Goal: Task Accomplishment & Management: Complete application form

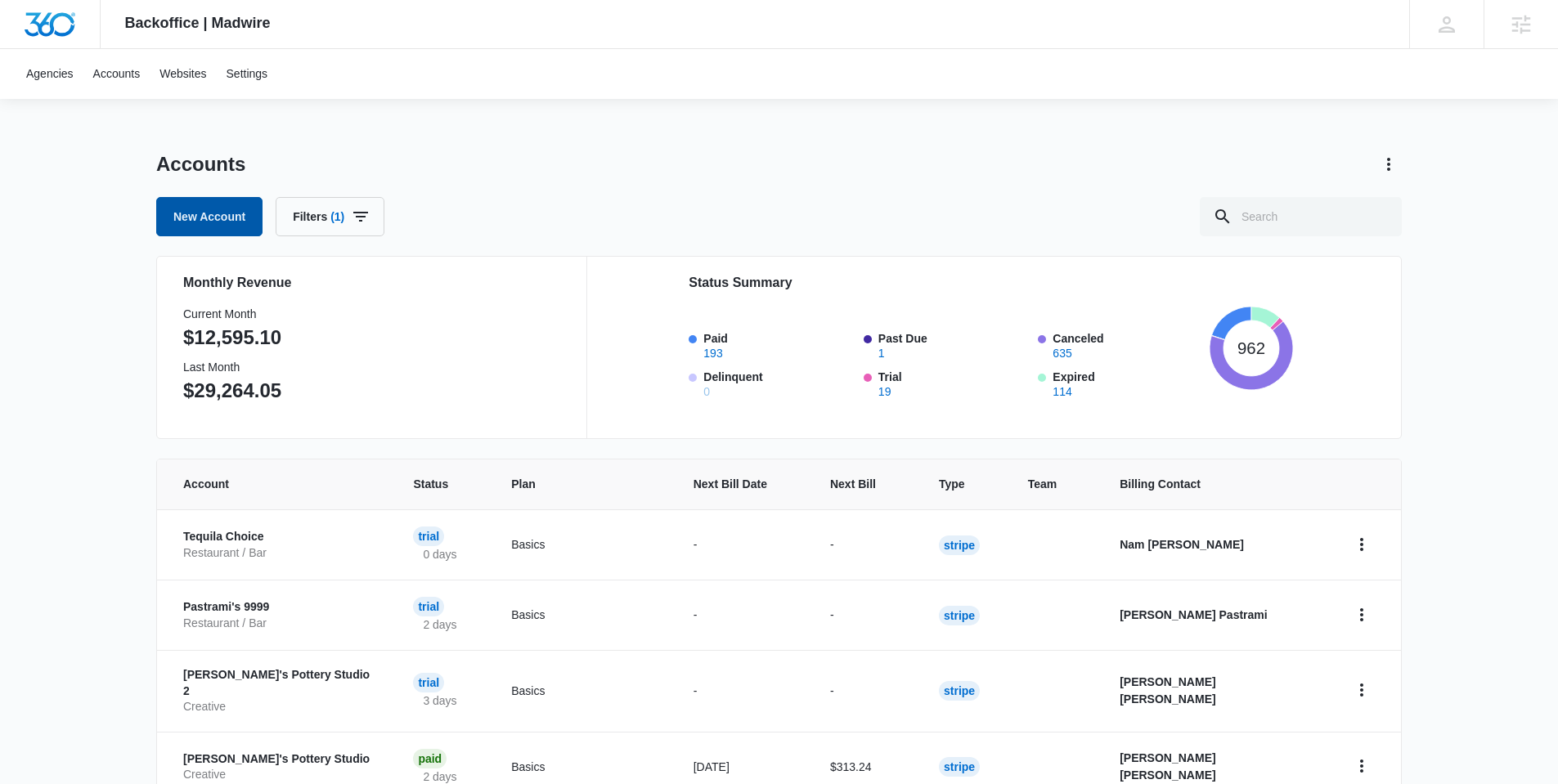
click at [185, 220] on link "New Account" at bounding box center [209, 216] width 106 height 40
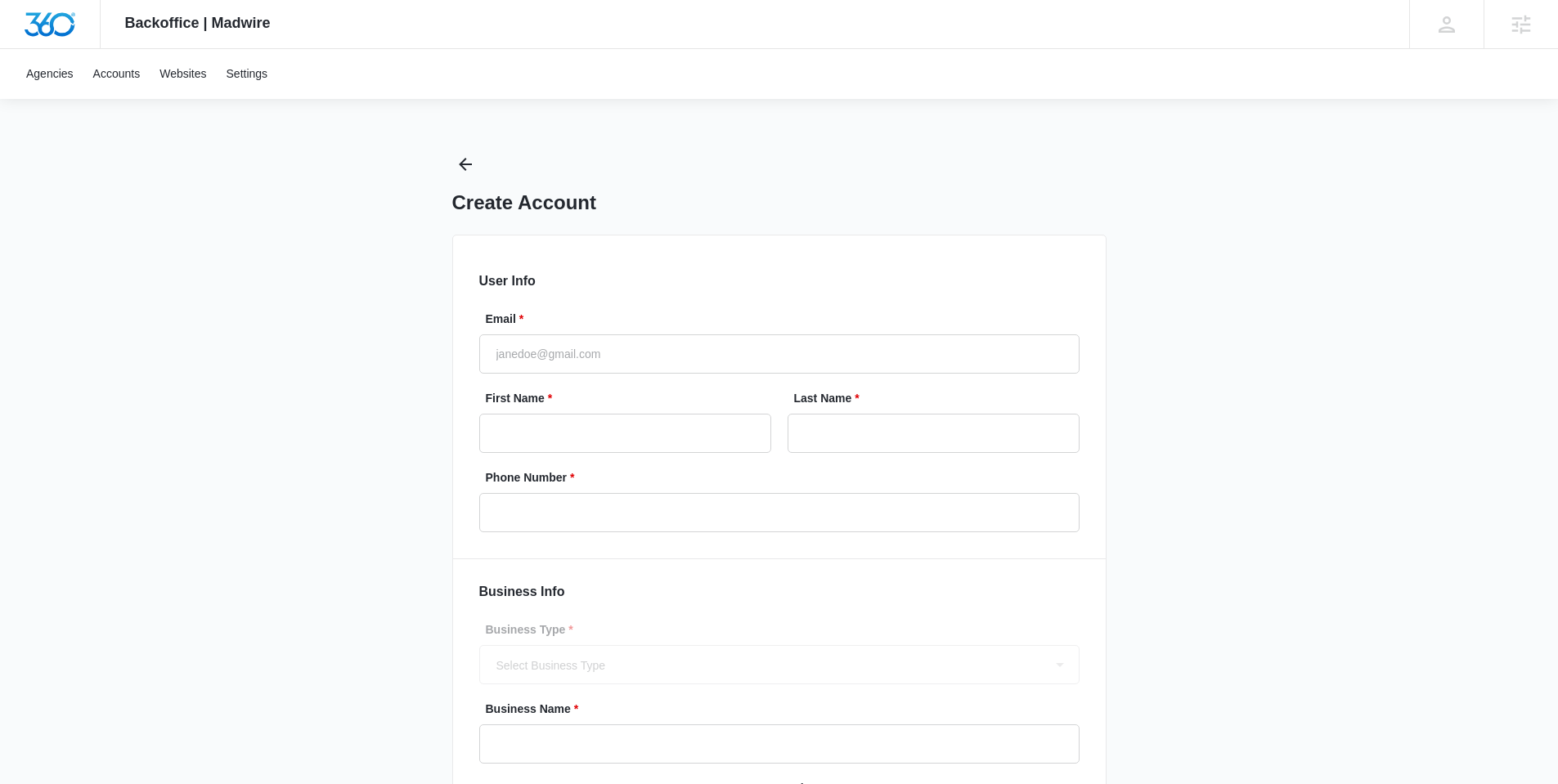
select select "US"
select select "America/[GEOGRAPHIC_DATA]"
click at [650, 364] on input "Email *" at bounding box center [780, 354] width 601 height 40
drag, startPoint x: 373, startPoint y: 241, endPoint x: 161, endPoint y: 102, distance: 253.5
click at [372, 241] on div "Backoffice | Madwire Apps Settings JD [PERSON_NAME] [PERSON_NAME][EMAIL_ADDRESS…" at bounding box center [779, 474] width 1558 height 949
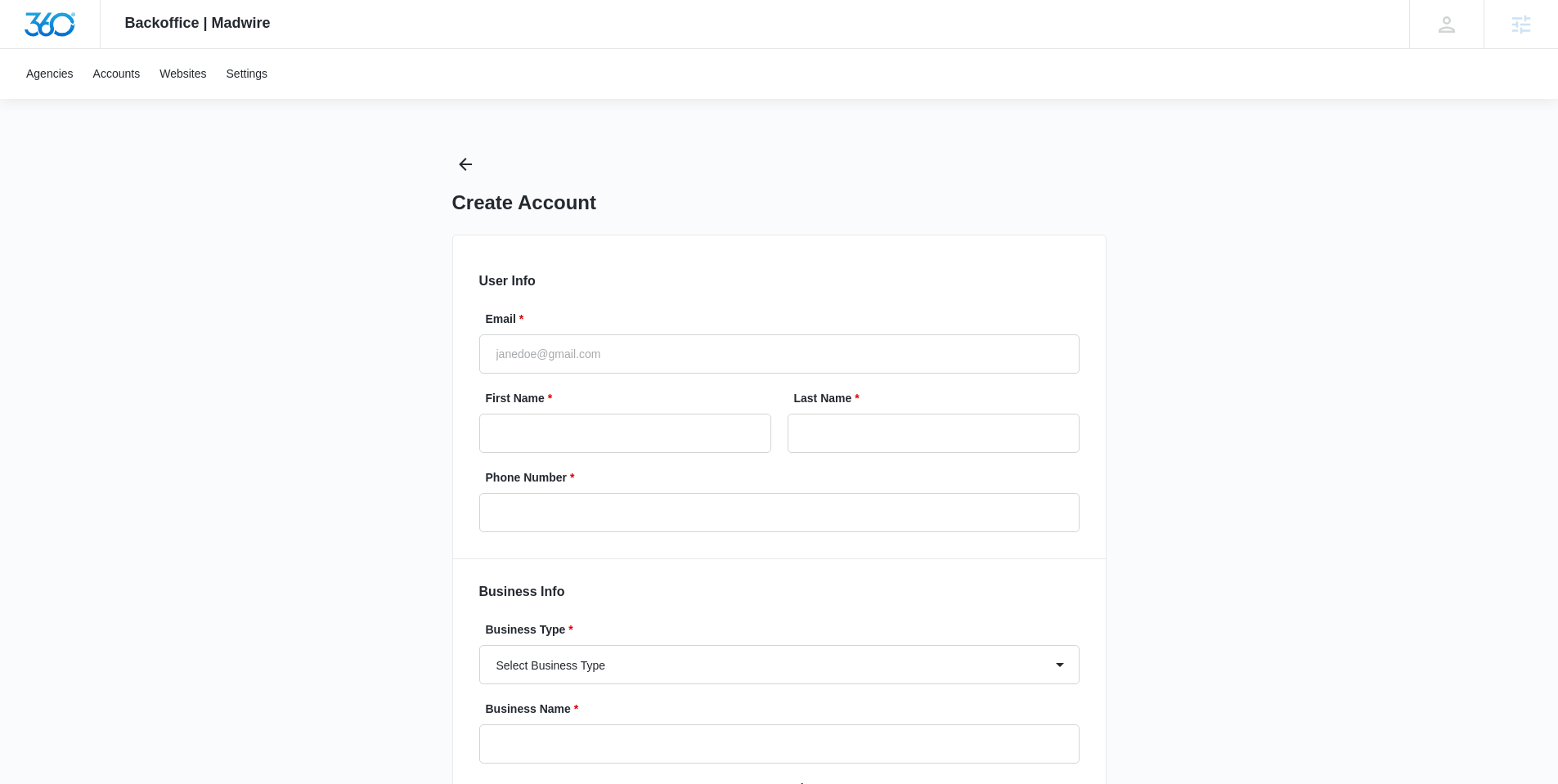
click at [48, 42] on div at bounding box center [50, 24] width 101 height 48
click at [634, 335] on input "Email *" at bounding box center [780, 354] width 601 height 40
type input "[PERSON_NAME][EMAIL_ADDRESS][PERSON_NAME][DOMAIN_NAME]"
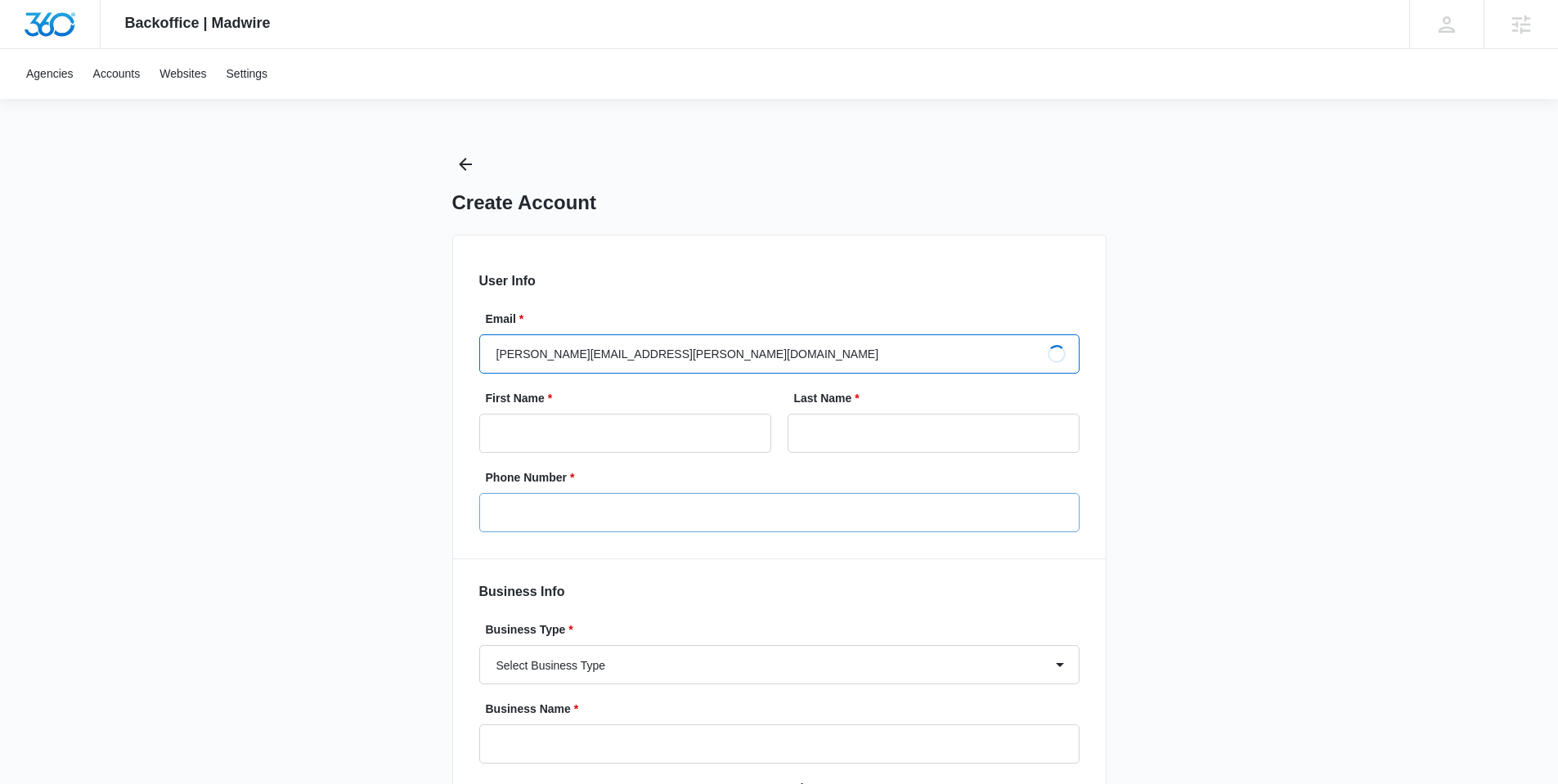
type input "[PERSON_NAME]"
click at [661, 518] on input "Phone Number *" at bounding box center [780, 513] width 601 height 40
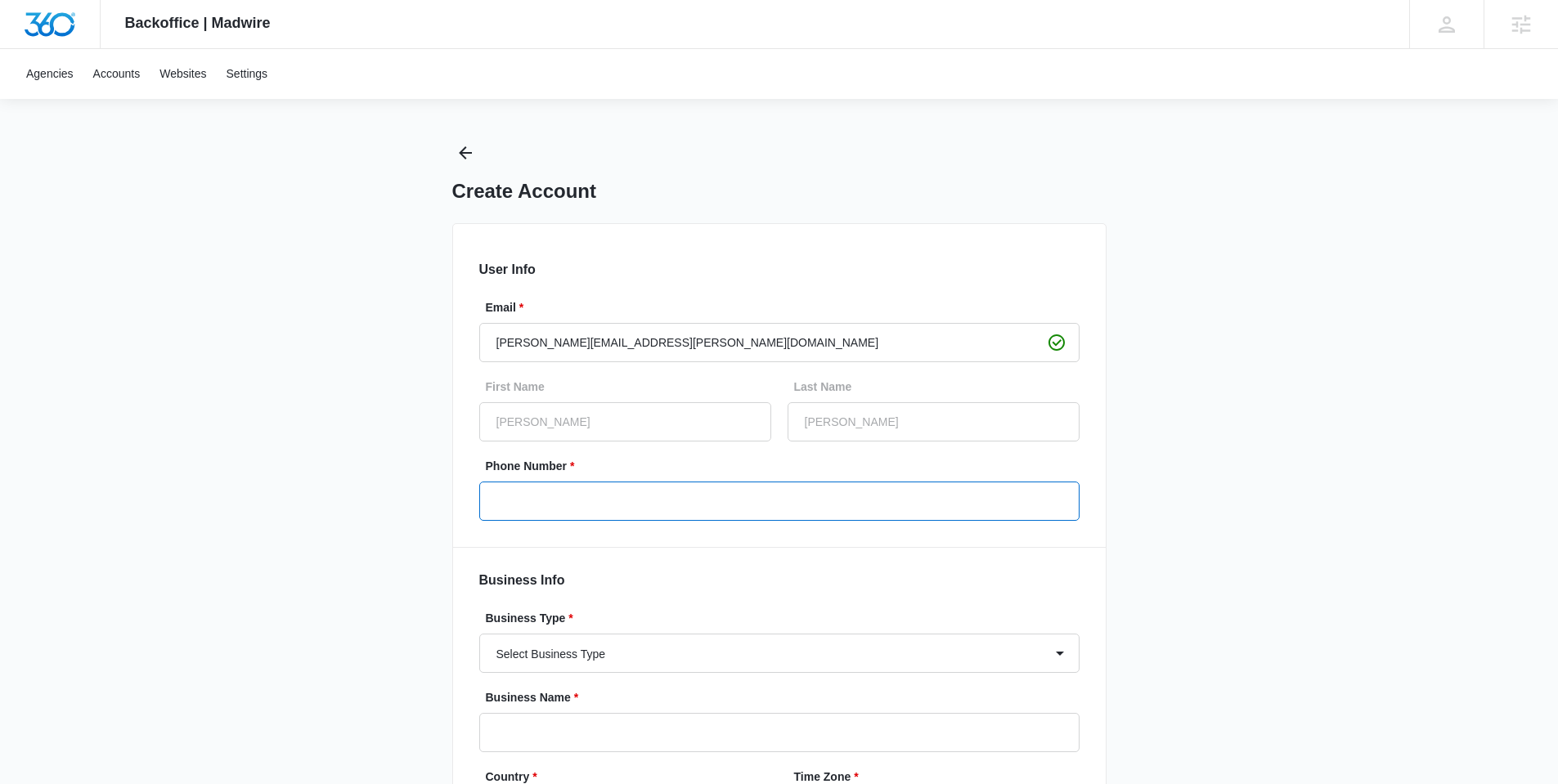
scroll to position [30, 0]
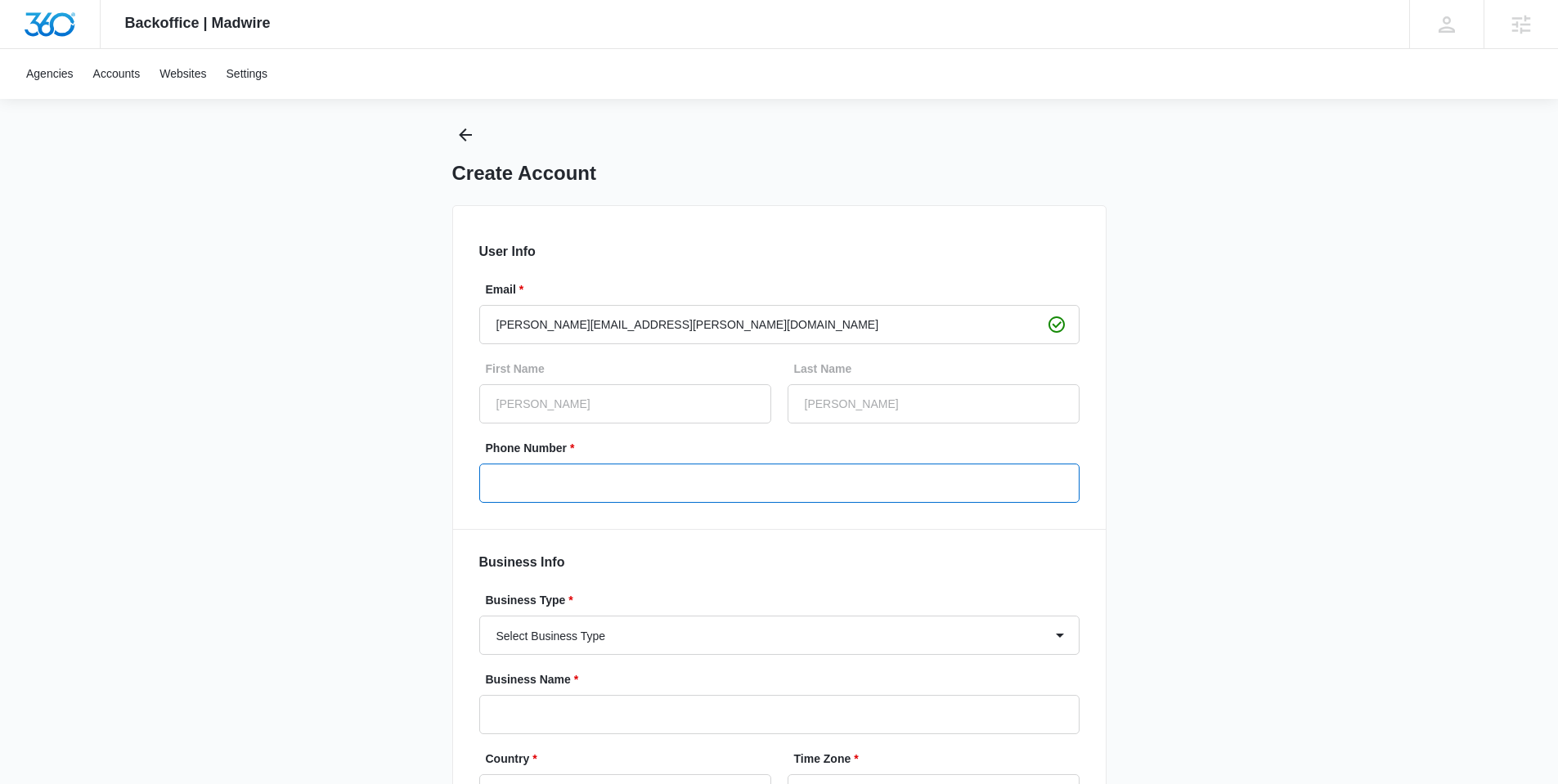
click at [559, 493] on input "Phone Number *" at bounding box center [780, 483] width 601 height 40
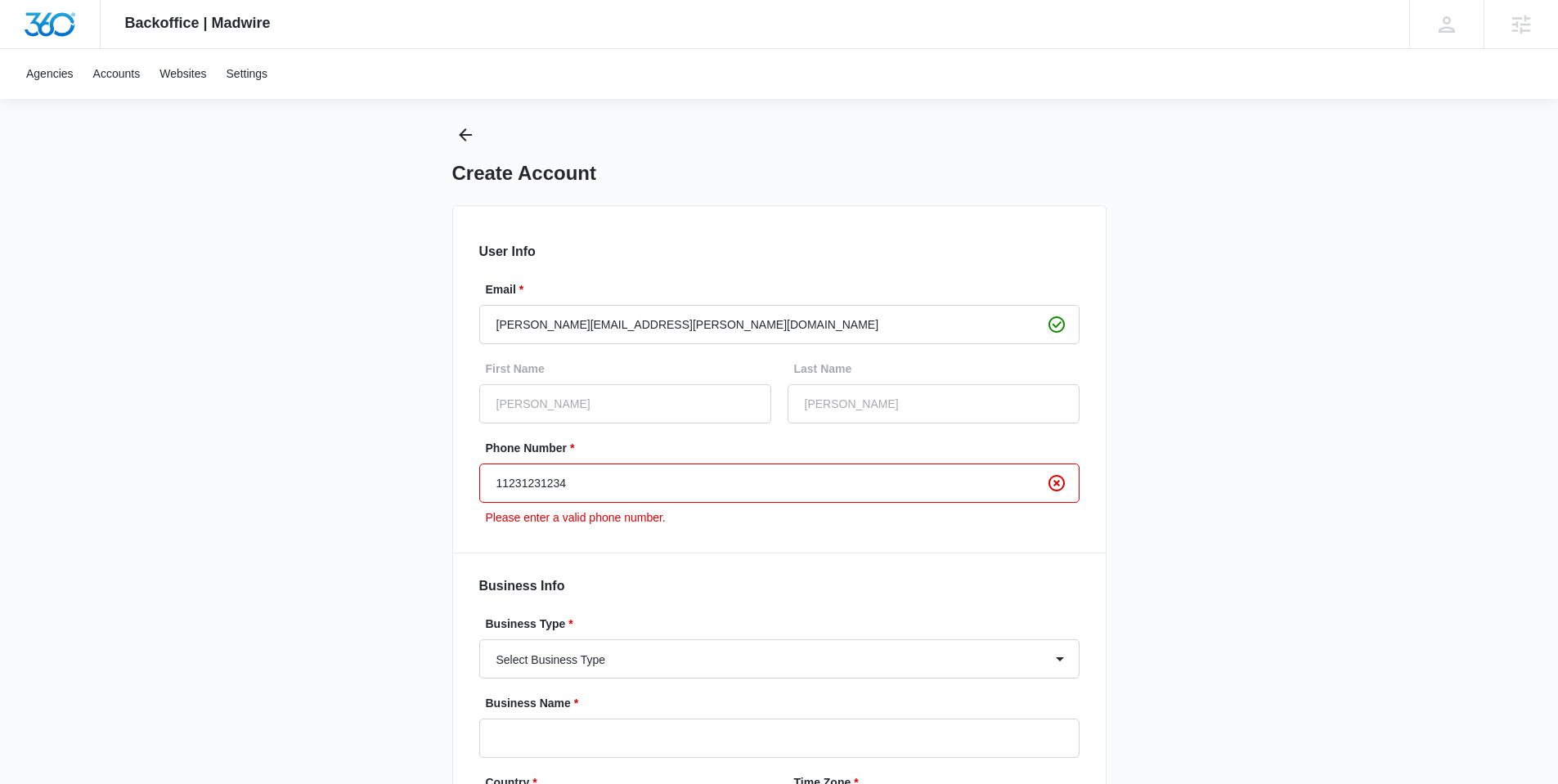
type input "11231231234"
click at [287, 611] on div "Backoffice | Madwire Apps Settings [PERSON_NAME] [PERSON_NAME] [PERSON_NAME][EM…" at bounding box center [779, 457] width 1558 height 973
drag, startPoint x: 620, startPoint y: 486, endPoint x: 266, endPoint y: 504, distance: 354.5
click at [277, 503] on div "Backoffice | Madwire Apps Settings [PERSON_NAME] [PERSON_NAME] [PERSON_NAME][EM…" at bounding box center [779, 457] width 1558 height 973
click at [544, 485] on input "11231231234" at bounding box center [780, 483] width 601 height 40
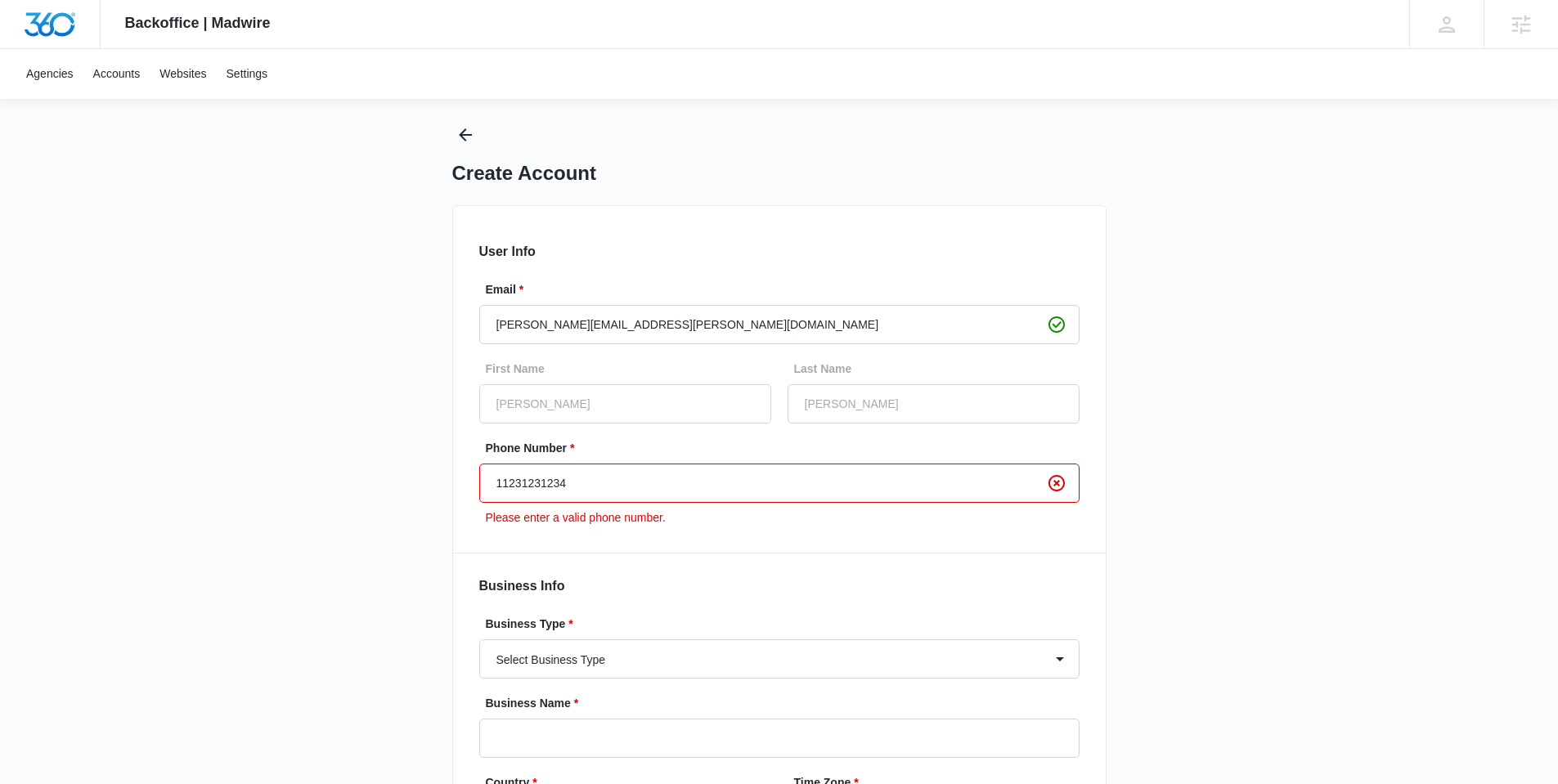
click at [544, 485] on input "11231231234" at bounding box center [780, 483] width 601 height 40
drag, startPoint x: 583, startPoint y: 498, endPoint x: 573, endPoint y: 482, distance: 18.9
click at [581, 495] on input "Phone Number *" at bounding box center [780, 483] width 601 height 40
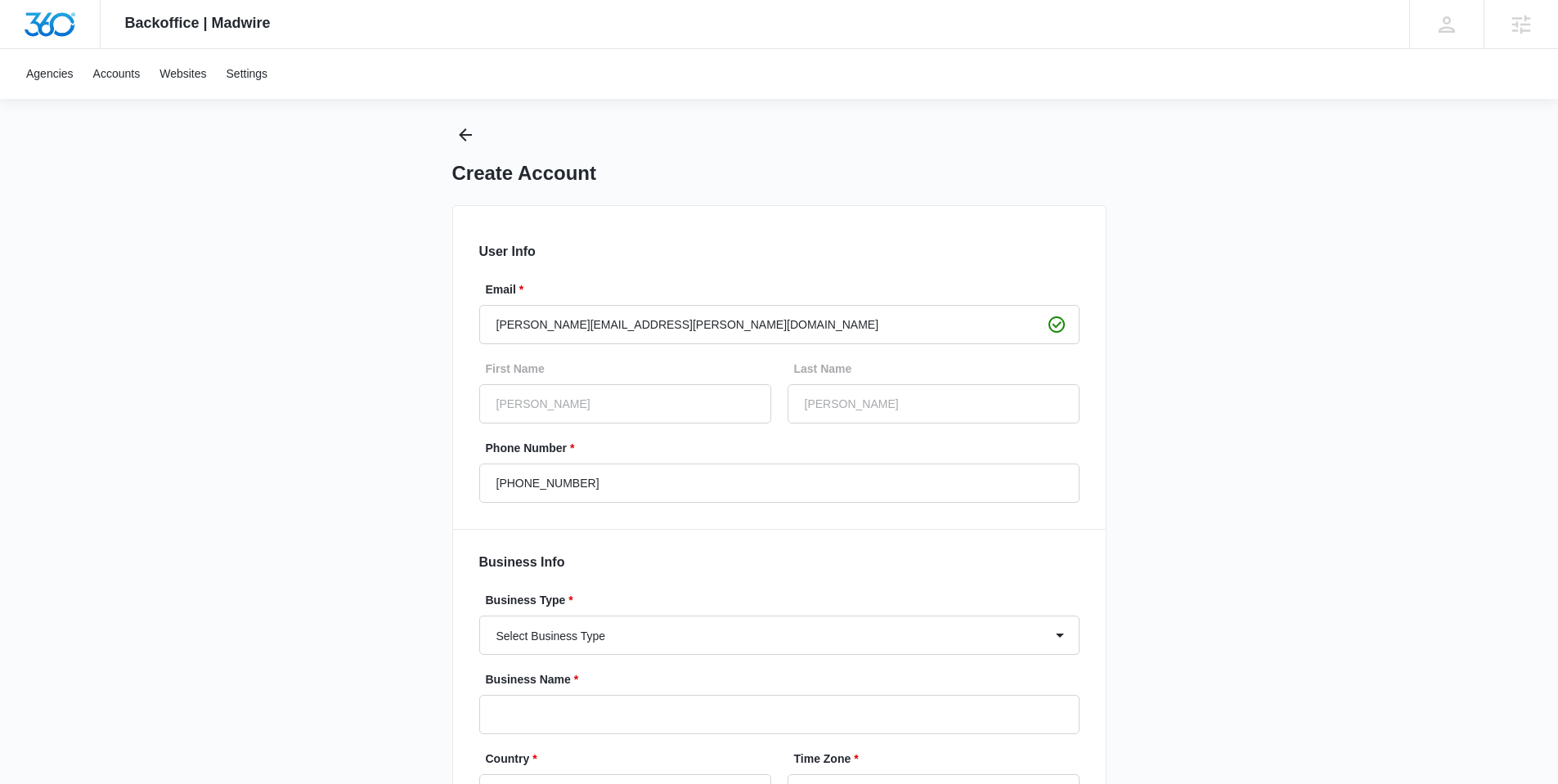
click at [393, 585] on div "Backoffice | Madwire Apps Settings [PERSON_NAME] [PERSON_NAME] [PERSON_NAME][EM…" at bounding box center [779, 444] width 1558 height 949
click at [316, 494] on div "Backoffice | Madwire Apps Settings [PERSON_NAME] [PERSON_NAME] [PERSON_NAME][EM…" at bounding box center [779, 444] width 1558 height 949
drag, startPoint x: 599, startPoint y: 485, endPoint x: 418, endPoint y: 475, distance: 181.3
click at [418, 475] on div "Backoffice | Madwire Apps Settings [PERSON_NAME] [PERSON_NAME] [PERSON_NAME][EM…" at bounding box center [779, 444] width 1558 height 949
click at [518, 478] on input "[PHONE_NUMBER]" at bounding box center [780, 483] width 601 height 40
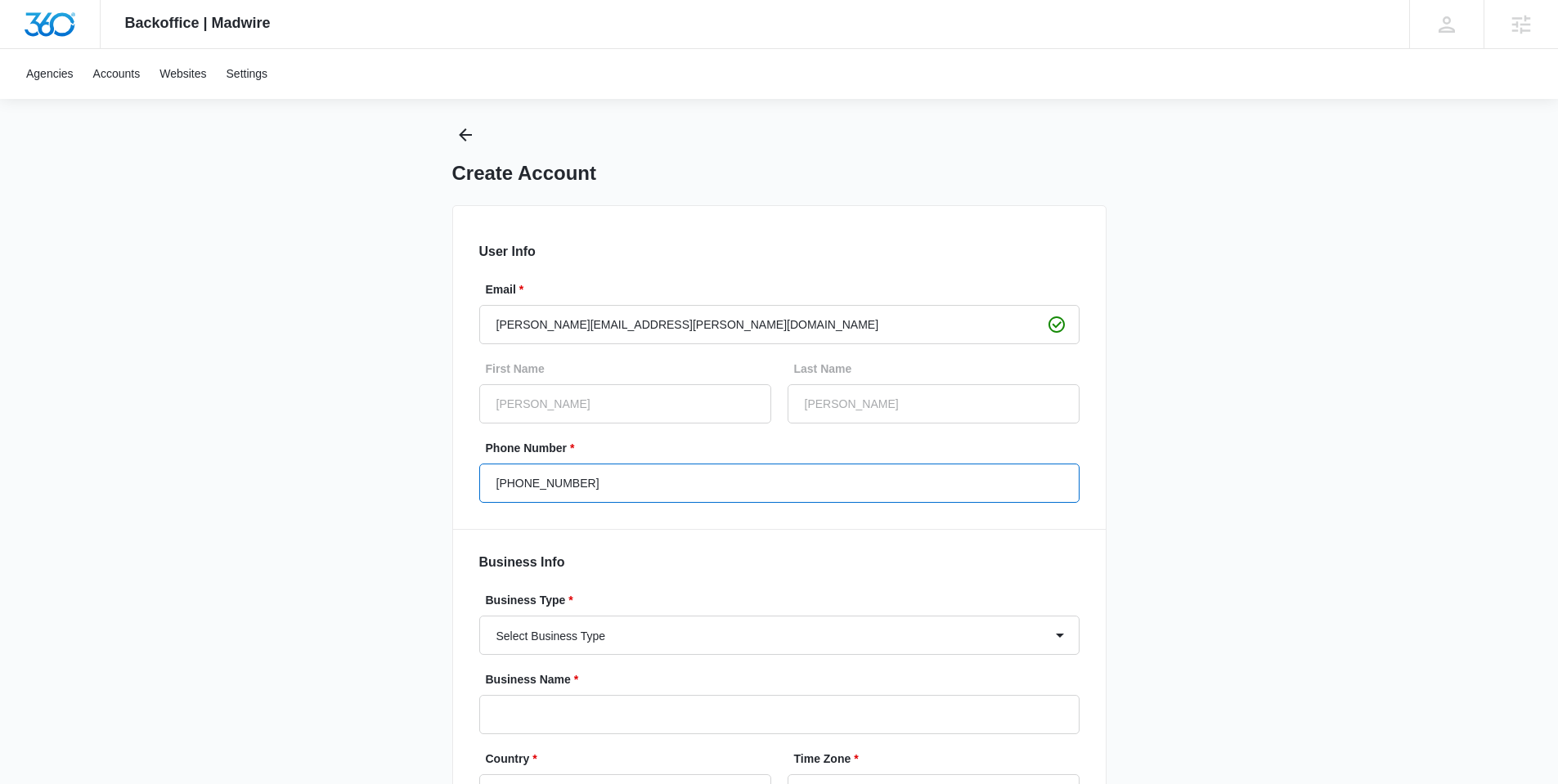
click at [508, 483] on input "[PHONE_NUMBER]" at bounding box center [780, 483] width 601 height 40
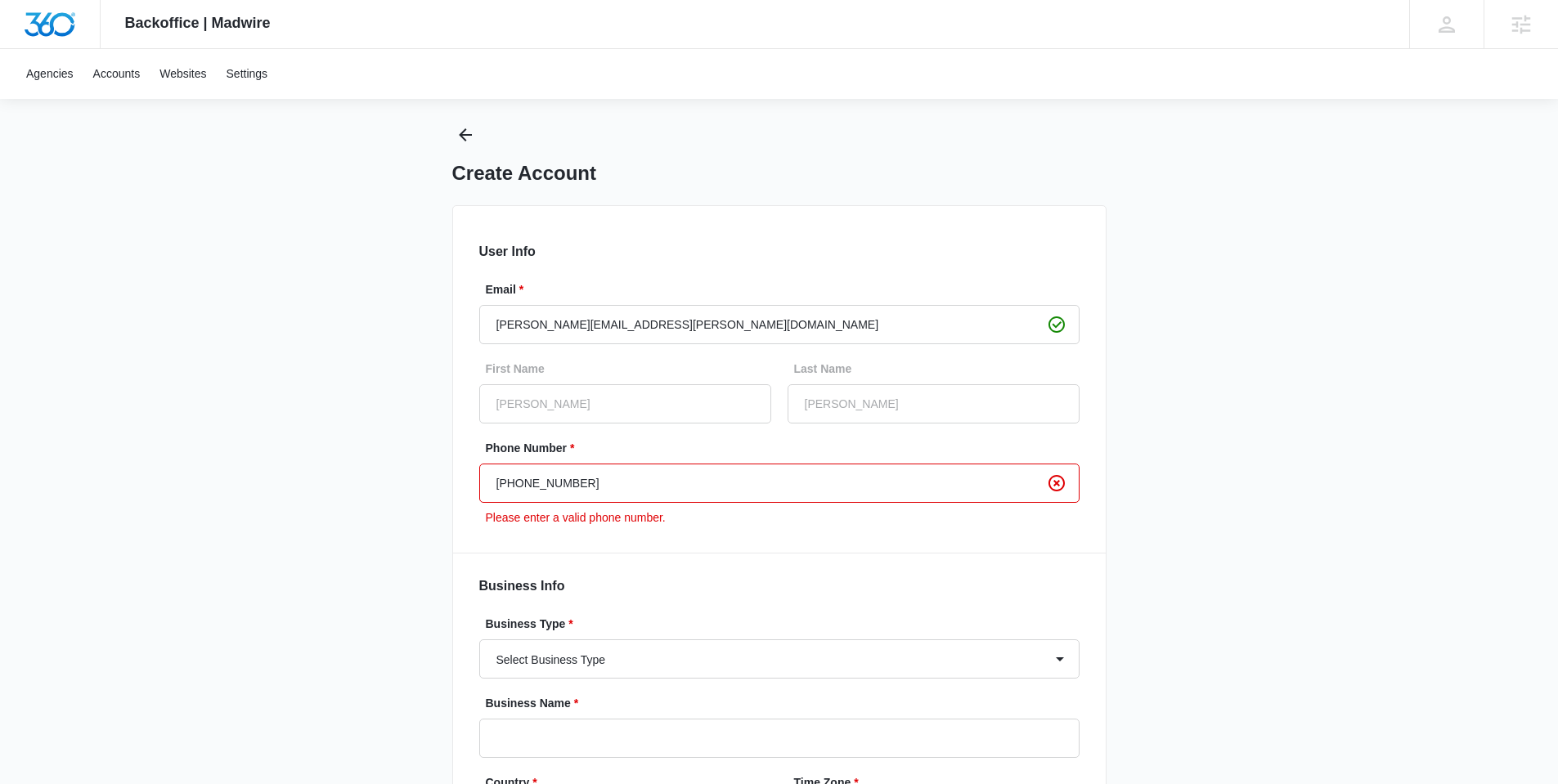
click at [528, 484] on input "[PHONE_NUMBER]" at bounding box center [780, 483] width 601 height 40
click at [687, 469] on input "[PHONE_NUMBER]" at bounding box center [780, 483] width 601 height 40
drag, startPoint x: 542, startPoint y: 488, endPoint x: 529, endPoint y: 489, distance: 13.0
click at [529, 489] on input "[PHONE_NUMBER]" at bounding box center [780, 483] width 601 height 40
click at [219, 531] on div "Backoffice | Madwire Apps Settings [PERSON_NAME] [PERSON_NAME] [PERSON_NAME][EM…" at bounding box center [779, 457] width 1558 height 973
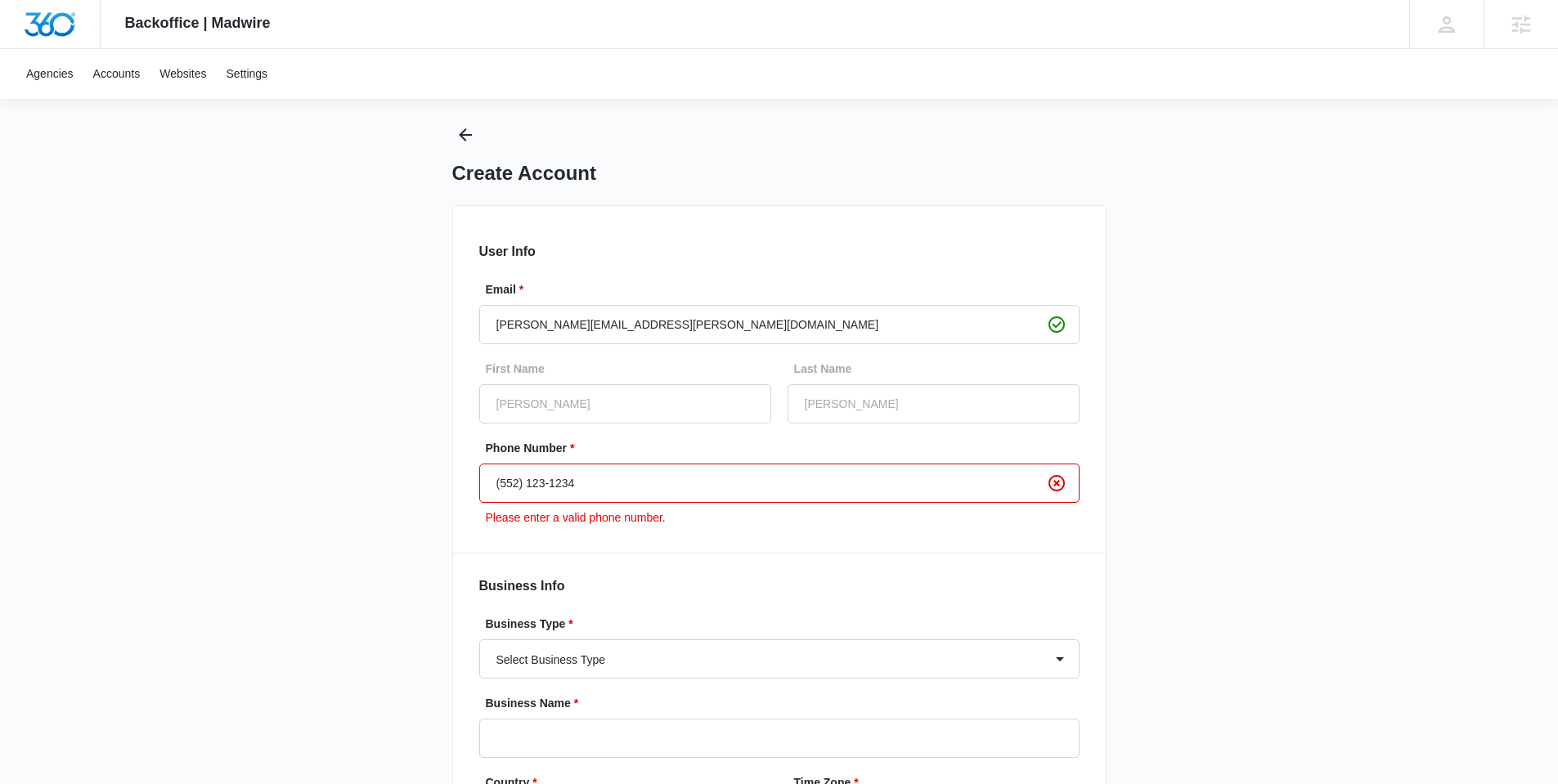
click at [397, 512] on div "Backoffice | Madwire Apps Settings [PERSON_NAME] [PERSON_NAME] [PERSON_NAME][EM…" at bounding box center [779, 457] width 1558 height 973
drag, startPoint x: 501, startPoint y: 474, endPoint x: 411, endPoint y: 484, distance: 90.6
click at [414, 483] on div "Backoffice | Madwire Apps Settings [PERSON_NAME] [PERSON_NAME] [PERSON_NAME][EM…" at bounding box center [779, 457] width 1558 height 973
type input "[PHONE_NUMBER]"
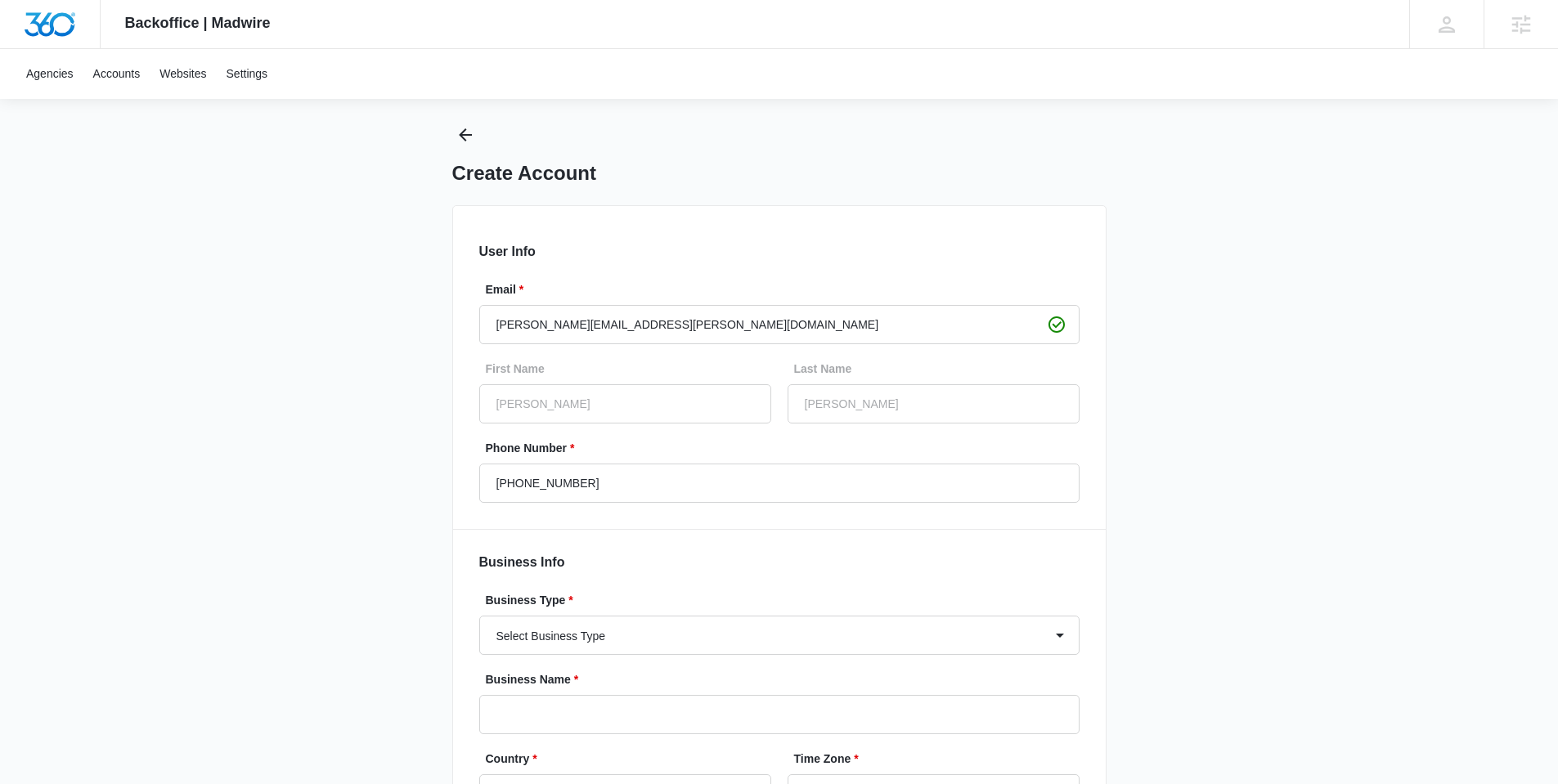
click at [400, 540] on div "Backoffice | Madwire Apps Settings JD [PERSON_NAME] [PERSON_NAME][EMAIL_ADDRESS…" at bounding box center [779, 444] width 1558 height 949
click at [395, 533] on div "Backoffice | Madwire Apps Settings JD [PERSON_NAME] [PERSON_NAME][EMAIL_ADDRESS…" at bounding box center [779, 444] width 1558 height 949
drag, startPoint x: 587, startPoint y: 488, endPoint x: 400, endPoint y: 500, distance: 187.4
click at [400, 500] on div "Backoffice | Madwire Apps Settings JD [PERSON_NAME] [PERSON_NAME][EMAIL_ADDRESS…" at bounding box center [779, 444] width 1558 height 949
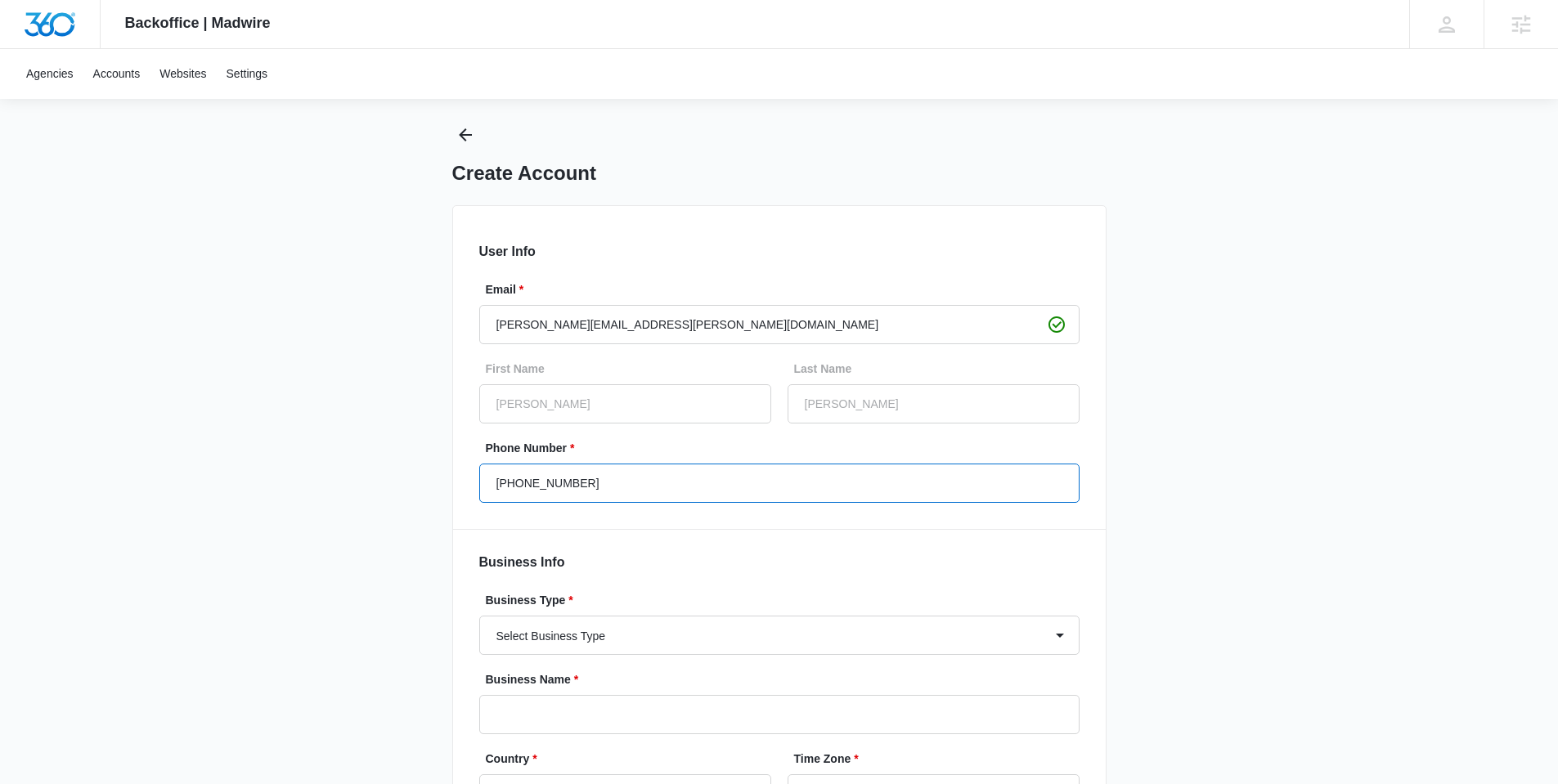
click at [583, 469] on input "[PHONE_NUMBER]" at bounding box center [780, 483] width 601 height 40
click at [666, 490] on input "[PHONE_NUMBER]" at bounding box center [780, 483] width 601 height 40
drag, startPoint x: 638, startPoint y: 483, endPoint x: 339, endPoint y: 472, distance: 299.2
click at [338, 477] on div "Backoffice | Madwire Apps Settings JD [PERSON_NAME] [PERSON_NAME][EMAIL_ADDRESS…" at bounding box center [779, 444] width 1558 height 949
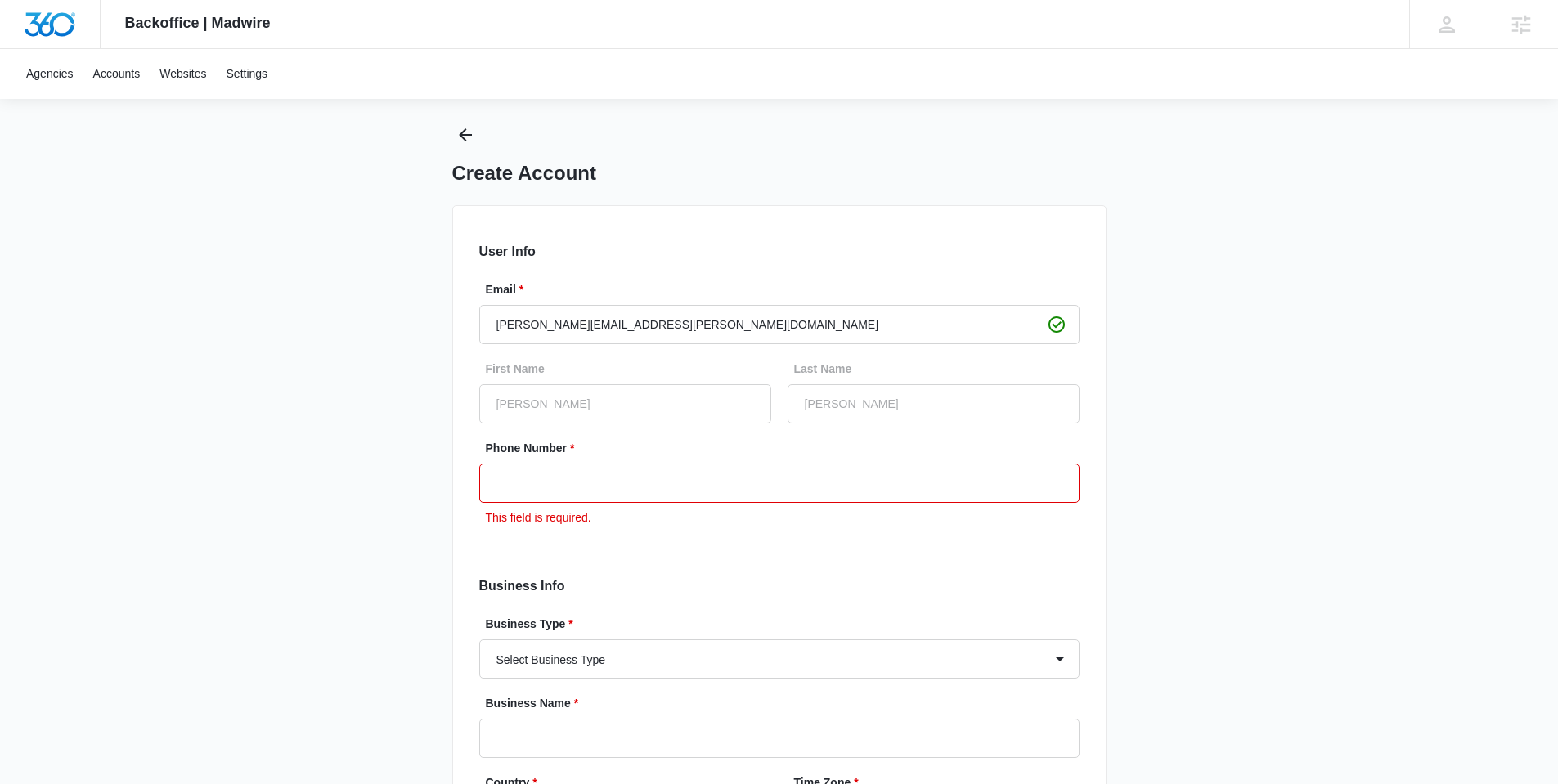
click at [545, 500] on input "Phone Number *" at bounding box center [780, 483] width 601 height 40
click at [551, 485] on input "Phone Number *" at bounding box center [780, 483] width 601 height 40
click at [643, 488] on input "Phone Number *" at bounding box center [780, 483] width 601 height 40
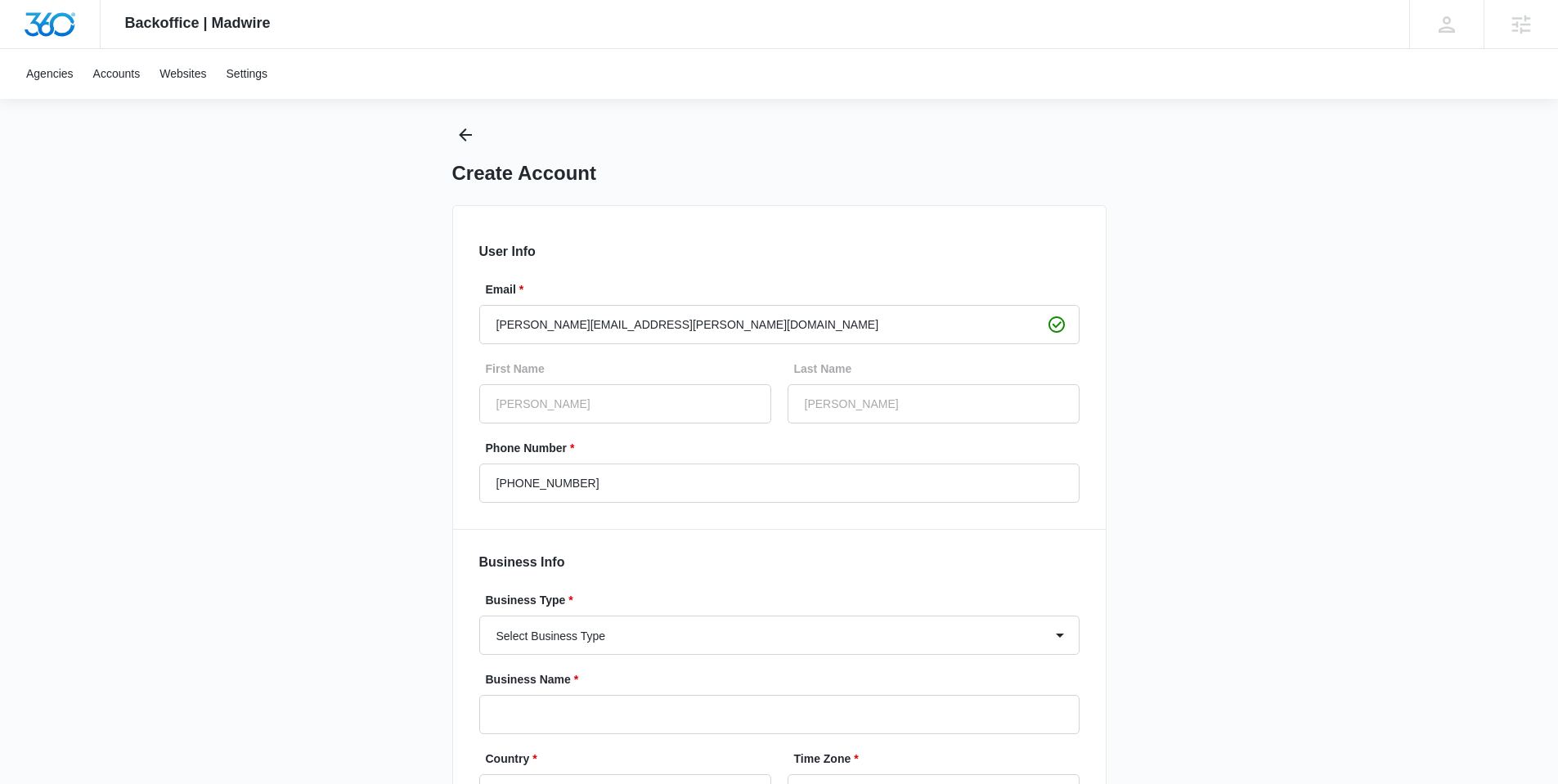
click at [303, 382] on div "Backoffice | Madwire Apps Settings JD [PERSON_NAME] [PERSON_NAME][EMAIL_ADDRESS…" at bounding box center [779, 444] width 1558 height 949
click at [648, 482] on input "[PHONE_NUMBER]" at bounding box center [780, 483] width 601 height 40
type input "[PHONE_NUMBER]"
click at [332, 601] on div "Backoffice | Madwire Apps Settings [PERSON_NAME] [PERSON_NAME] [PERSON_NAME][EM…" at bounding box center [779, 444] width 1558 height 949
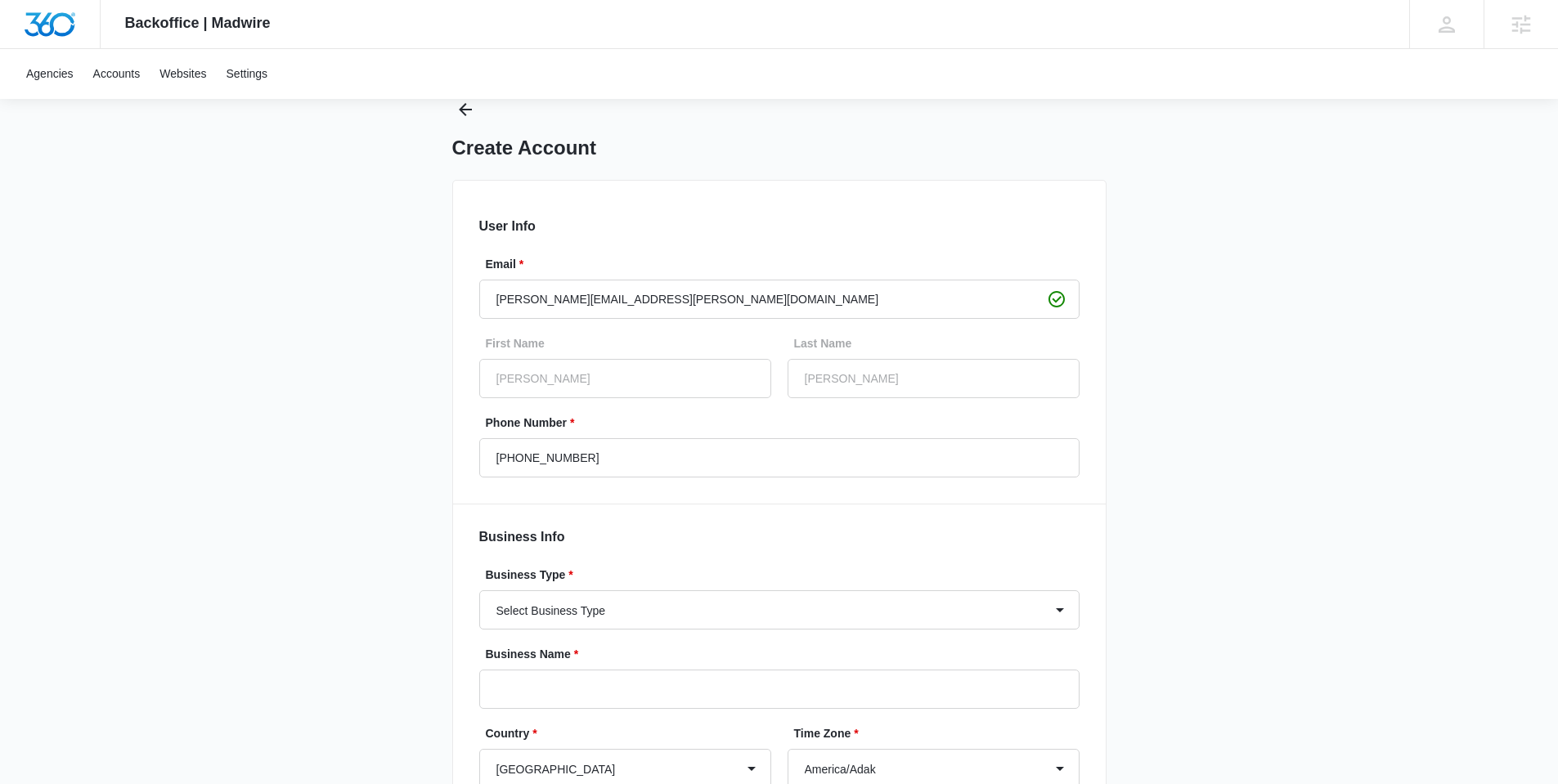
scroll to position [164, 0]
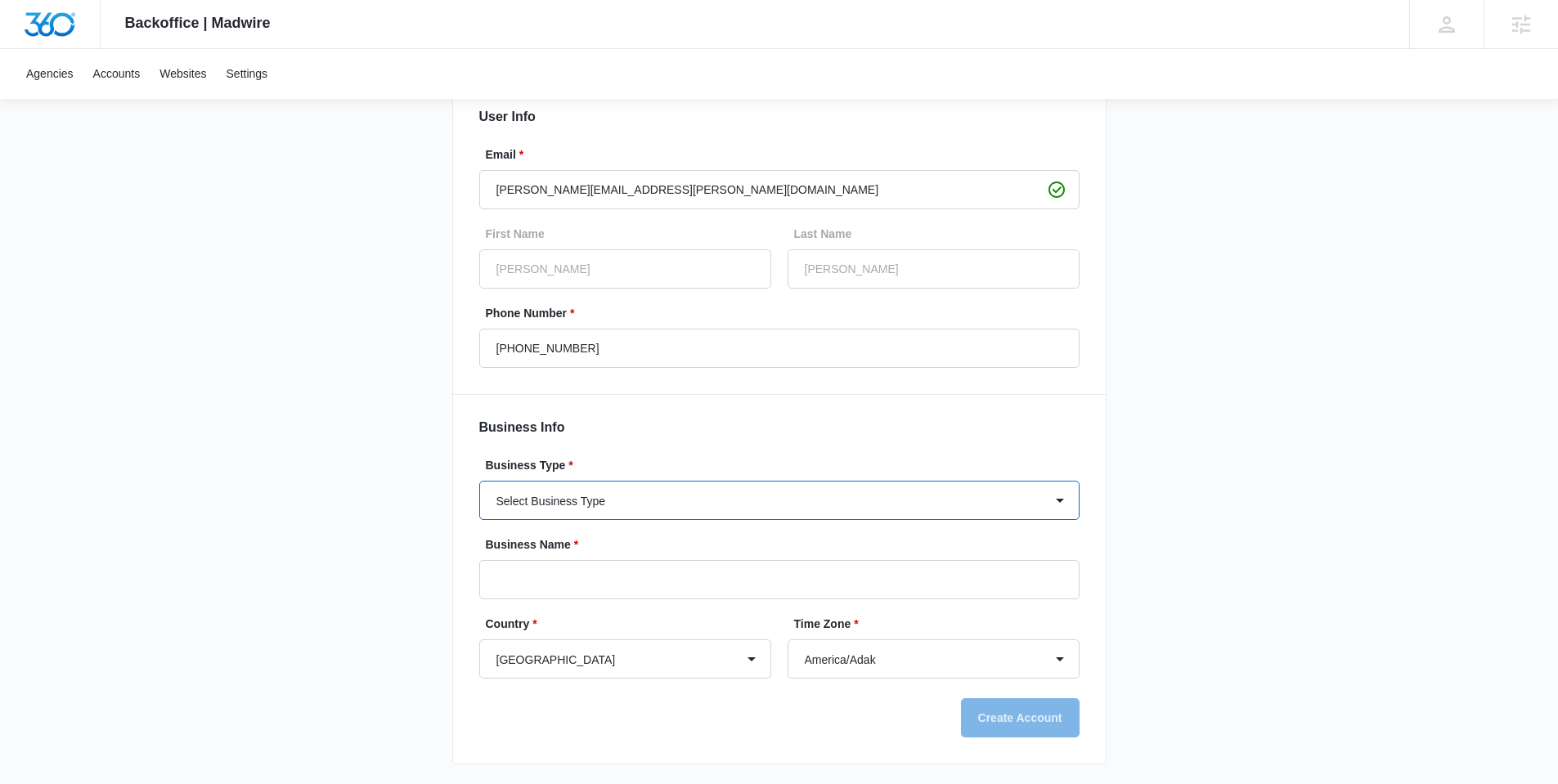
click at [609, 507] on select "Select Business Type Accounting / CPA Accounting/CPA Ashley Furniture Smart Sta…" at bounding box center [780, 500] width 601 height 40
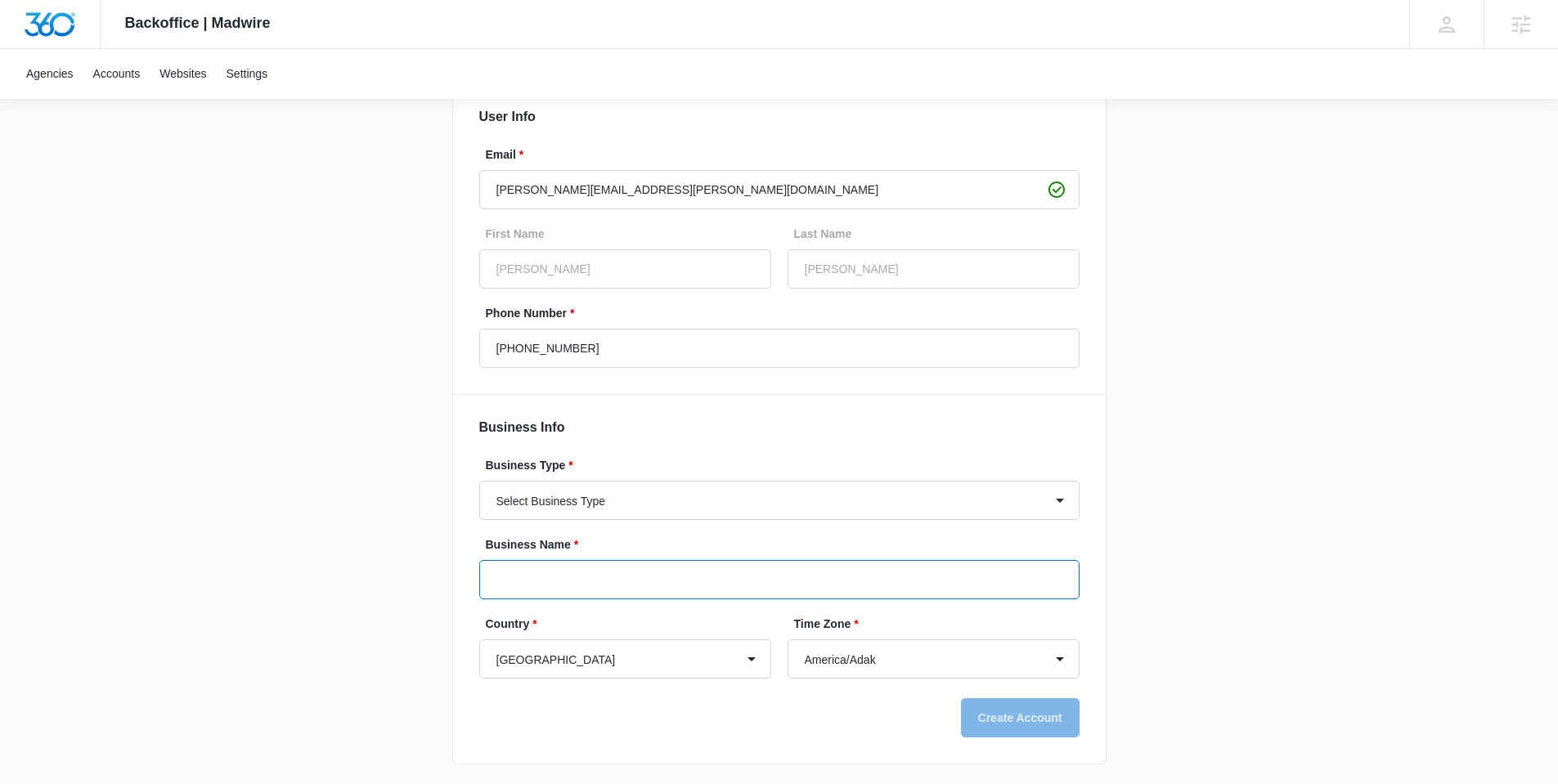
click at [622, 573] on input "Business Name *" at bounding box center [780, 579] width 601 height 40
type input "Mad Mony"
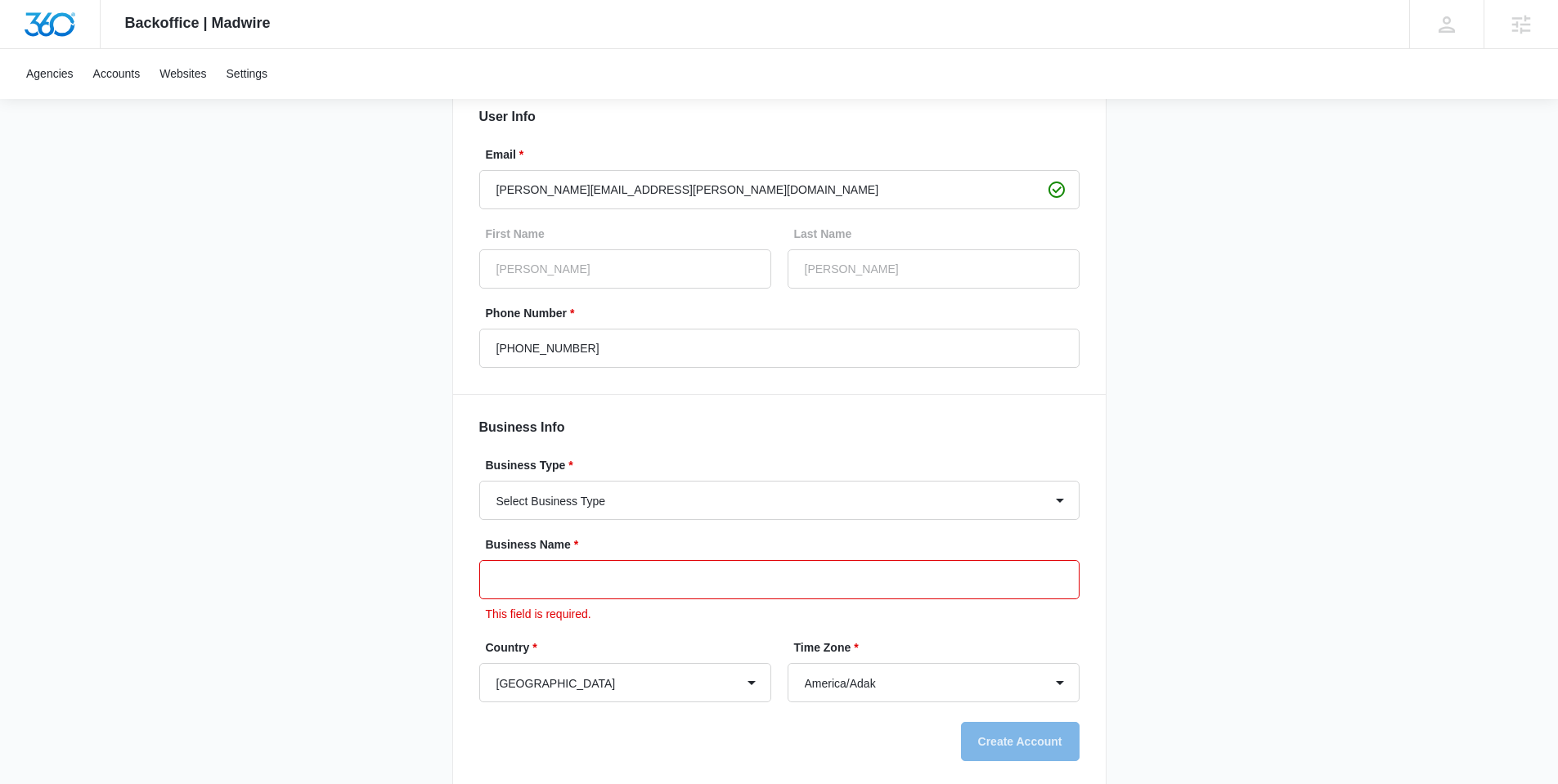
click at [569, 567] on input "Business Name *" at bounding box center [780, 579] width 601 height 40
click at [458, 588] on div "User Info Email * [PERSON_NAME][EMAIL_ADDRESS][PERSON_NAME][DOMAIN_NAME] First …" at bounding box center [779, 429] width 654 height 718
click at [566, 575] on input "Business Name *" at bounding box center [780, 579] width 601 height 40
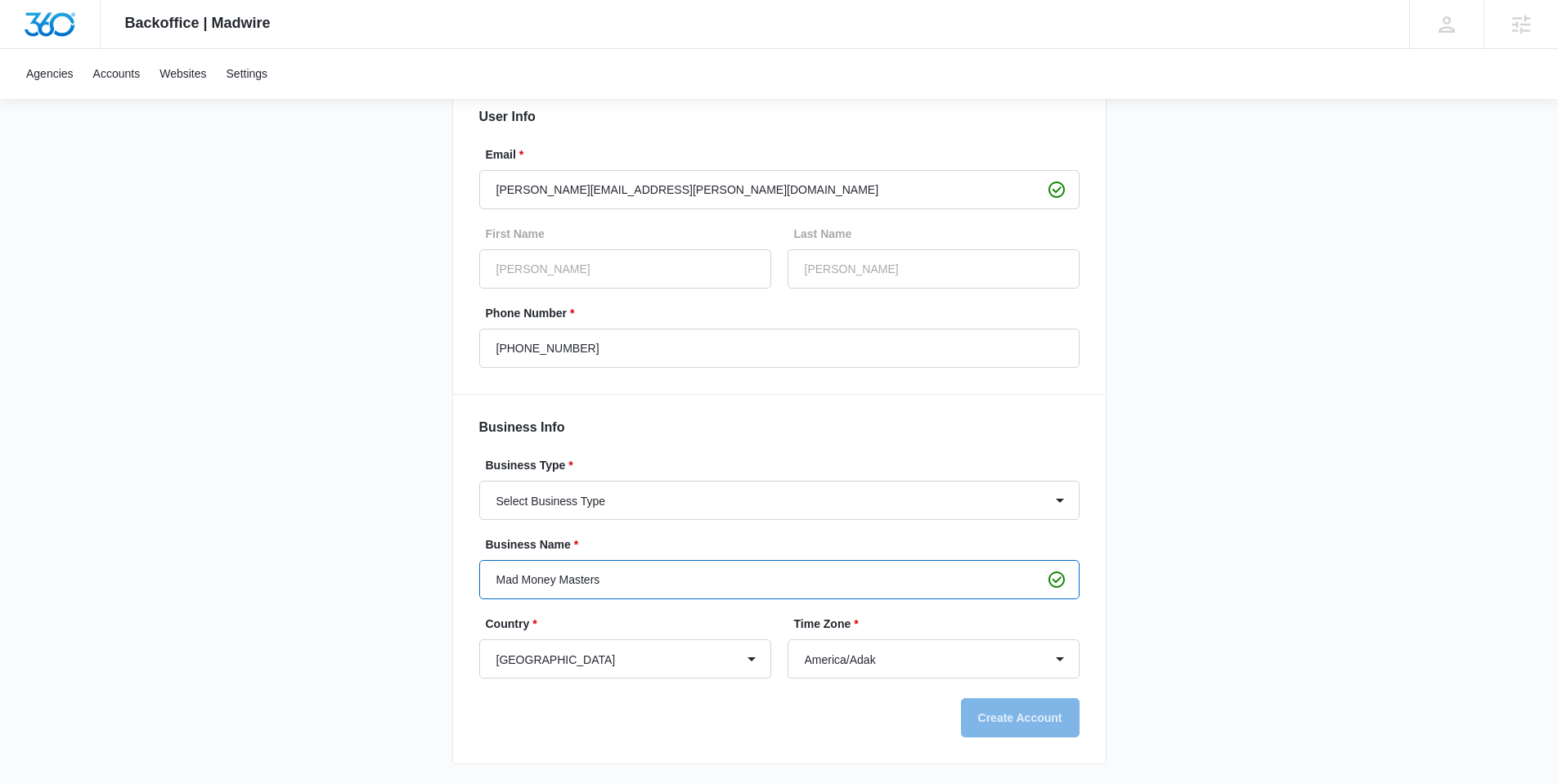
type input "Mad Money Masters"
click at [473, 588] on div "User Info Email * [PERSON_NAME][EMAIL_ADDRESS][PERSON_NAME][DOMAIN_NAME] First …" at bounding box center [779, 417] width 654 height 694
click at [1006, 744] on div "User Info Email * [PERSON_NAME][EMAIL_ADDRESS][PERSON_NAME][DOMAIN_NAME] First …" at bounding box center [779, 417] width 654 height 694
click at [996, 722] on div "Create Account" at bounding box center [780, 717] width 601 height 40
click at [997, 722] on div "Create Account" at bounding box center [780, 717] width 601 height 40
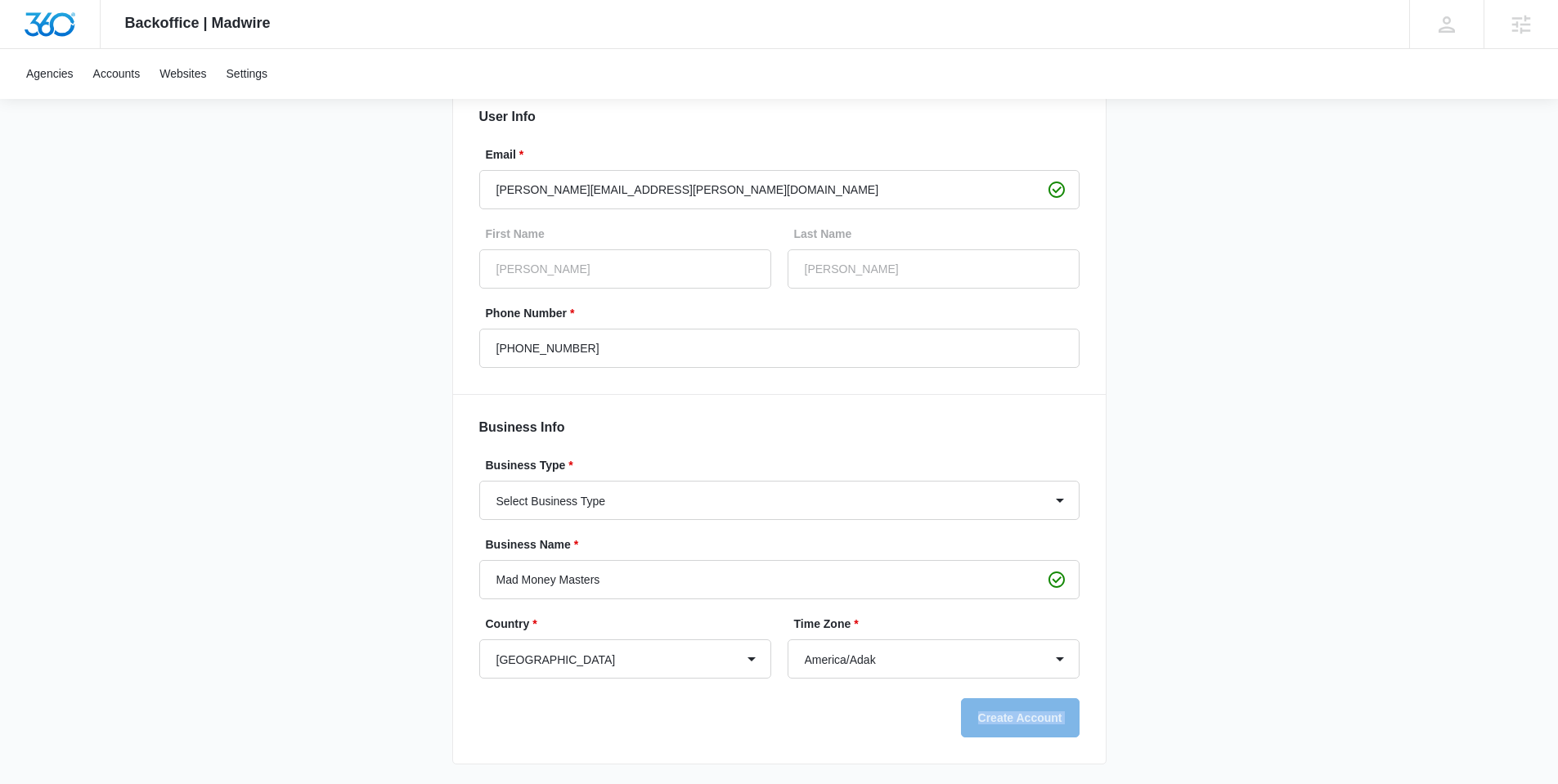
click at [997, 722] on div "Create Account" at bounding box center [780, 717] width 601 height 40
click at [740, 743] on div "User Info Email * [PERSON_NAME][EMAIL_ADDRESS][PERSON_NAME][DOMAIN_NAME] First …" at bounding box center [779, 417] width 654 height 694
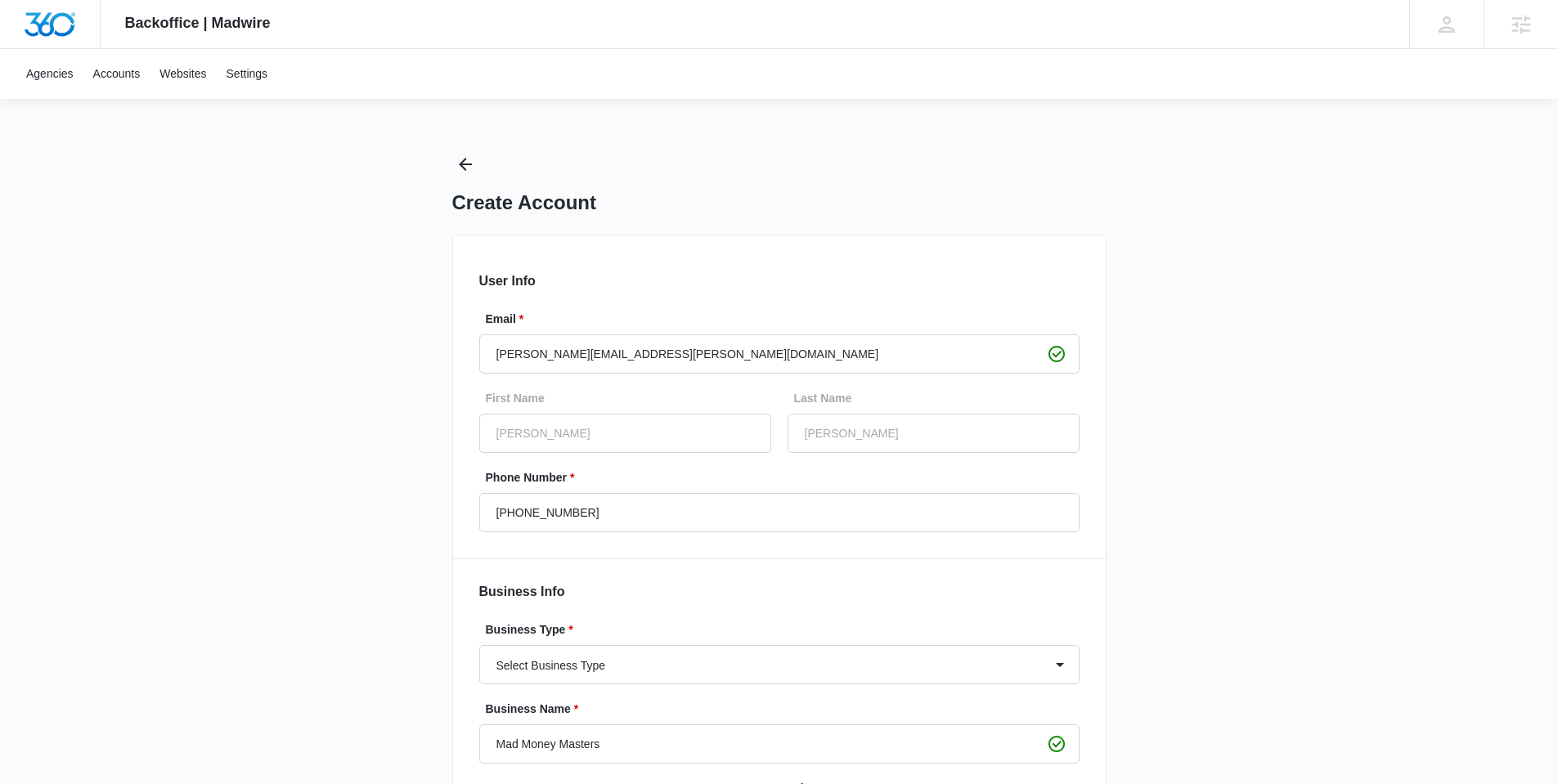
click at [95, 412] on div "Backoffice | Madwire Apps Settings [PERSON_NAME] [PERSON_NAME] [PERSON_NAME][EM…" at bounding box center [779, 474] width 1558 height 949
click at [665, 352] on input "[PERSON_NAME][EMAIL_ADDRESS][PERSON_NAME][DOMAIN_NAME]" at bounding box center [780, 354] width 601 height 40
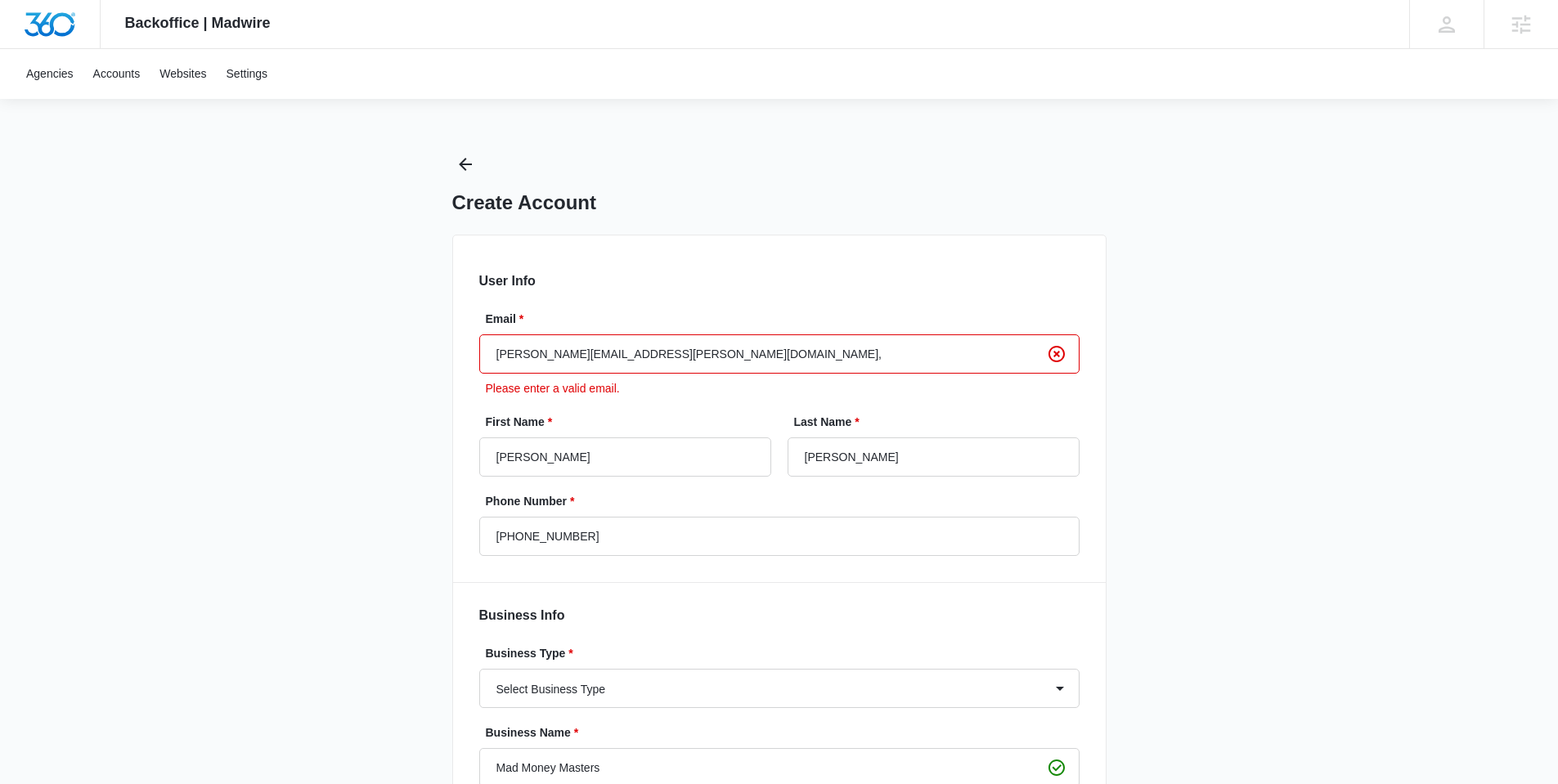
click at [362, 414] on div "Backoffice | Madwire Apps Settings JD [PERSON_NAME] [PERSON_NAME][EMAIL_ADDRESS…" at bounding box center [779, 486] width 1558 height 973
click at [710, 356] on input "[PERSON_NAME][EMAIL_ADDRESS][PERSON_NAME][DOMAIN_NAME]," at bounding box center [780, 354] width 601 height 40
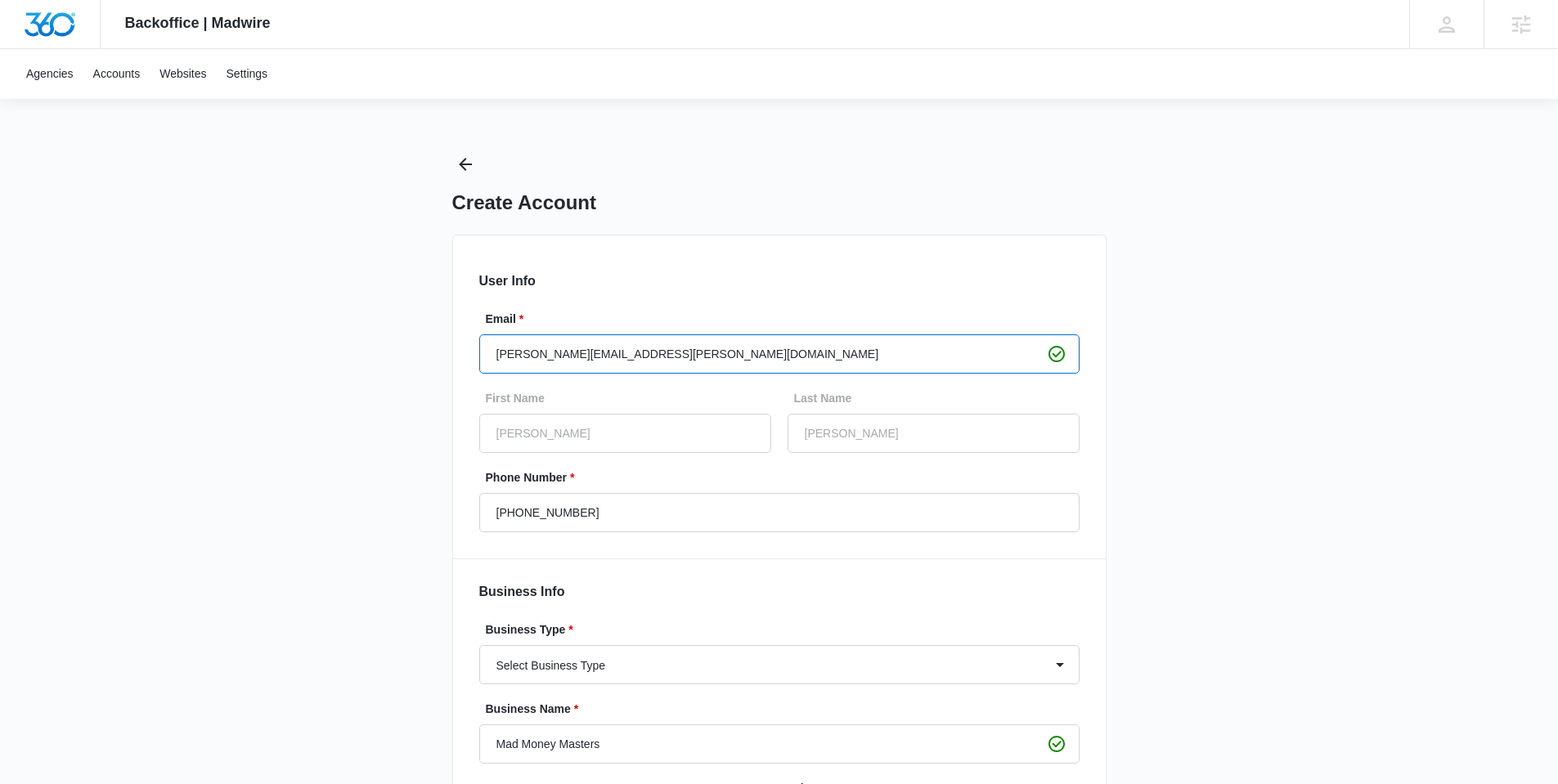
type input "[PERSON_NAME][EMAIL_ADDRESS][PERSON_NAME][DOMAIN_NAME]"
click at [147, 480] on div "Backoffice | Madwire Apps Settings [PERSON_NAME] [PERSON_NAME] [PERSON_NAME][EM…" at bounding box center [779, 474] width 1558 height 949
click at [254, 471] on div "Backoffice | Madwire Apps Settings [PERSON_NAME] [PERSON_NAME] [PERSON_NAME][EM…" at bounding box center [779, 474] width 1558 height 949
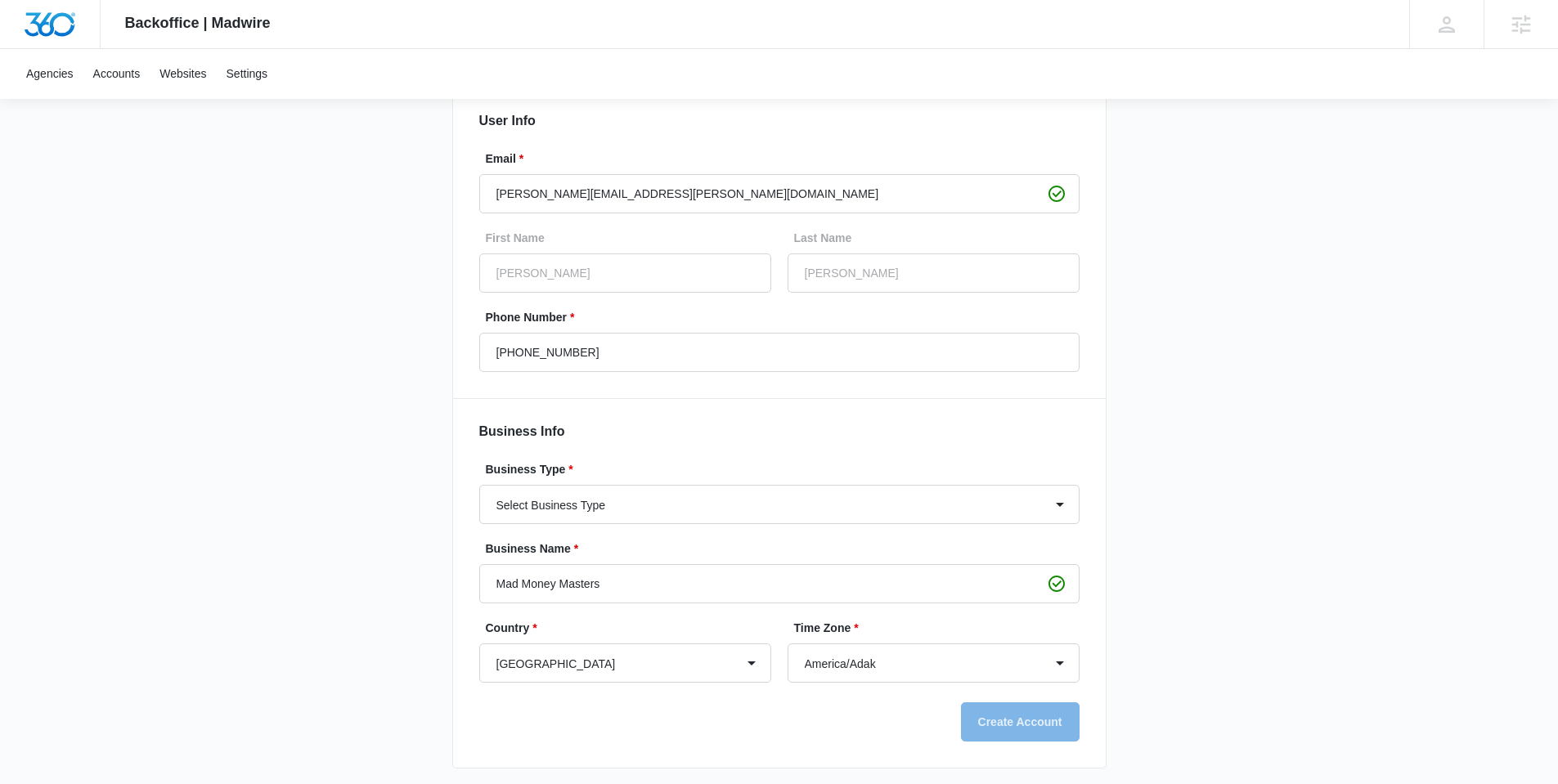
scroll to position [164, 0]
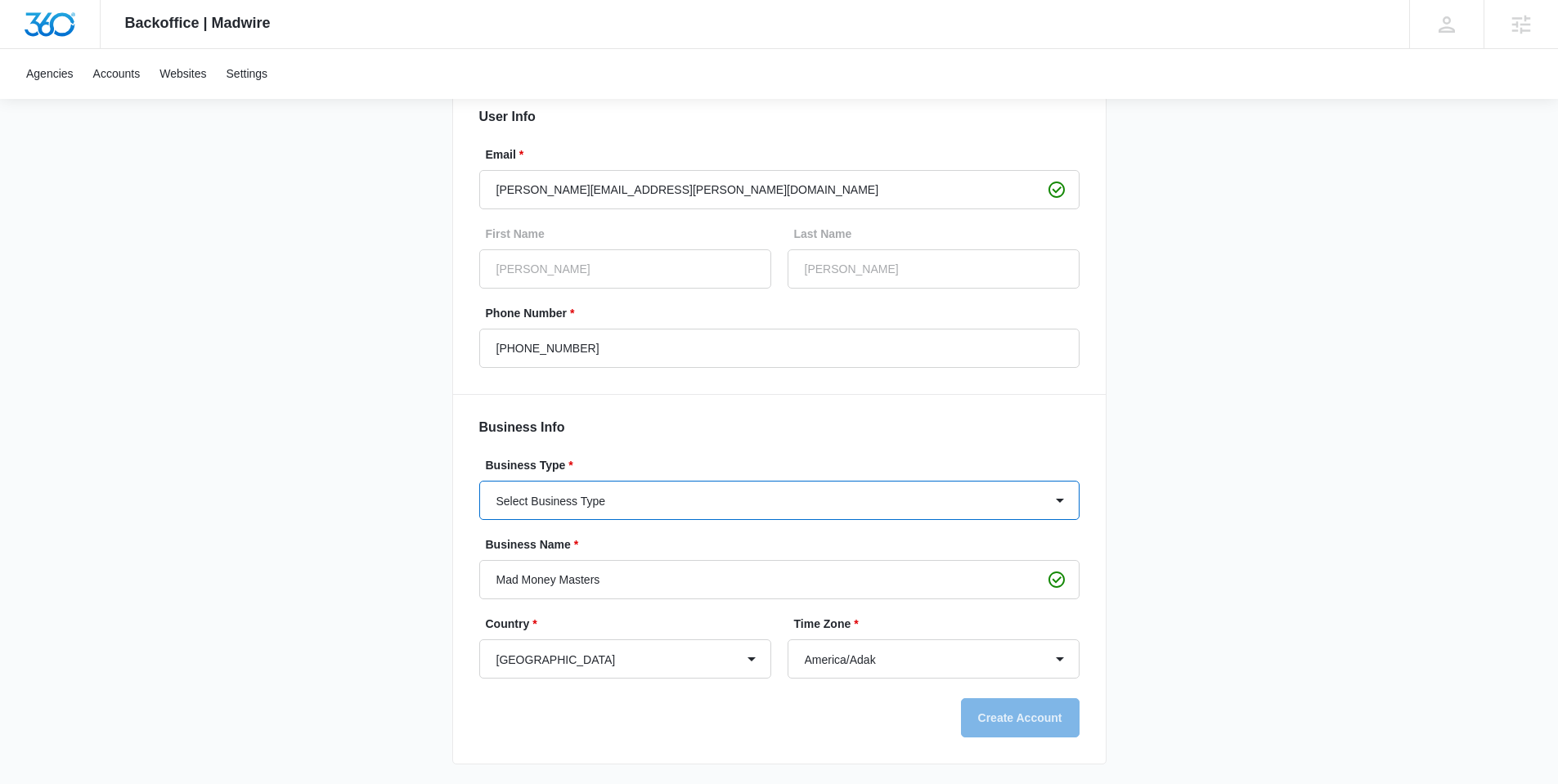
click at [638, 481] on select "Select Business Type Accounting / CPA Accounting/CPA Ashley Furniture Smart Sta…" at bounding box center [780, 500] width 601 height 40
select select "72"
click at [480, 481] on select "Select Business Type Accounting / CPA Accounting/CPA Ashley Furniture Smart Sta…" at bounding box center [780, 500] width 601 height 40
click at [827, 730] on div "Create Account" at bounding box center [780, 717] width 601 height 40
click at [1276, 699] on div "Backoffice | Madwire Apps Settings [PERSON_NAME] [PERSON_NAME] [PERSON_NAME][EM…" at bounding box center [779, 310] width 1558 height 949
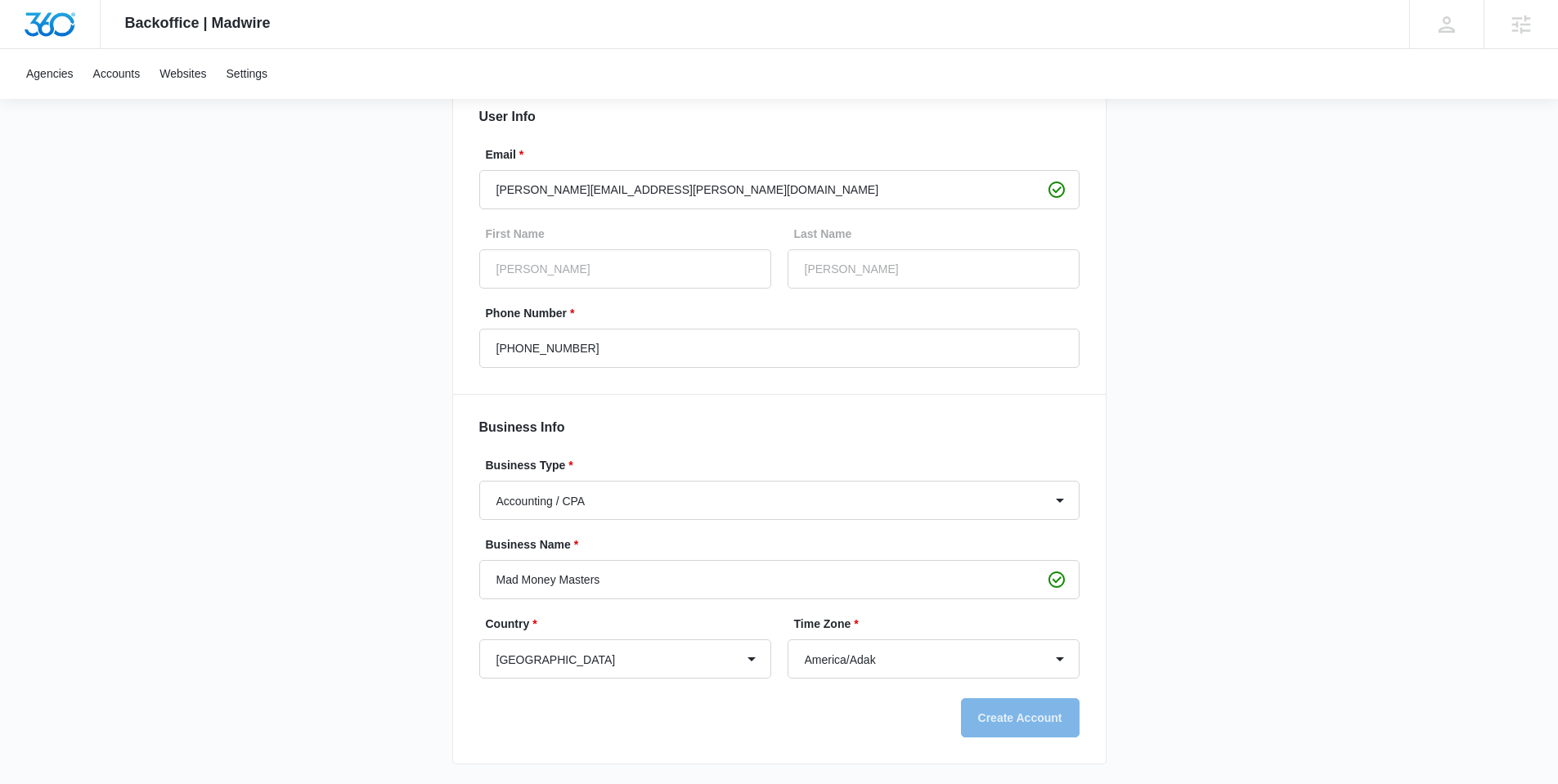
click at [1068, 709] on div "Create Account" at bounding box center [780, 717] width 601 height 40
click at [1064, 710] on div "Create Account" at bounding box center [780, 717] width 601 height 40
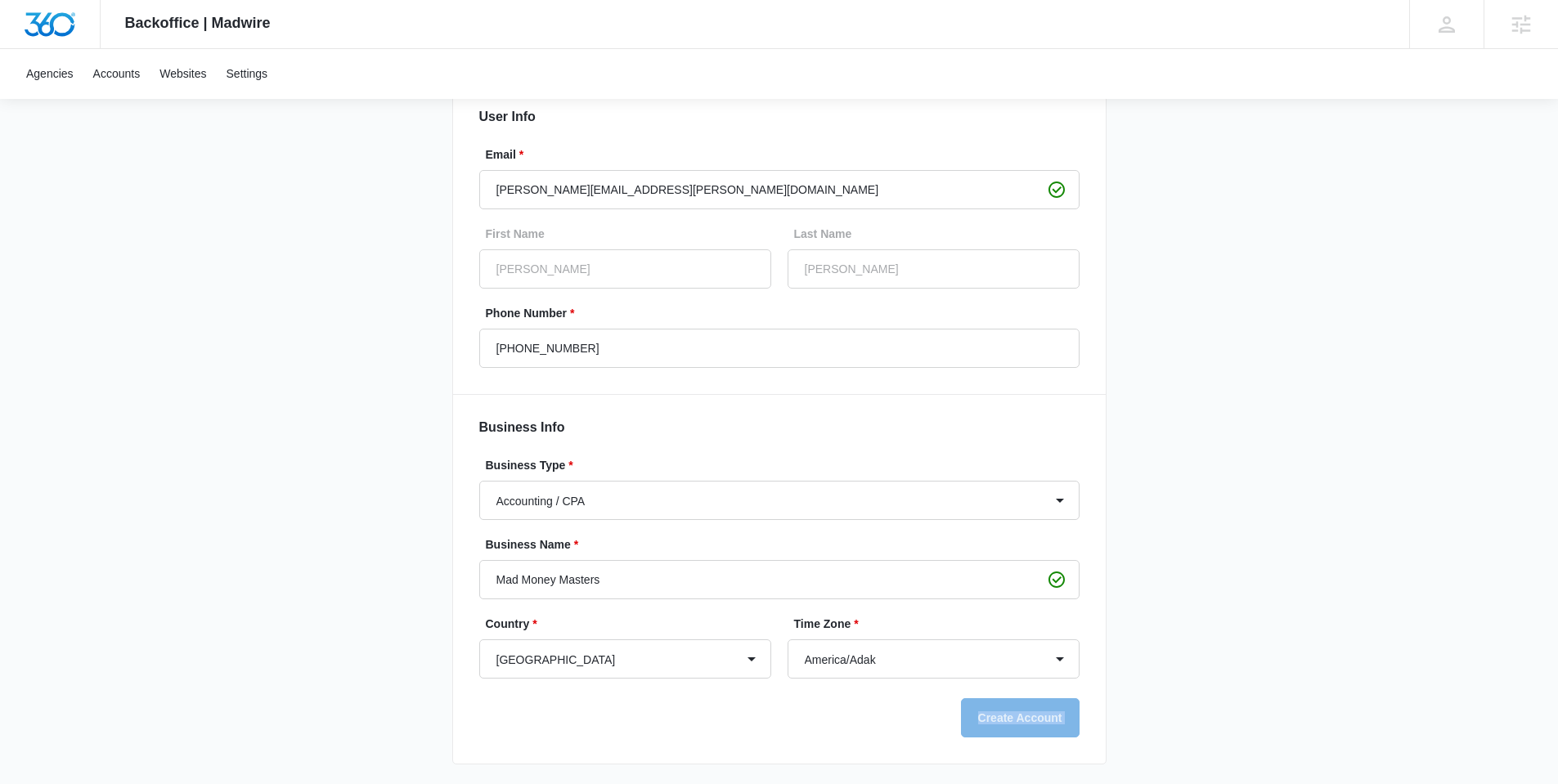
click at [1064, 710] on div "Create Account" at bounding box center [780, 717] width 601 height 40
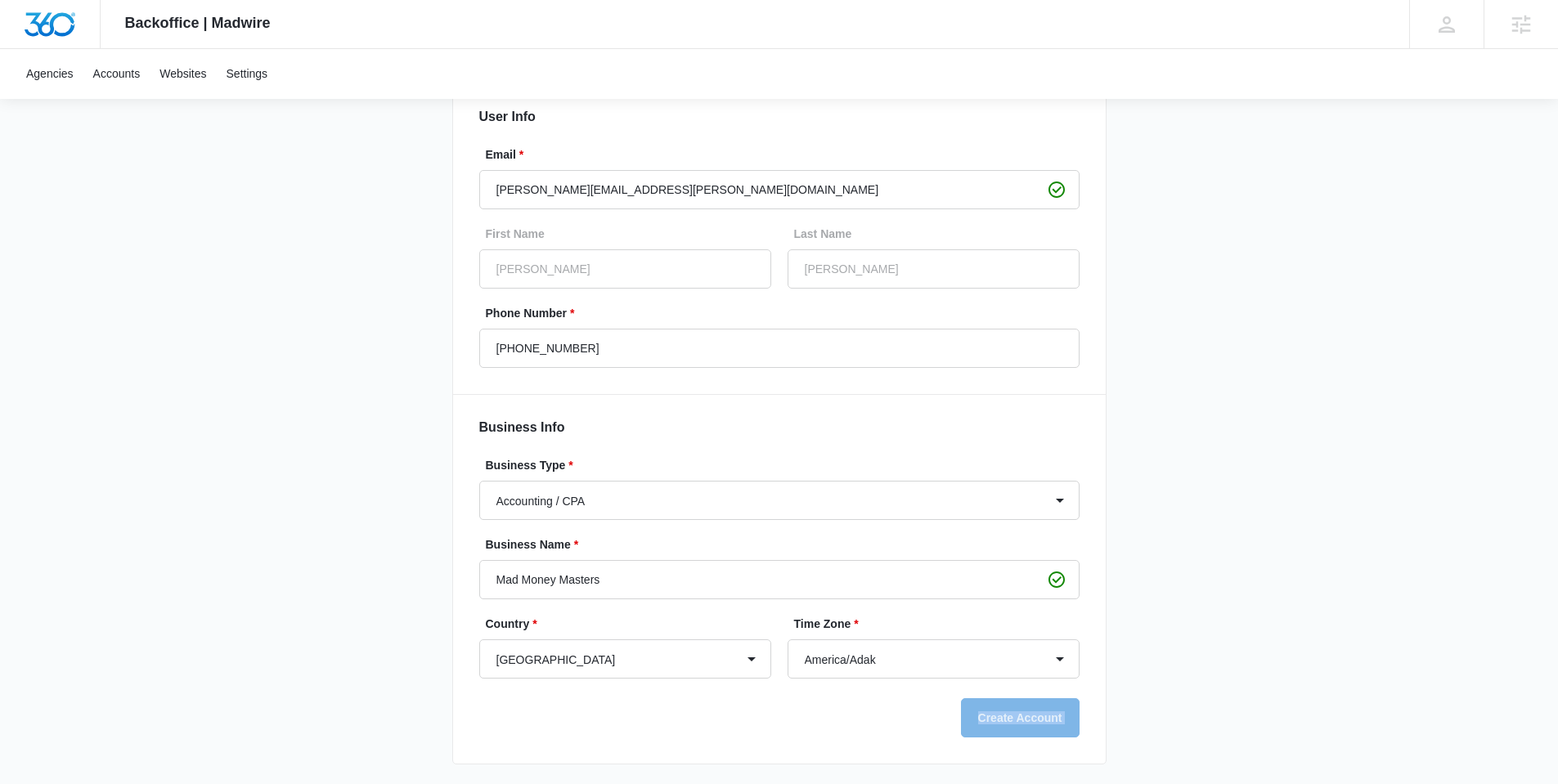
click at [1064, 710] on div "Create Account" at bounding box center [780, 717] width 601 height 40
click at [1064, 711] on div "Create Account" at bounding box center [780, 717] width 601 height 40
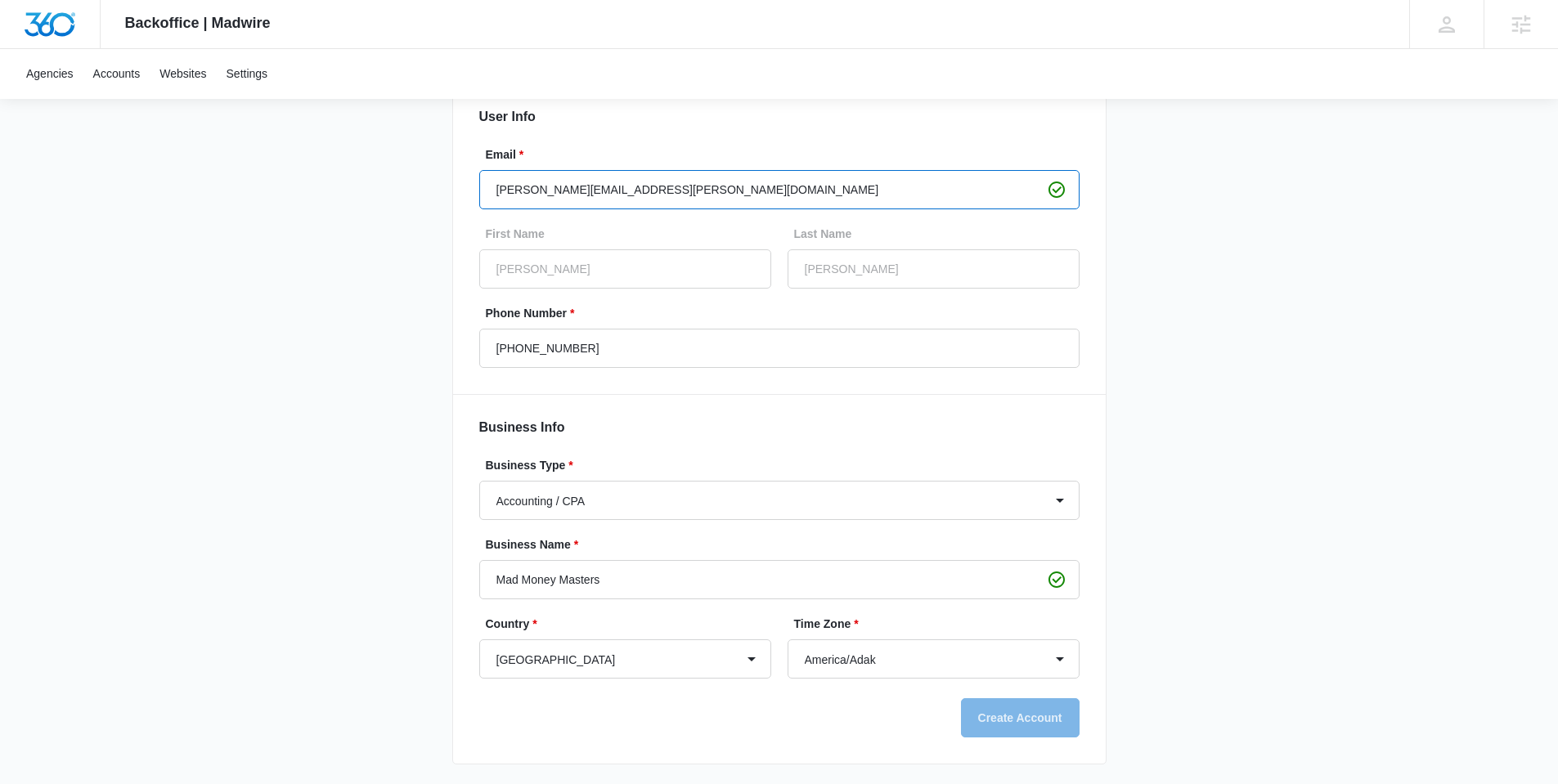
click at [665, 204] on input "[PERSON_NAME][EMAIL_ADDRESS][PERSON_NAME][DOMAIN_NAME]" at bounding box center [780, 190] width 601 height 40
click at [661, 195] on input "[PERSON_NAME][EMAIL_ADDRESS][PERSON_NAME][DOMAIN_NAME]" at bounding box center [780, 190] width 601 height 40
drag, startPoint x: 679, startPoint y: 192, endPoint x: 30, endPoint y: 228, distance: 650.0
click at [54, 225] on div "Backoffice | Madwire Apps Settings [PERSON_NAME] [PERSON_NAME] [PERSON_NAME][EM…" at bounding box center [779, 310] width 1558 height 949
type input "[PERSON_NAME][EMAIL_ADDRESS][PERSON_NAME][DOMAIN_NAME]"
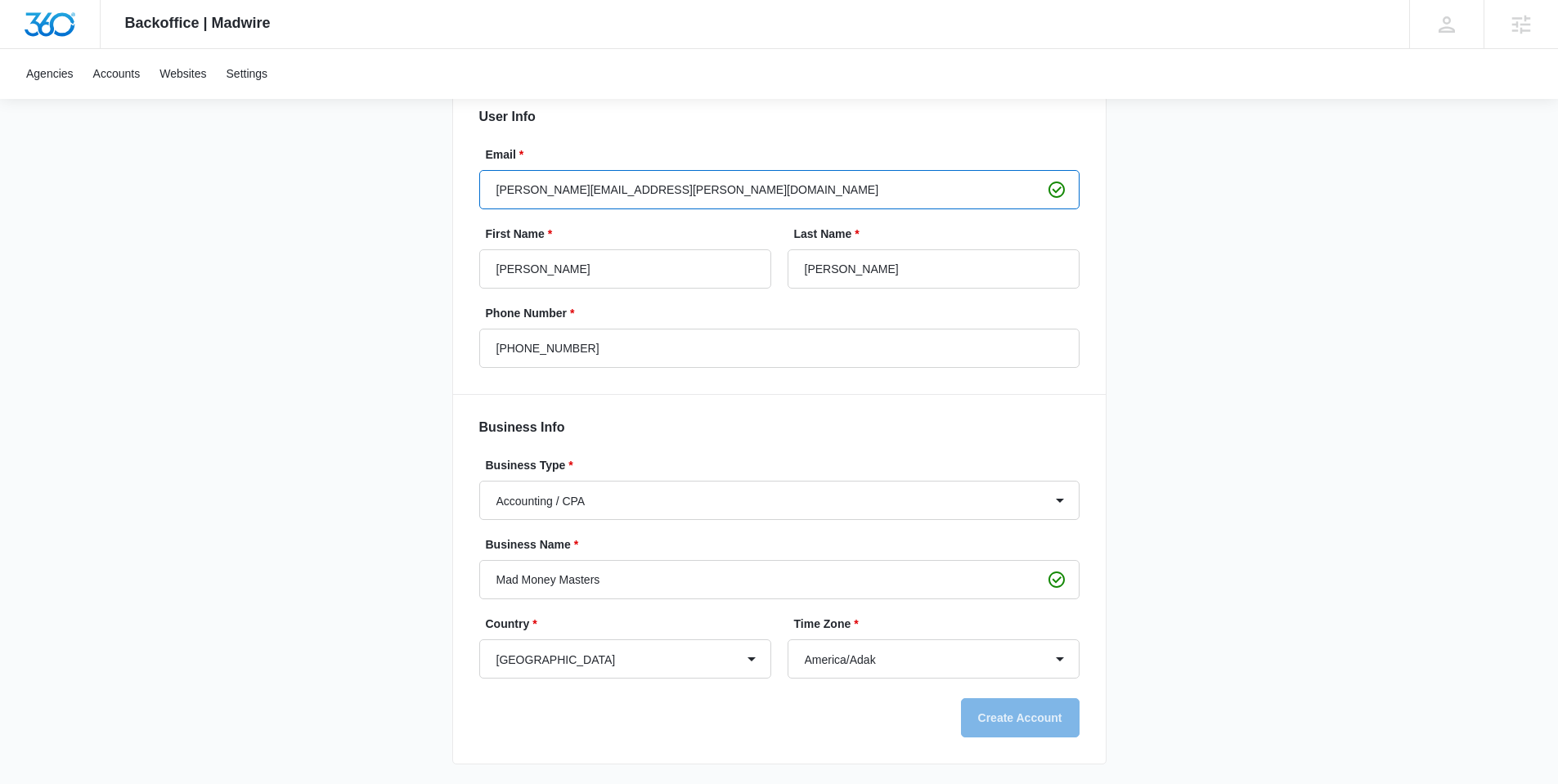
drag, startPoint x: 637, startPoint y: 178, endPoint x: 227, endPoint y: 189, distance: 410.1
click at [227, 189] on div "Backoffice | Madwire Apps Settings [PERSON_NAME] [PERSON_NAME] [PERSON_NAME][EM…" at bounding box center [779, 310] width 1558 height 949
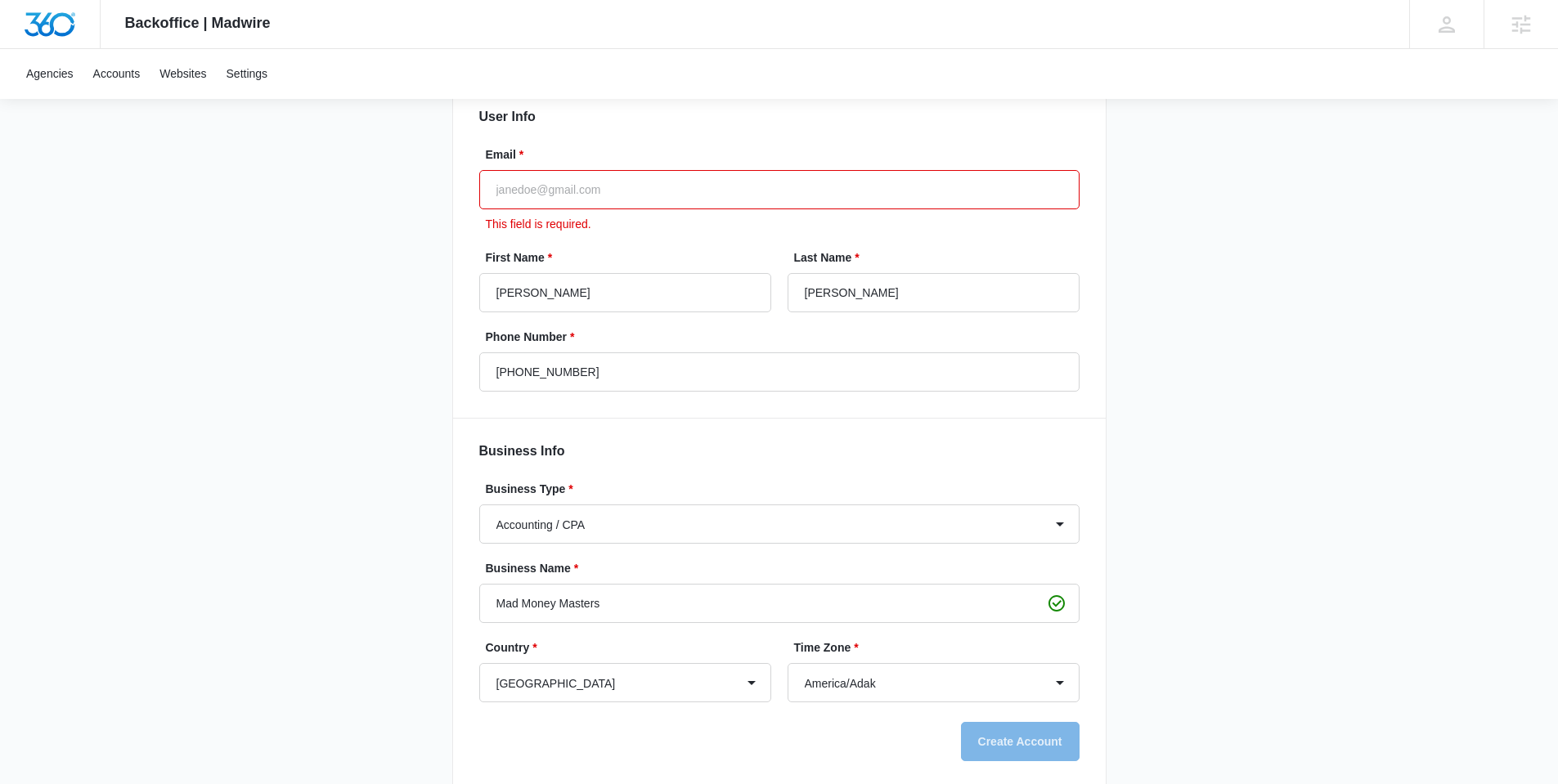
click at [572, 197] on input "Email *" at bounding box center [780, 190] width 601 height 40
type input "[PERSON_NAME][EMAIL_ADDRESS][PERSON_NAME][DOMAIN_NAME]"
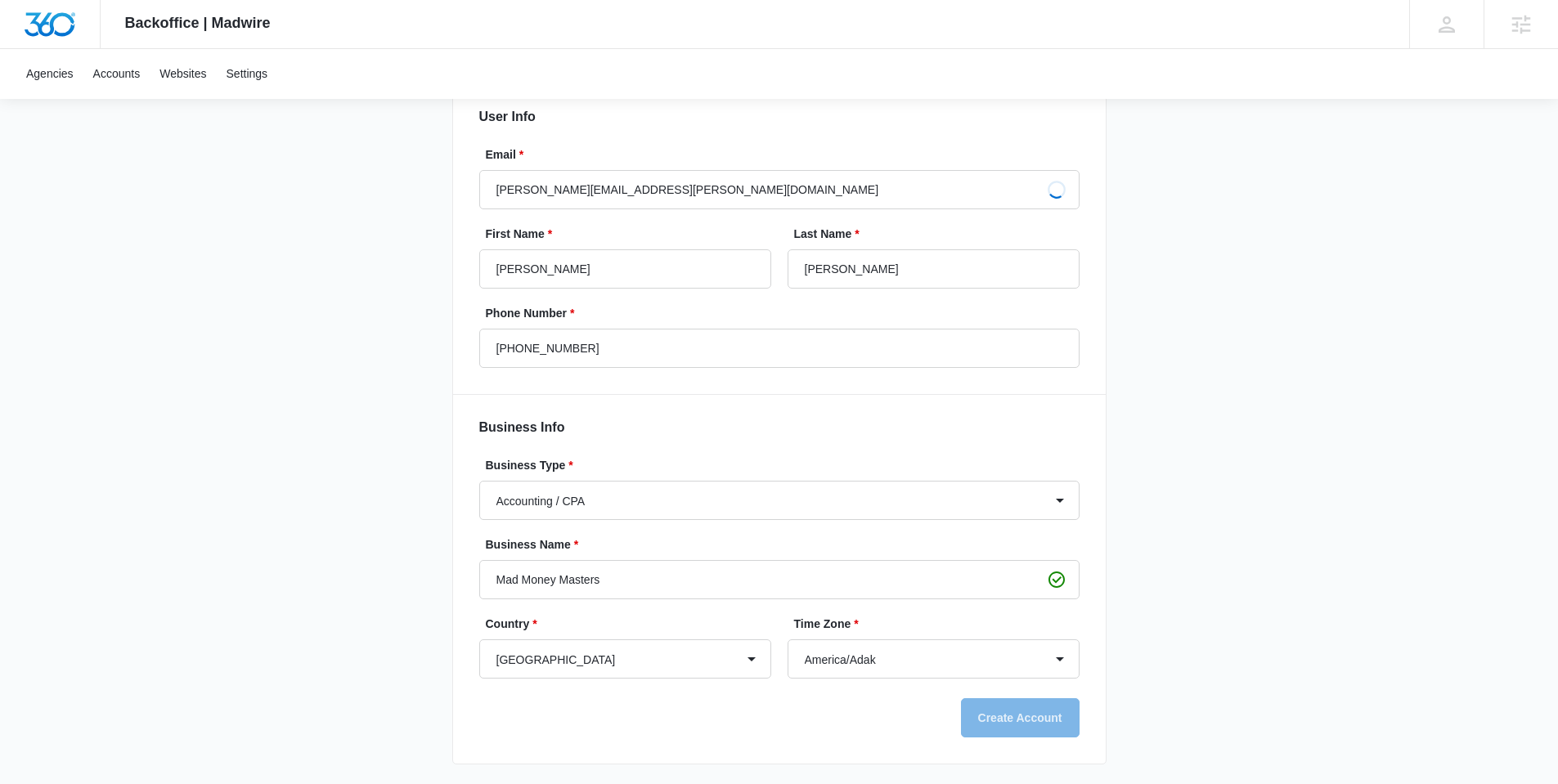
click at [234, 481] on div "Backoffice | Madwire Apps Settings JD [PERSON_NAME] [PERSON_NAME][EMAIL_ADDRESS…" at bounding box center [779, 310] width 1558 height 949
type input "[PERSON_NAME]"
click at [797, 759] on div "User Info Email * [PERSON_NAME][EMAIL_ADDRESS][PERSON_NAME][DOMAIN_NAME] First …" at bounding box center [779, 417] width 654 height 694
click at [818, 763] on div "User Info Email * [PERSON_NAME][EMAIL_ADDRESS][PERSON_NAME][DOMAIN_NAME] First …" at bounding box center [779, 417] width 654 height 694
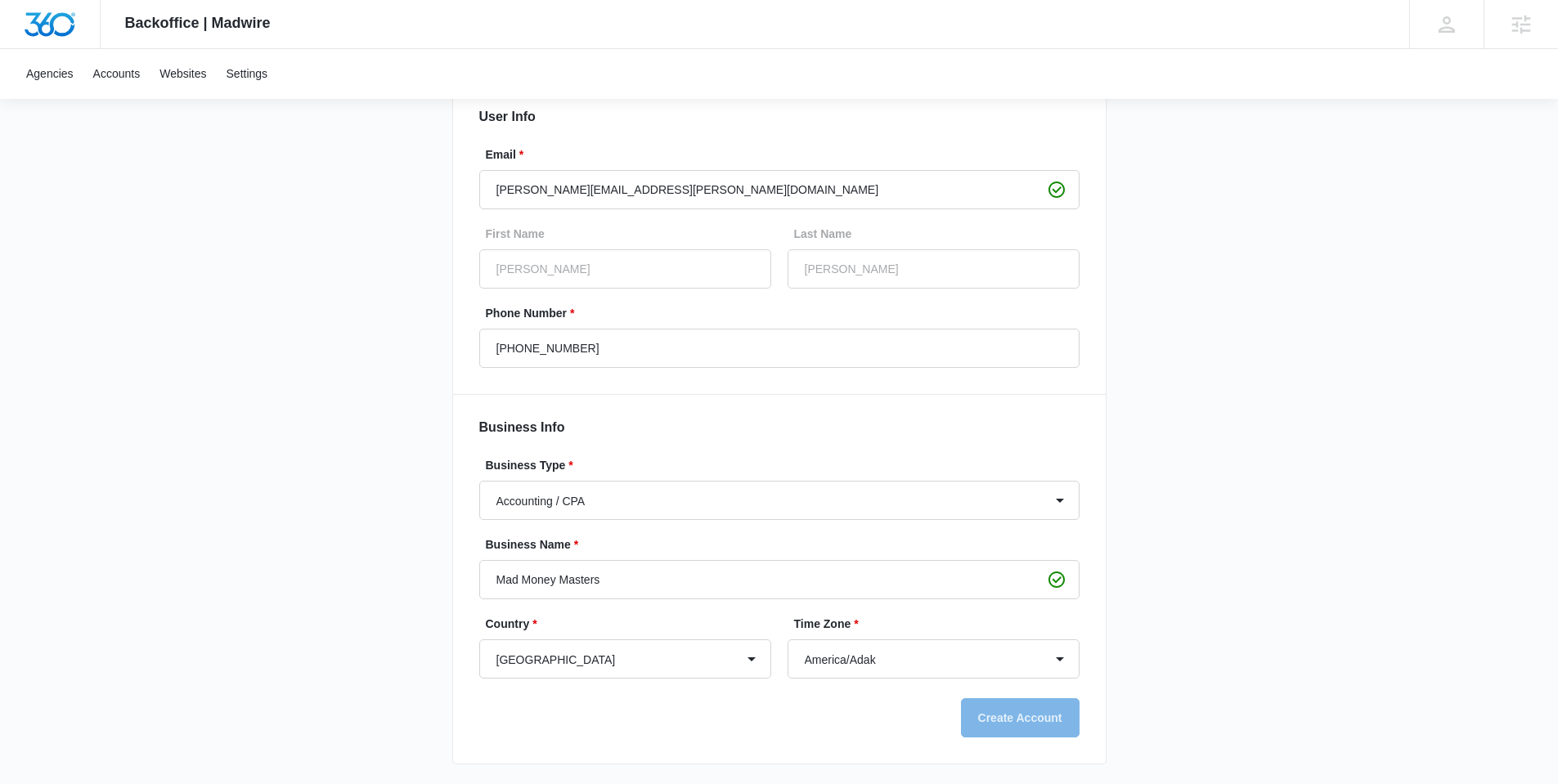
click at [581, 775] on div "Create Account User Info Email * [PERSON_NAME][EMAIL_ADDRESS][PERSON_NAME][DOMA…" at bounding box center [779, 385] width 654 height 797
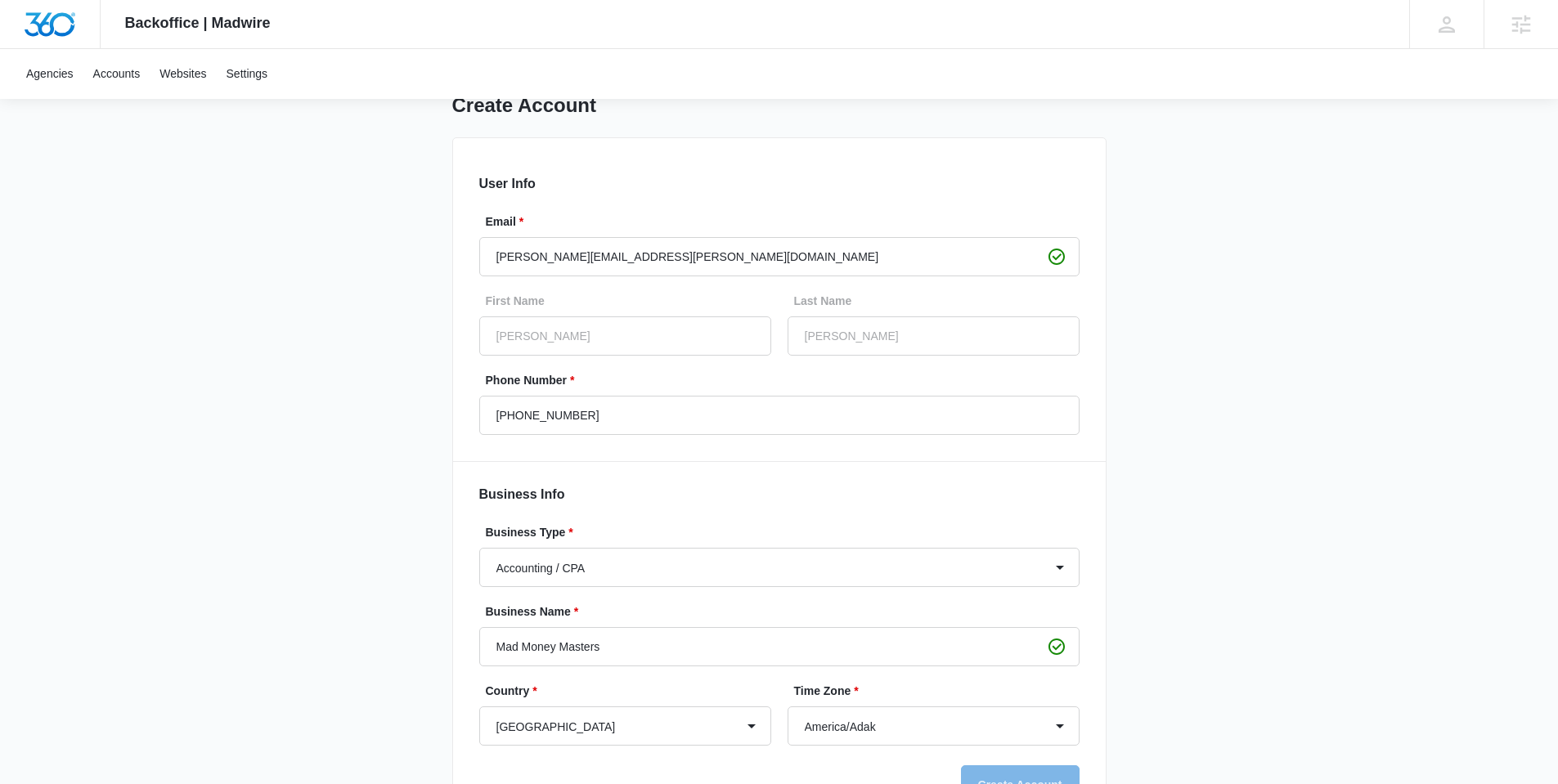
scroll to position [0, 0]
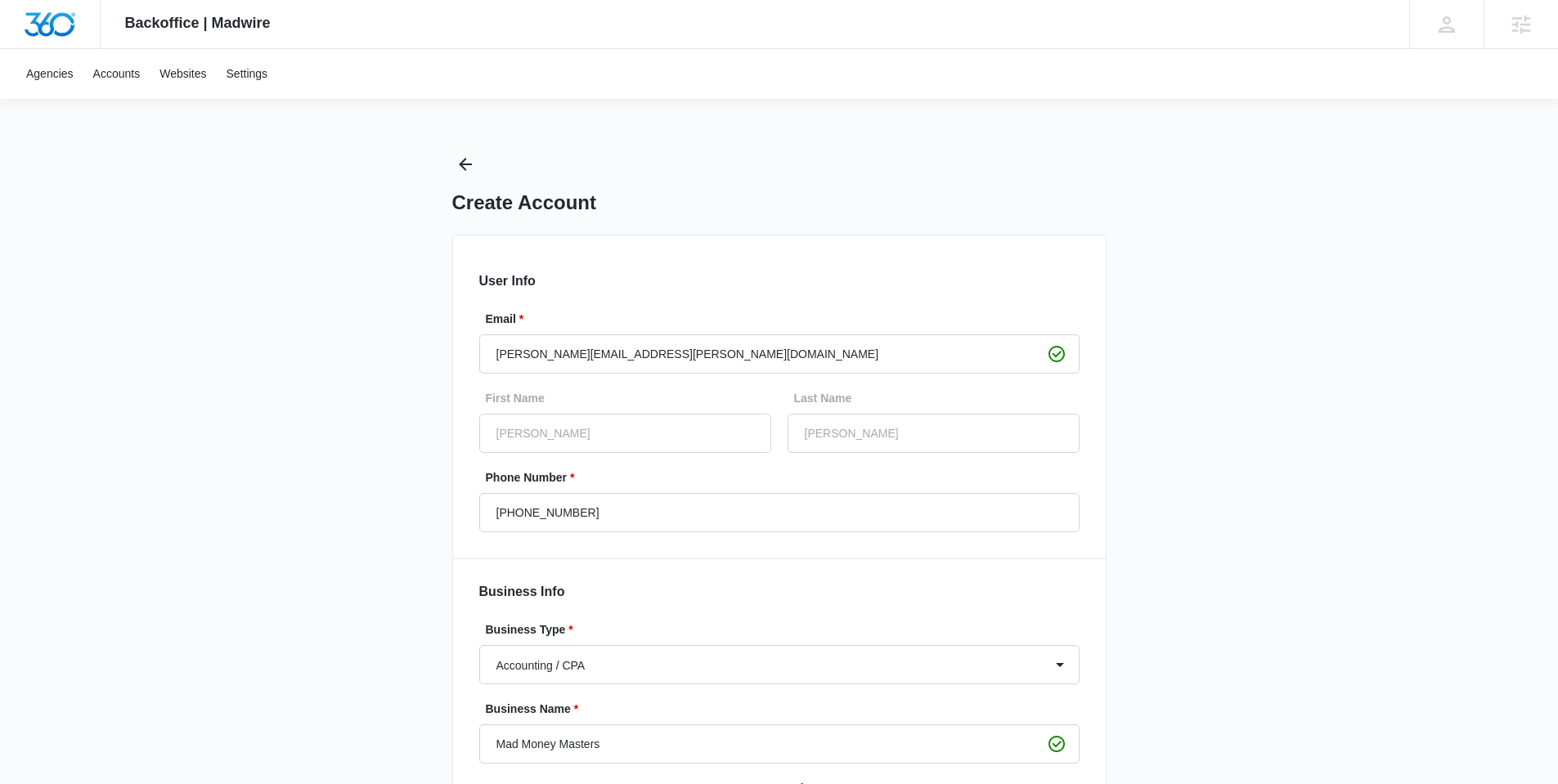
click at [352, 449] on div "Backoffice | Madwire Apps Settings JD [PERSON_NAME] [PERSON_NAME][EMAIL_ADDRESS…" at bounding box center [779, 474] width 1558 height 949
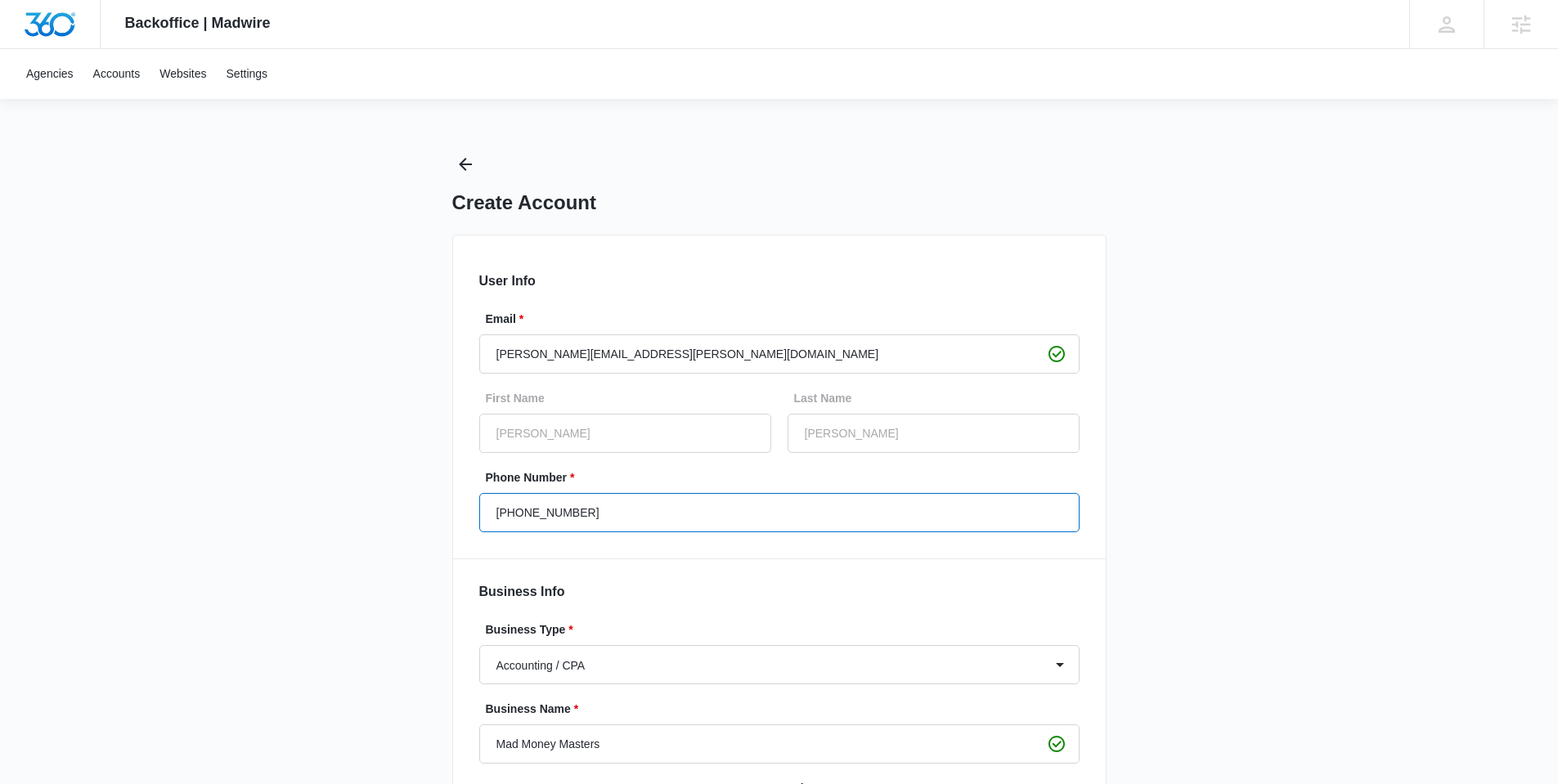
drag, startPoint x: 639, startPoint y: 522, endPoint x: 344, endPoint y: 535, distance: 295.3
click at [362, 533] on div "Backoffice | Madwire Apps Settings JD [PERSON_NAME] [PERSON_NAME][EMAIL_ADDRESS…" at bounding box center [779, 474] width 1558 height 949
drag, startPoint x: 626, startPoint y: 507, endPoint x: 448, endPoint y: 518, distance: 178.3
click at [448, 518] on div "Backoffice | Madwire Apps Settings JD [PERSON_NAME] [PERSON_NAME][EMAIL_ADDRESS…" at bounding box center [779, 474] width 1558 height 949
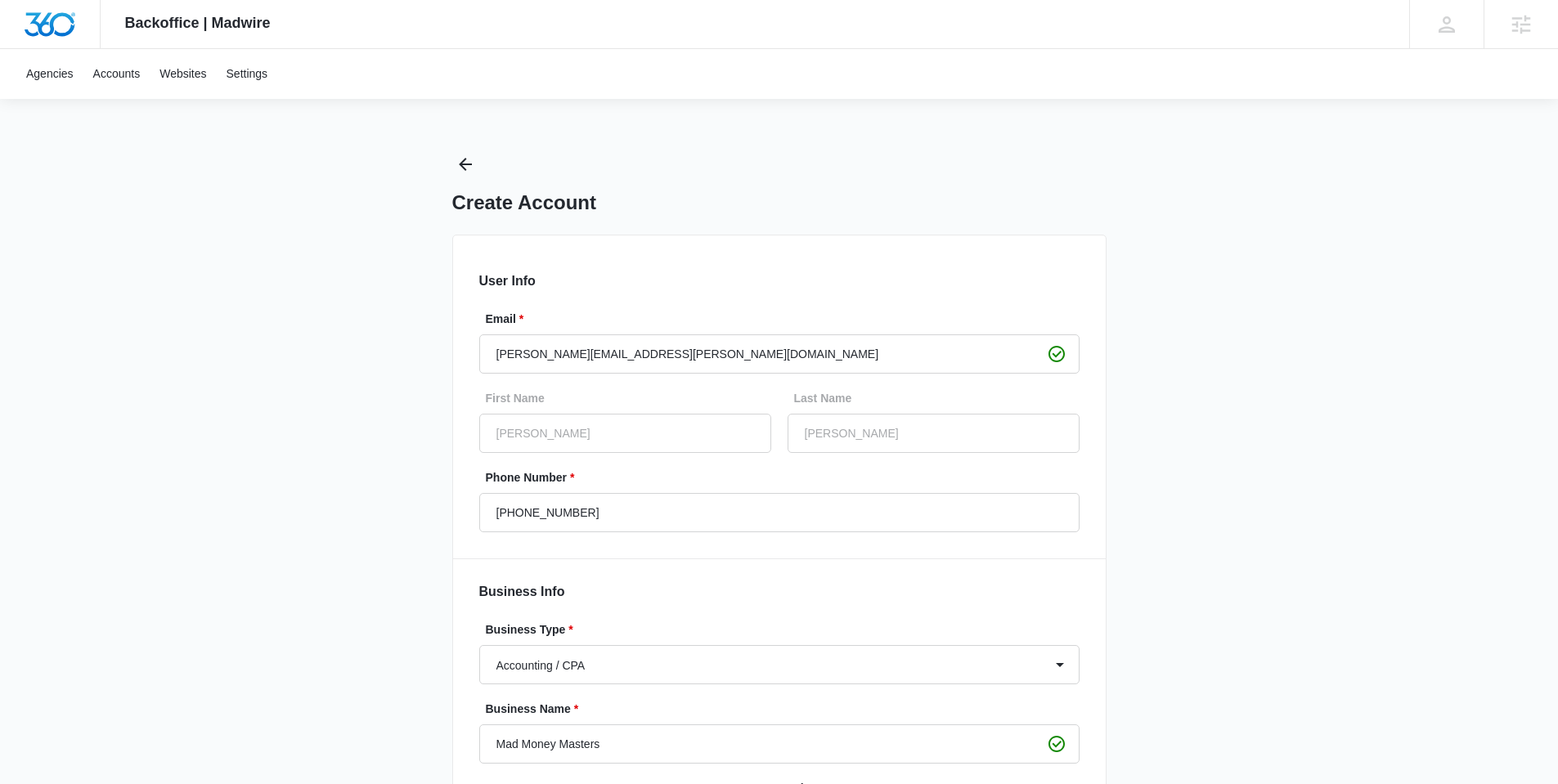
drag, startPoint x: 305, startPoint y: 447, endPoint x: 318, endPoint y: 207, distance: 240.4
click at [303, 445] on div "Backoffice | Madwire Apps Settings JD [PERSON_NAME] [PERSON_NAME][EMAIL_ADDRESS…" at bounding box center [779, 474] width 1558 height 949
drag, startPoint x: 419, startPoint y: 174, endPoint x: 452, endPoint y: 169, distance: 33.4
click at [420, 174] on div "Backoffice | Madwire Apps Settings JD [PERSON_NAME] [PERSON_NAME][EMAIL_ADDRESS…" at bounding box center [779, 474] width 1558 height 949
click at [456, 169] on icon "Back" at bounding box center [465, 164] width 19 height 19
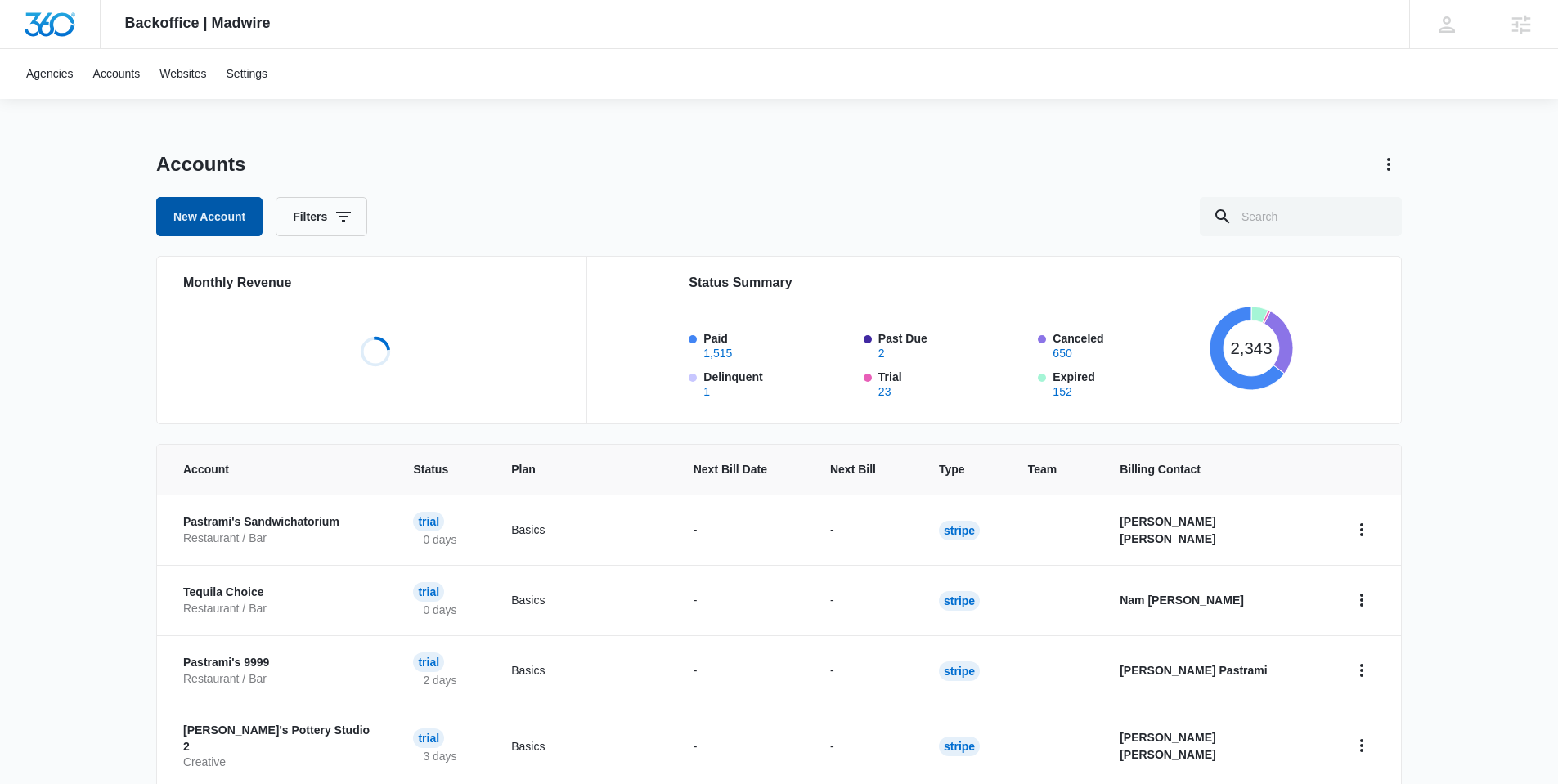
click at [214, 226] on link "New Account" at bounding box center [209, 216] width 106 height 40
select select "US"
select select "America/[GEOGRAPHIC_DATA]"
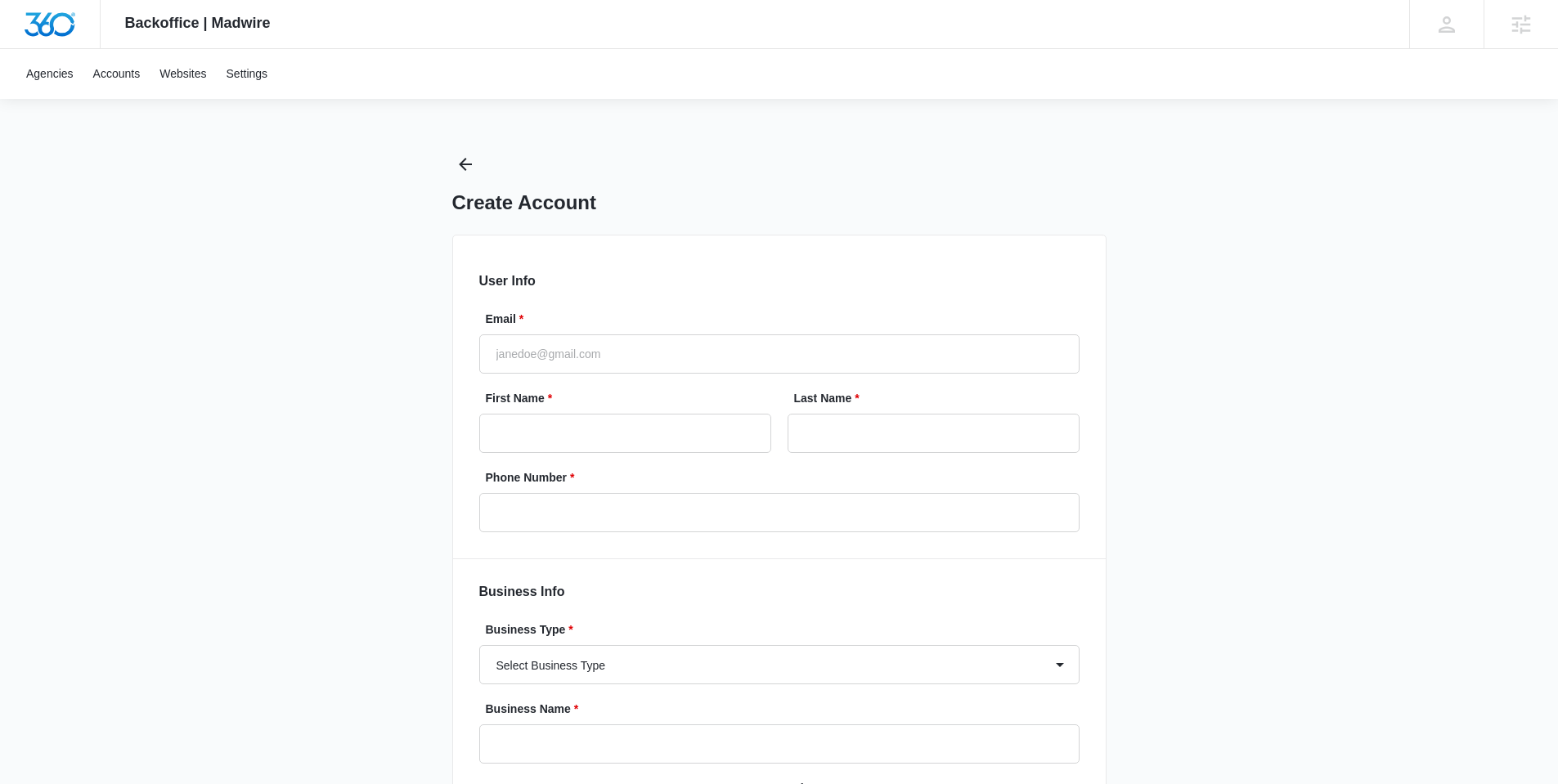
click at [646, 329] on div "Email *" at bounding box center [780, 342] width 601 height 63
click at [624, 327] on label "Email *" at bounding box center [786, 320] width 601 height 18
click at [624, 334] on input "Email *" at bounding box center [780, 354] width 601 height 40
click at [627, 343] on input "Email *" at bounding box center [780, 354] width 601 height 40
type input "[PERSON_NAME][EMAIL_ADDRESS][PERSON_NAME][DOMAIN_NAME]"
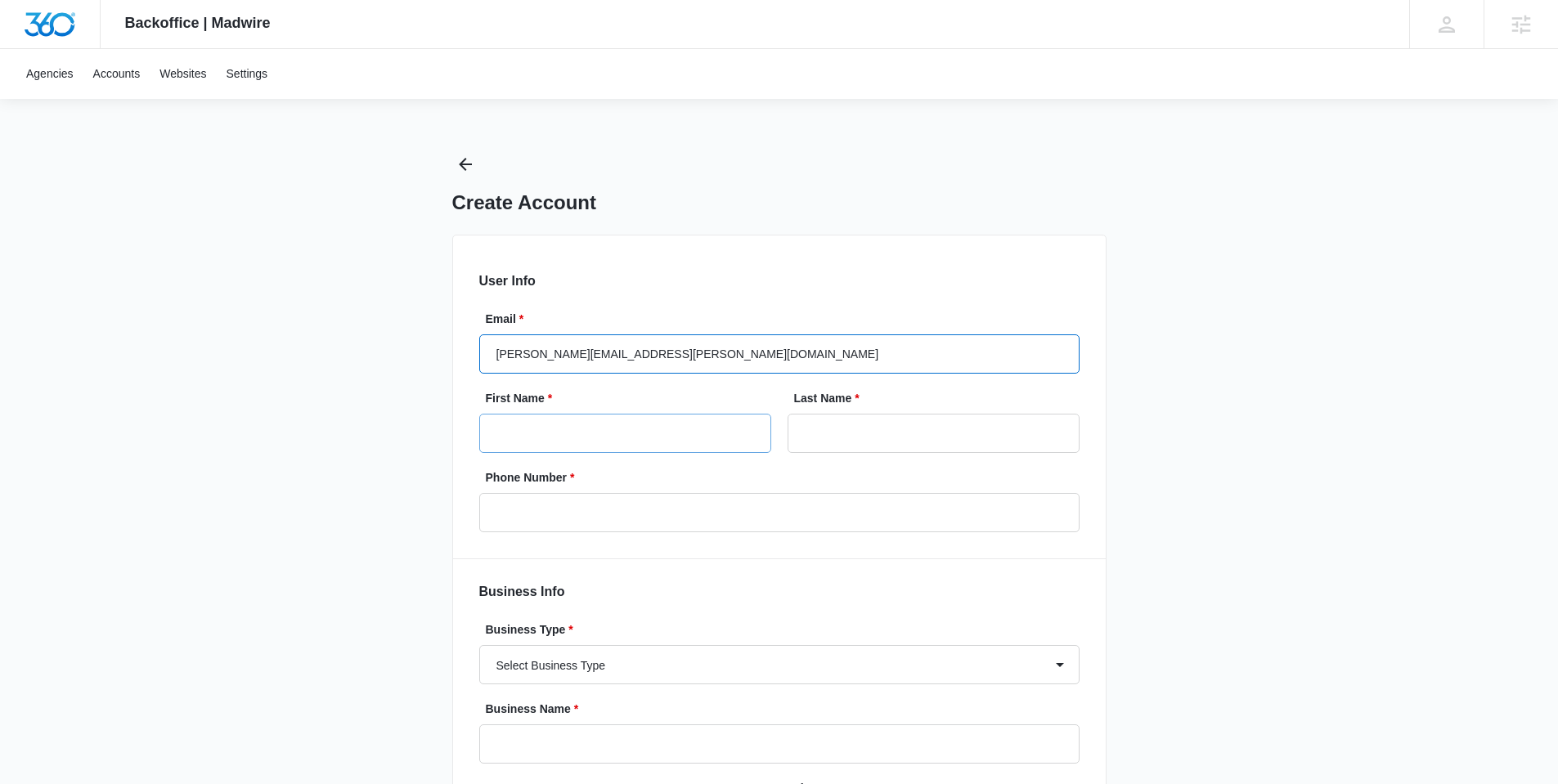
type input "[PERSON_NAME]"
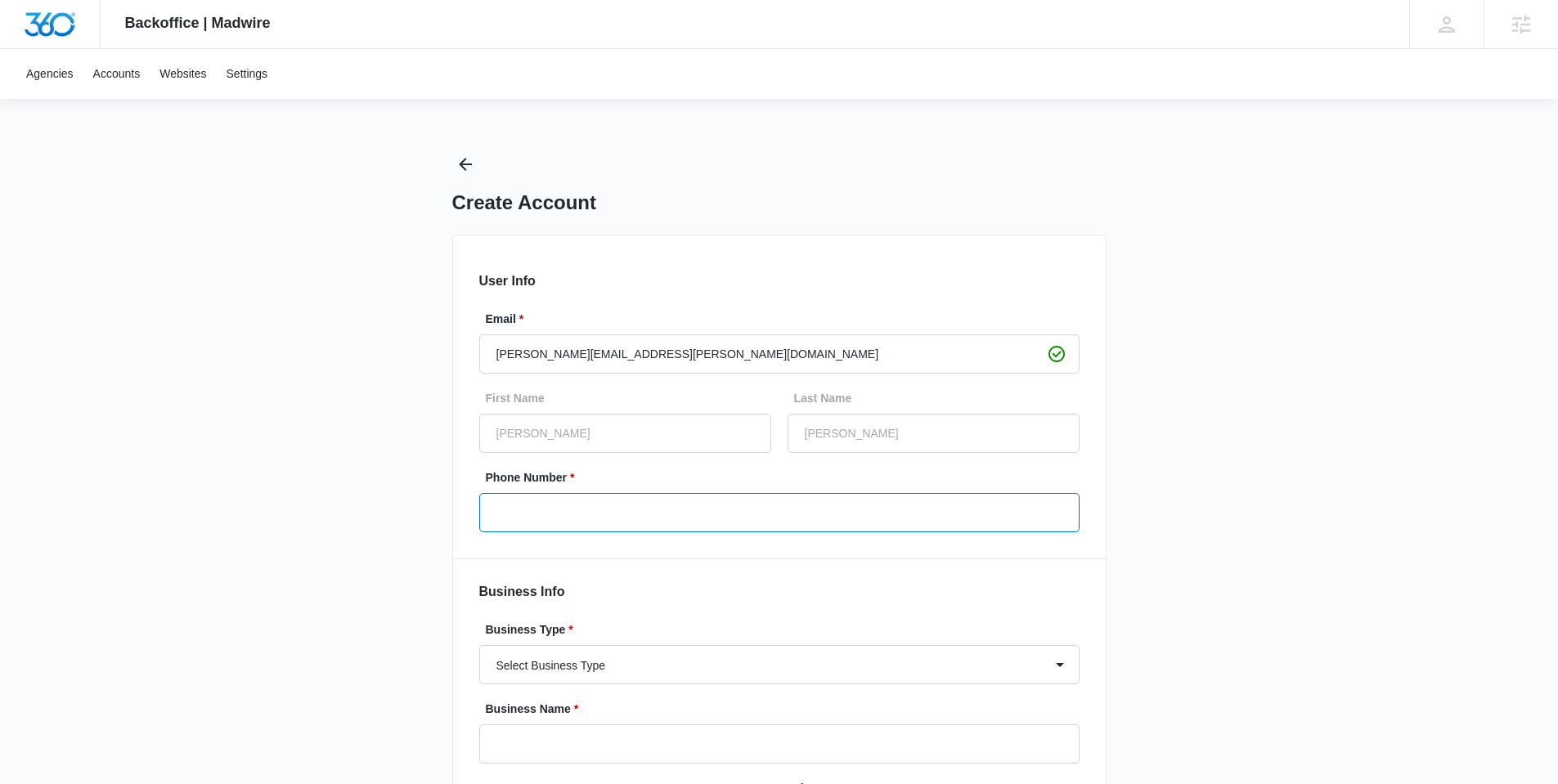
click at [586, 508] on input "Phone Number *" at bounding box center [780, 513] width 601 height 40
click at [581, 494] on input "Phone Number *" at bounding box center [780, 513] width 601 height 40
paste input "[PHONE_NUMBER]"
type input "[PHONE_NUMBER]"
click at [255, 555] on div "Backoffice | Madwire Apps Settings [PERSON_NAME] [PERSON_NAME] [PERSON_NAME][EM…" at bounding box center [779, 474] width 1558 height 949
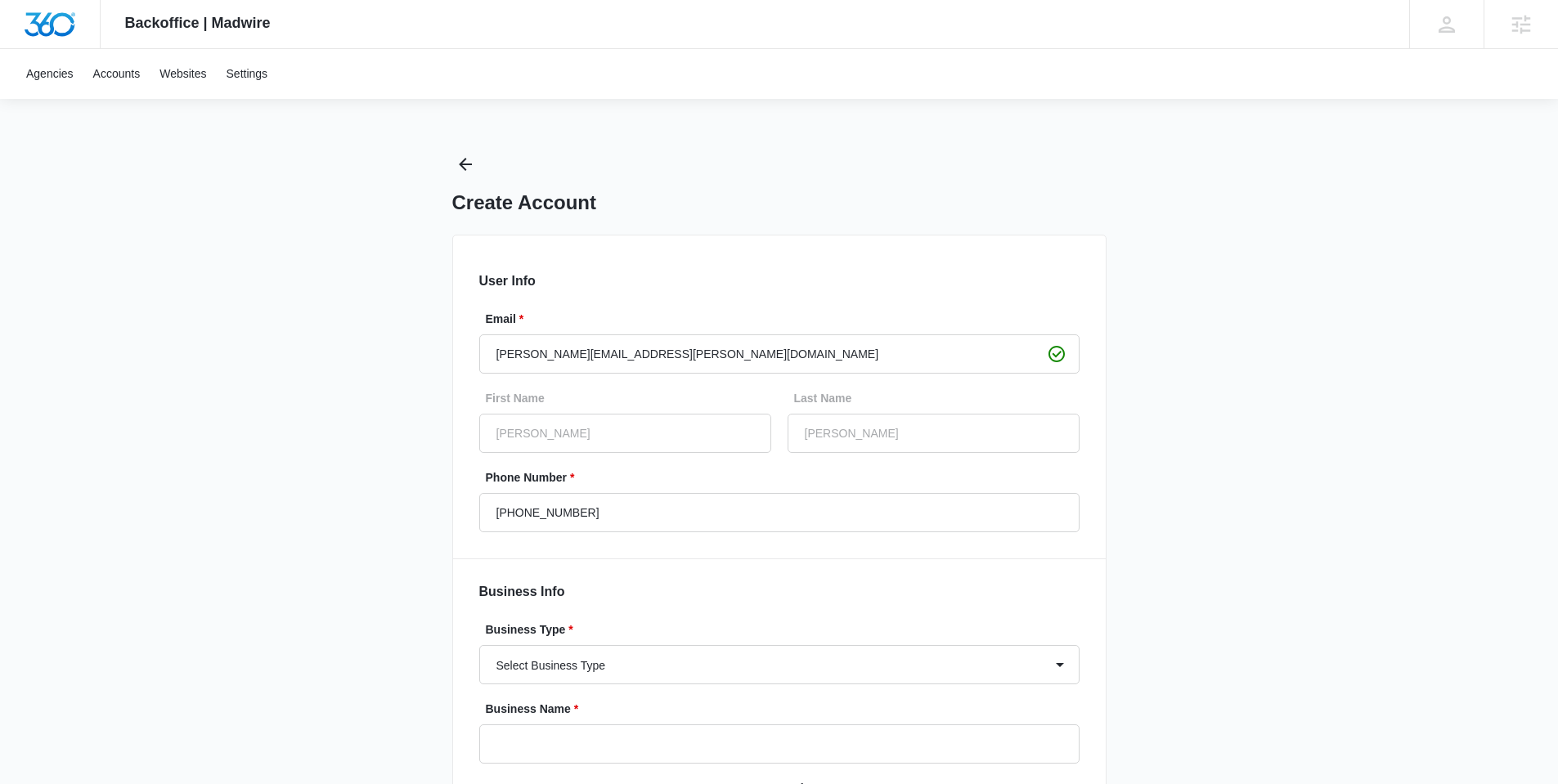
click at [380, 562] on div "Backoffice | Madwire Apps Settings [PERSON_NAME] [PERSON_NAME] [PERSON_NAME][EM…" at bounding box center [779, 474] width 1558 height 949
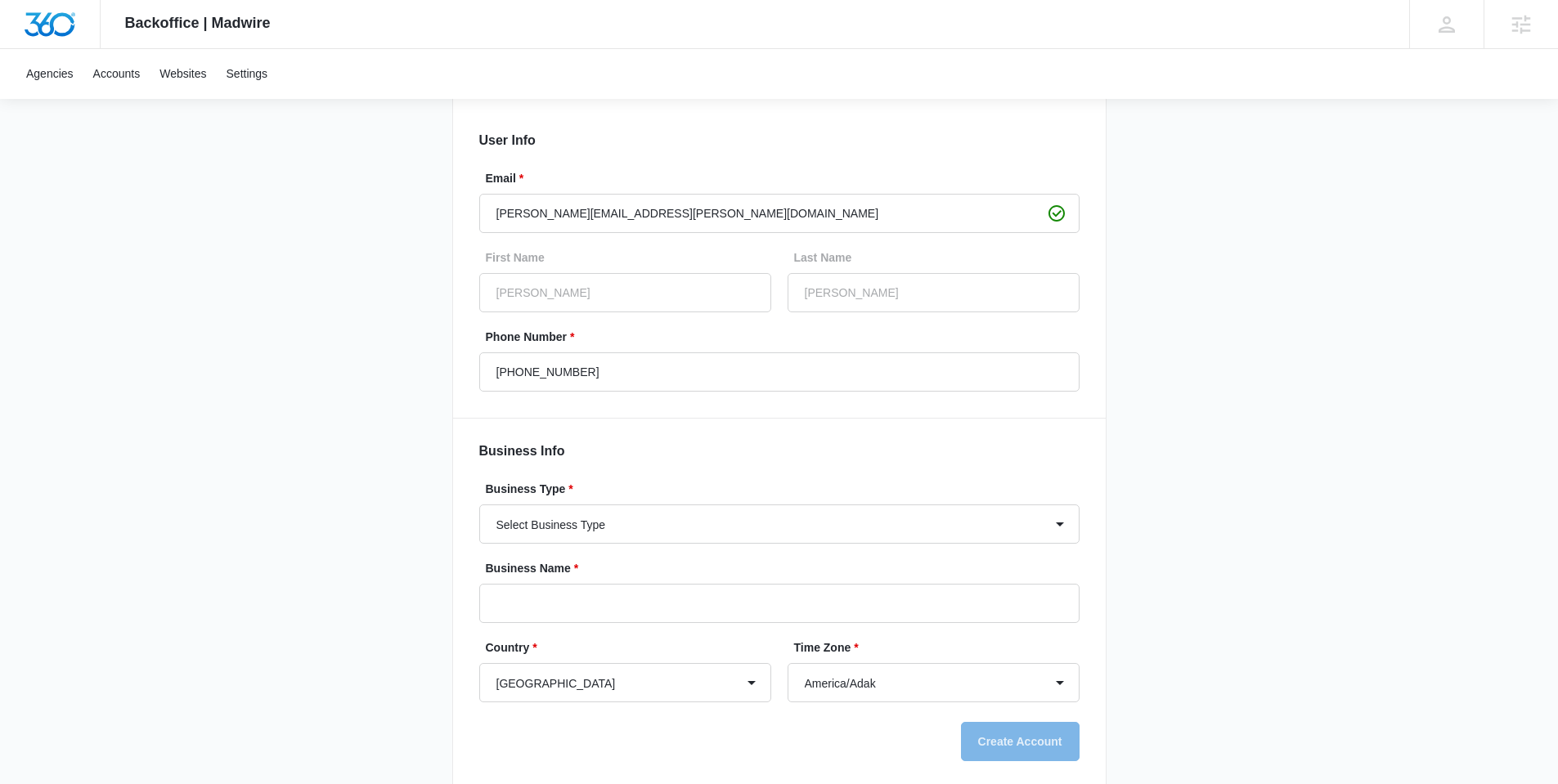
scroll to position [164, 0]
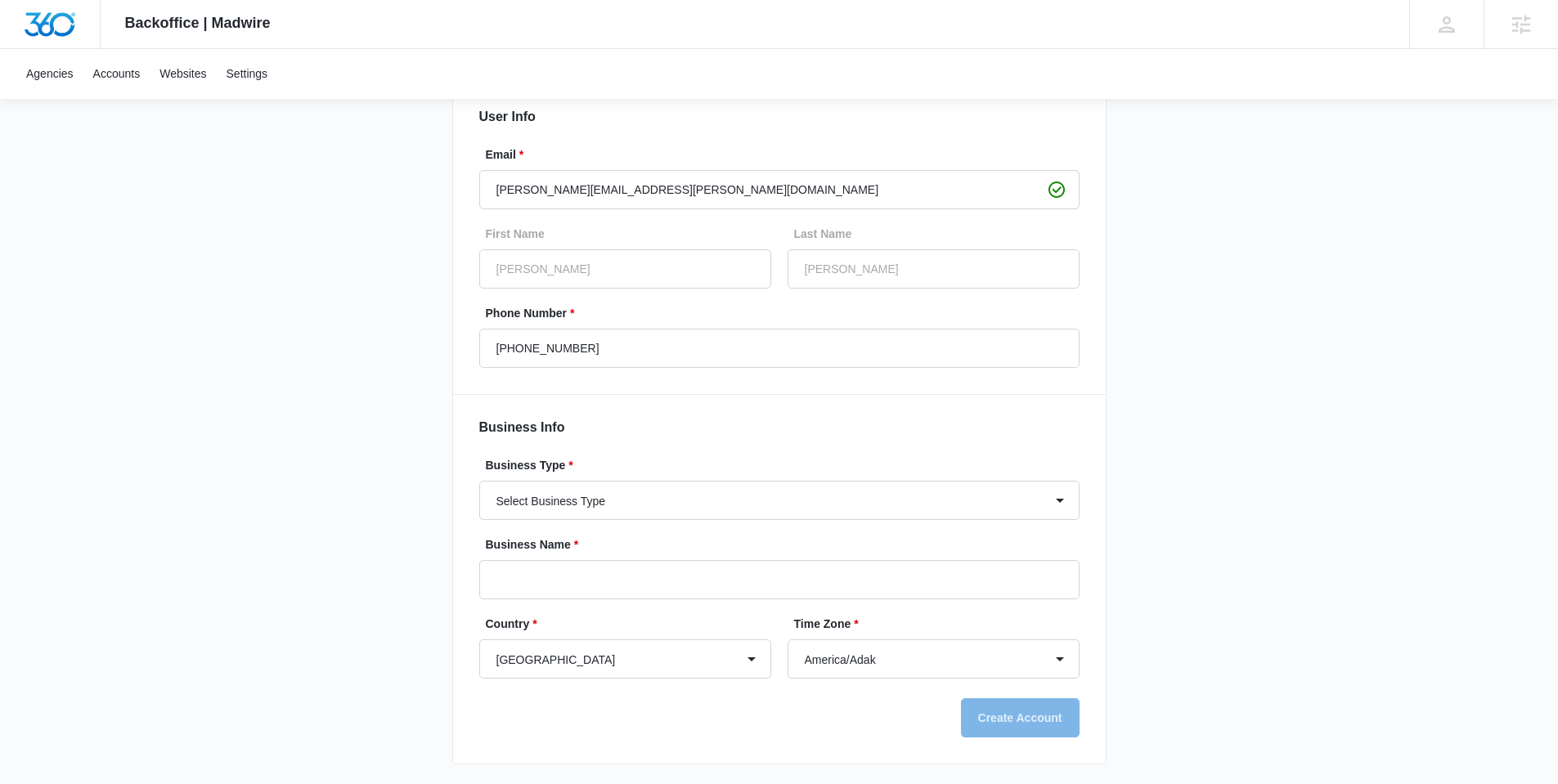
click at [512, 520] on form "User Info Email * [PERSON_NAME][EMAIL_ADDRESS][PERSON_NAME][DOMAIN_NAME] First …" at bounding box center [780, 422] width 601 height 630
click at [513, 514] on select "Select Business Type Accounting / CPA Accounting/CPA Ashley Furniture Smart Sta…" at bounding box center [780, 500] width 601 height 40
select select "72"
click at [480, 481] on select "Select Business Type Accounting / CPA Accounting/CPA Ashley Furniture Smart Sta…" at bounding box center [780, 500] width 601 height 40
click at [350, 506] on div "Backoffice | Madwire Apps Settings [PERSON_NAME] [PERSON_NAME] [PERSON_NAME][EM…" at bounding box center [779, 310] width 1558 height 949
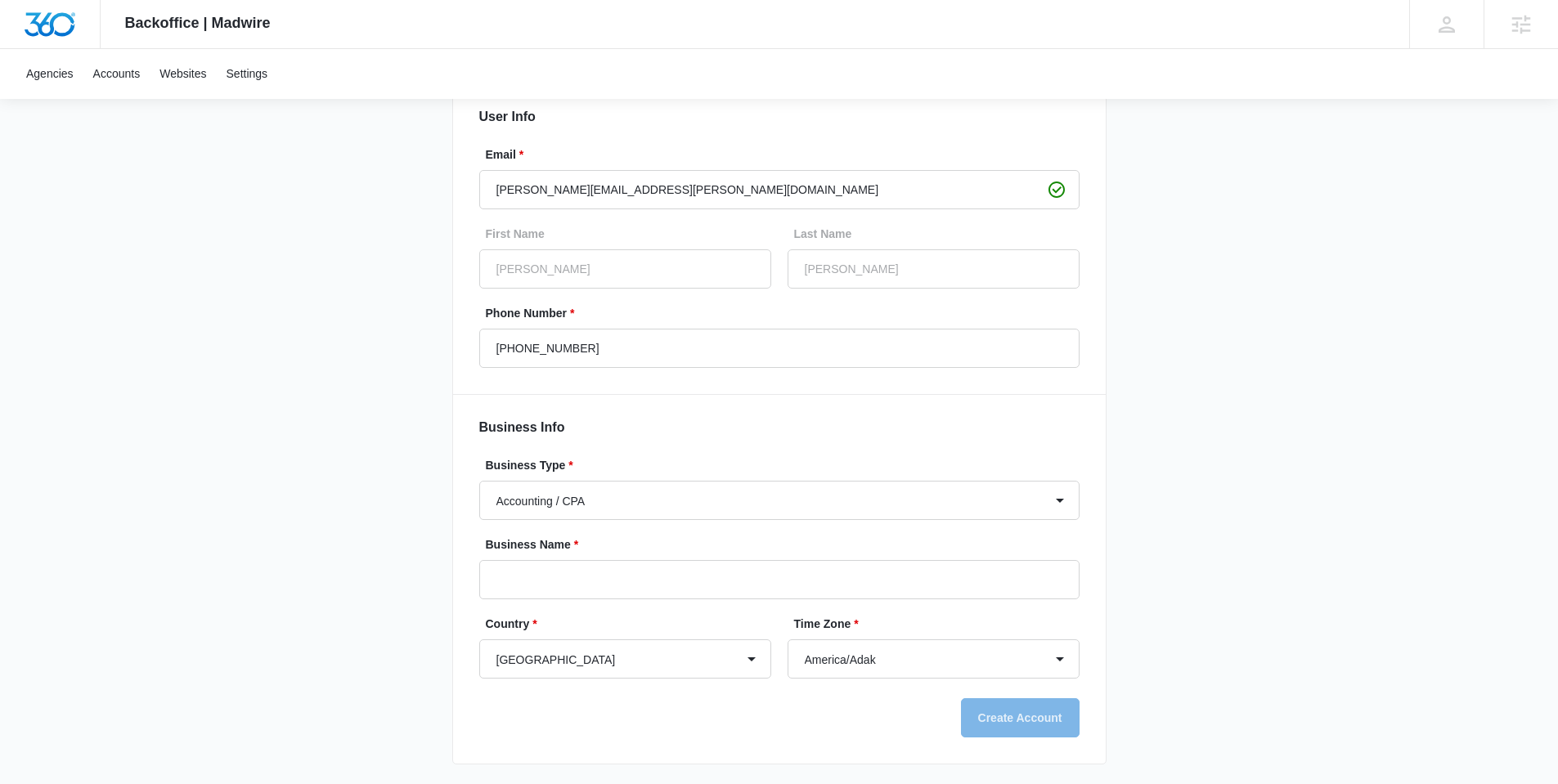
click at [648, 557] on div "Business Name *" at bounding box center [780, 568] width 601 height 63
click at [654, 575] on input "Business Name *" at bounding box center [780, 579] width 601 height 40
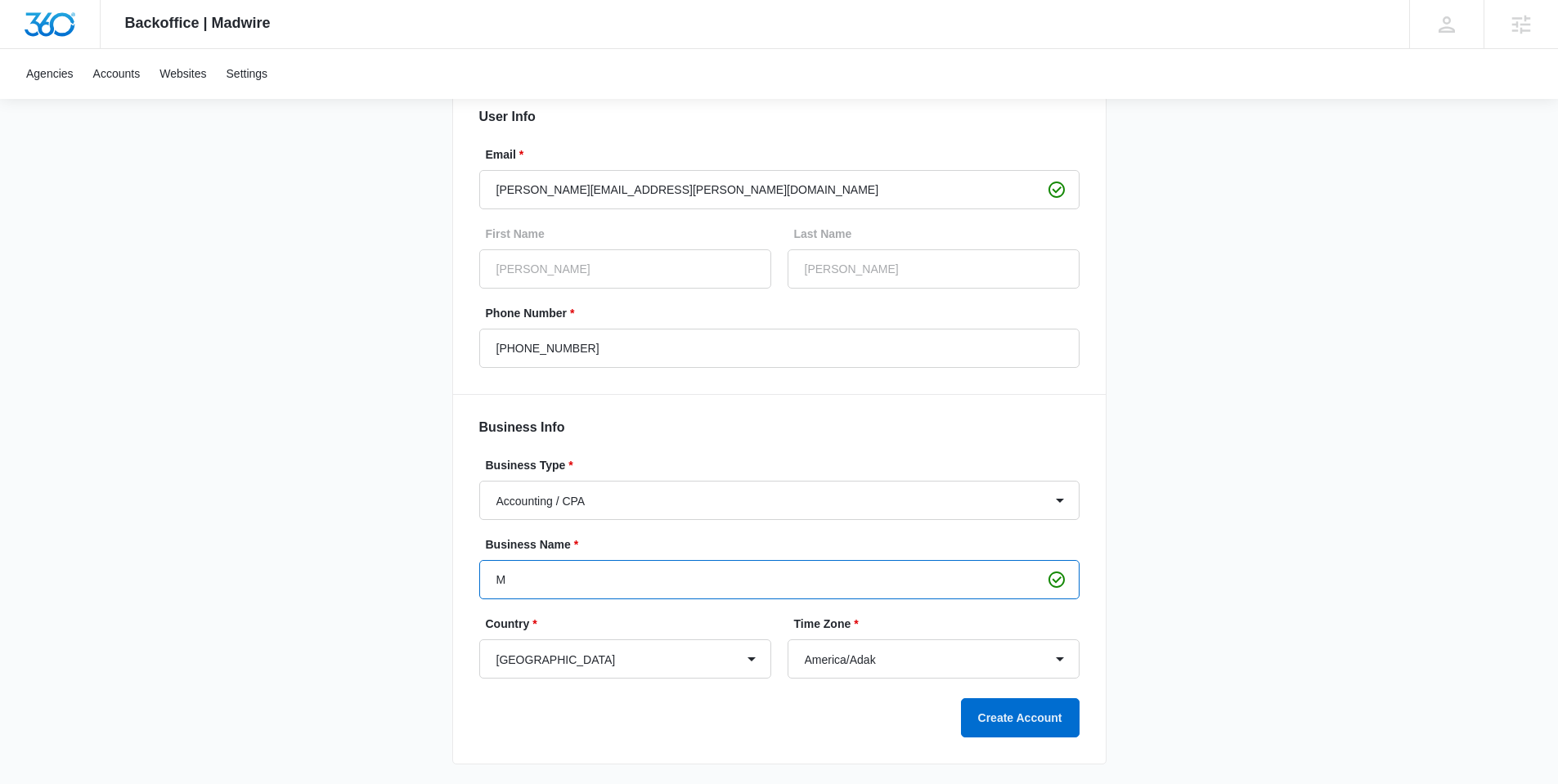
type input "Mad Money Masters"
click at [381, 621] on div "Backoffice | Madwire Apps Settings [PERSON_NAME] [PERSON_NAME] [PERSON_NAME][EM…" at bounding box center [779, 310] width 1558 height 949
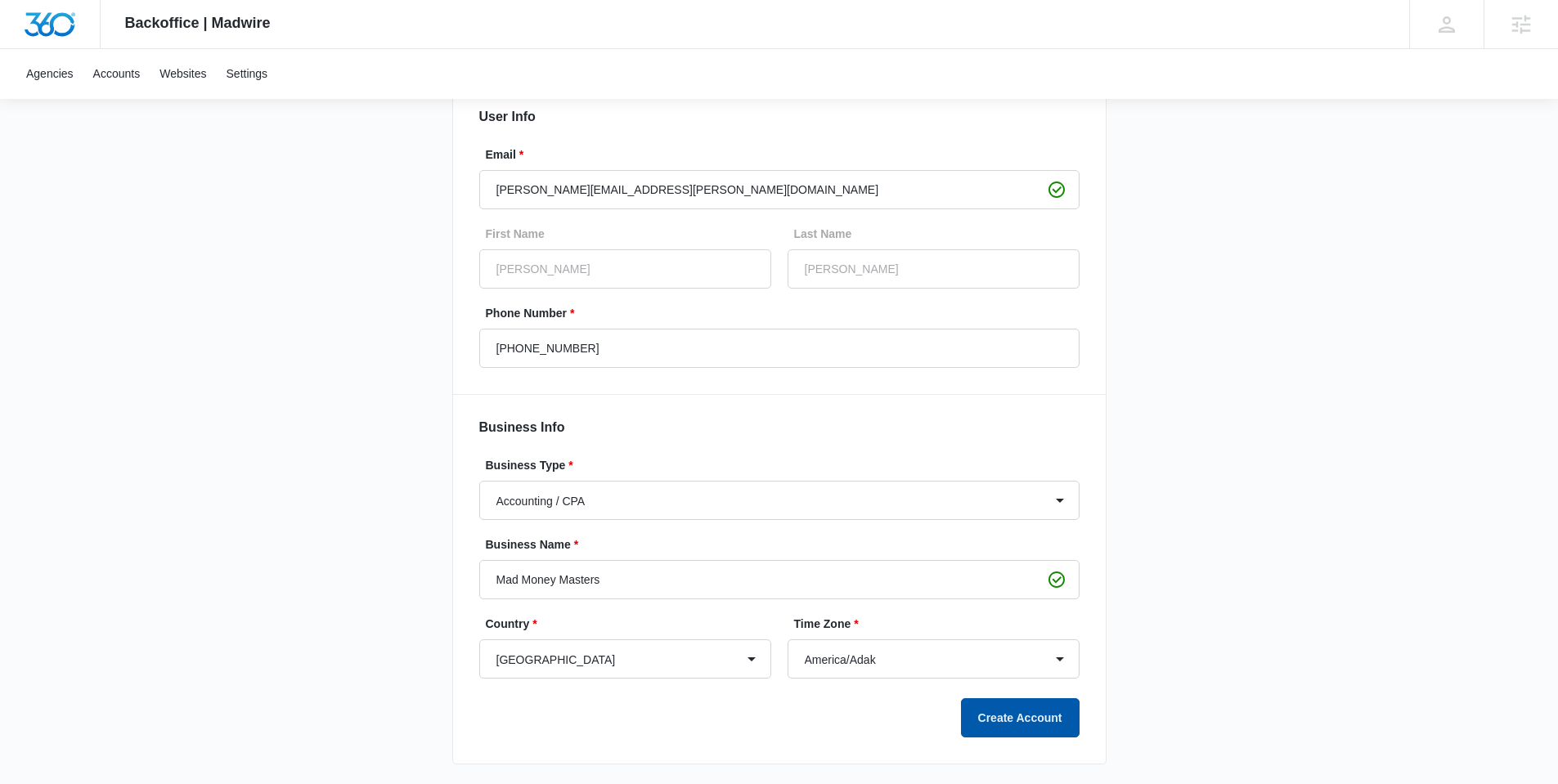
click at [1028, 730] on button "Create Account" at bounding box center [1020, 717] width 119 height 40
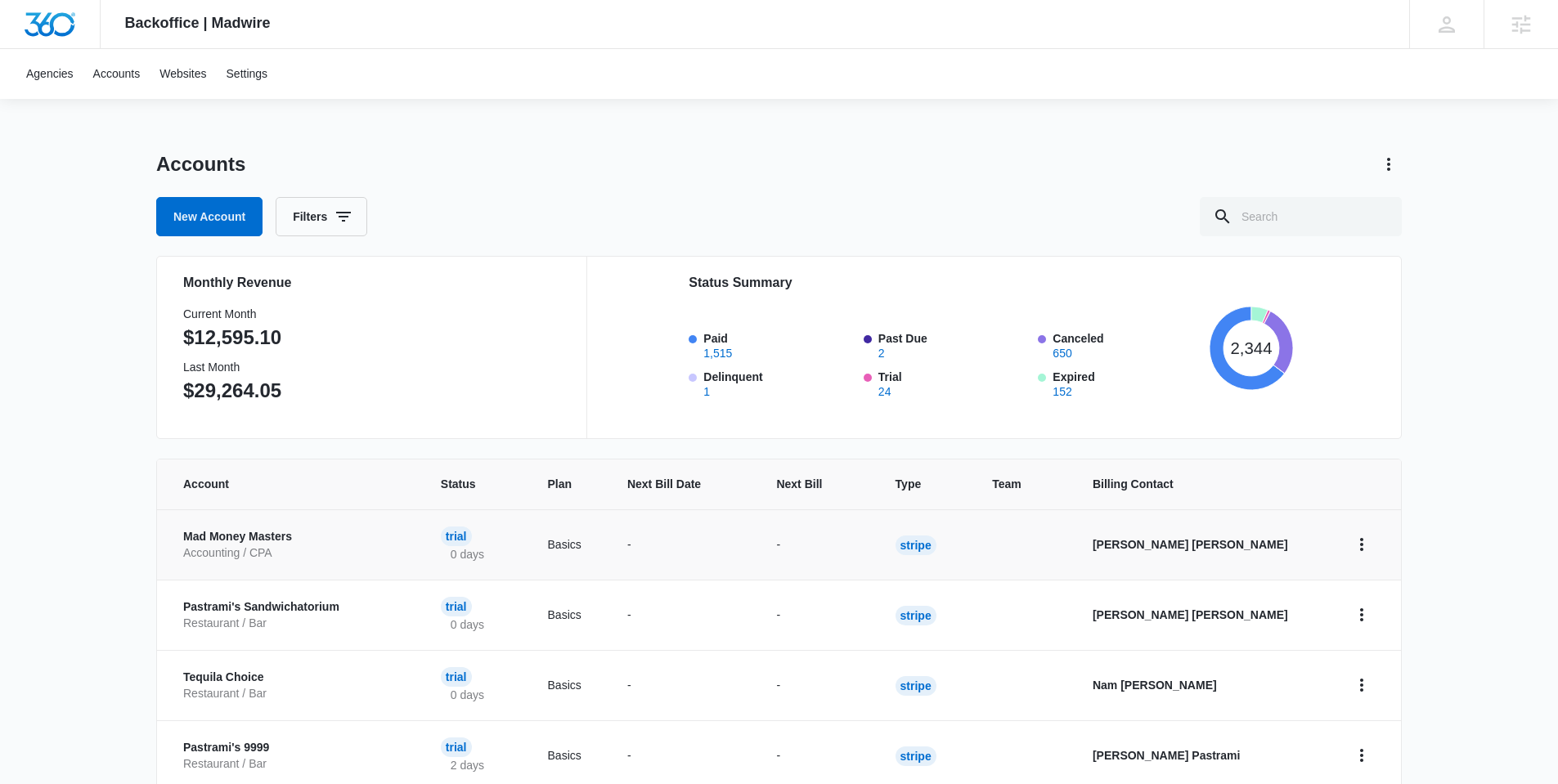
click at [255, 540] on p "Mad Money Masters" at bounding box center [292, 537] width 219 height 17
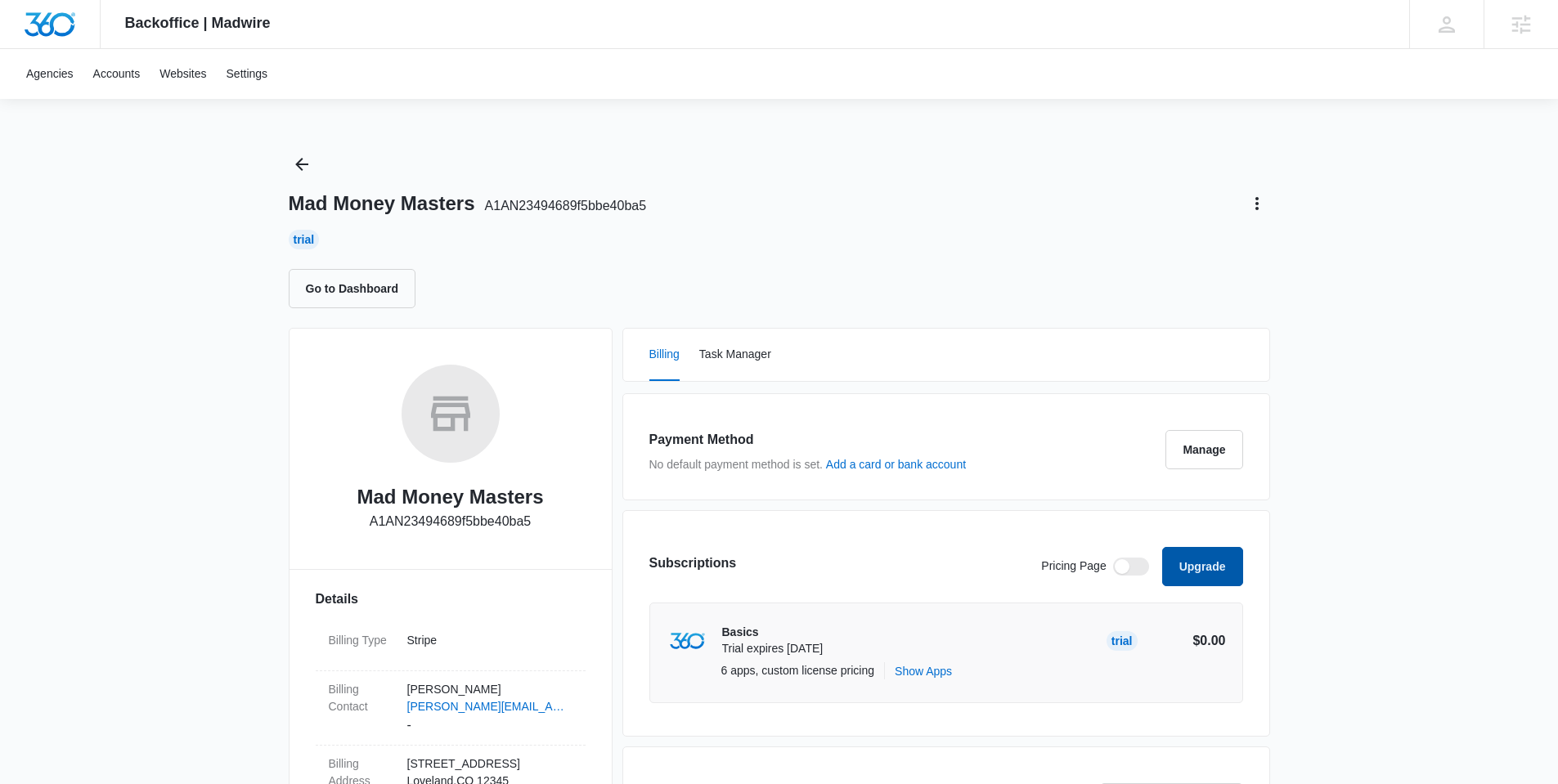
click at [1186, 579] on button "Upgrade" at bounding box center [1203, 566] width 81 height 40
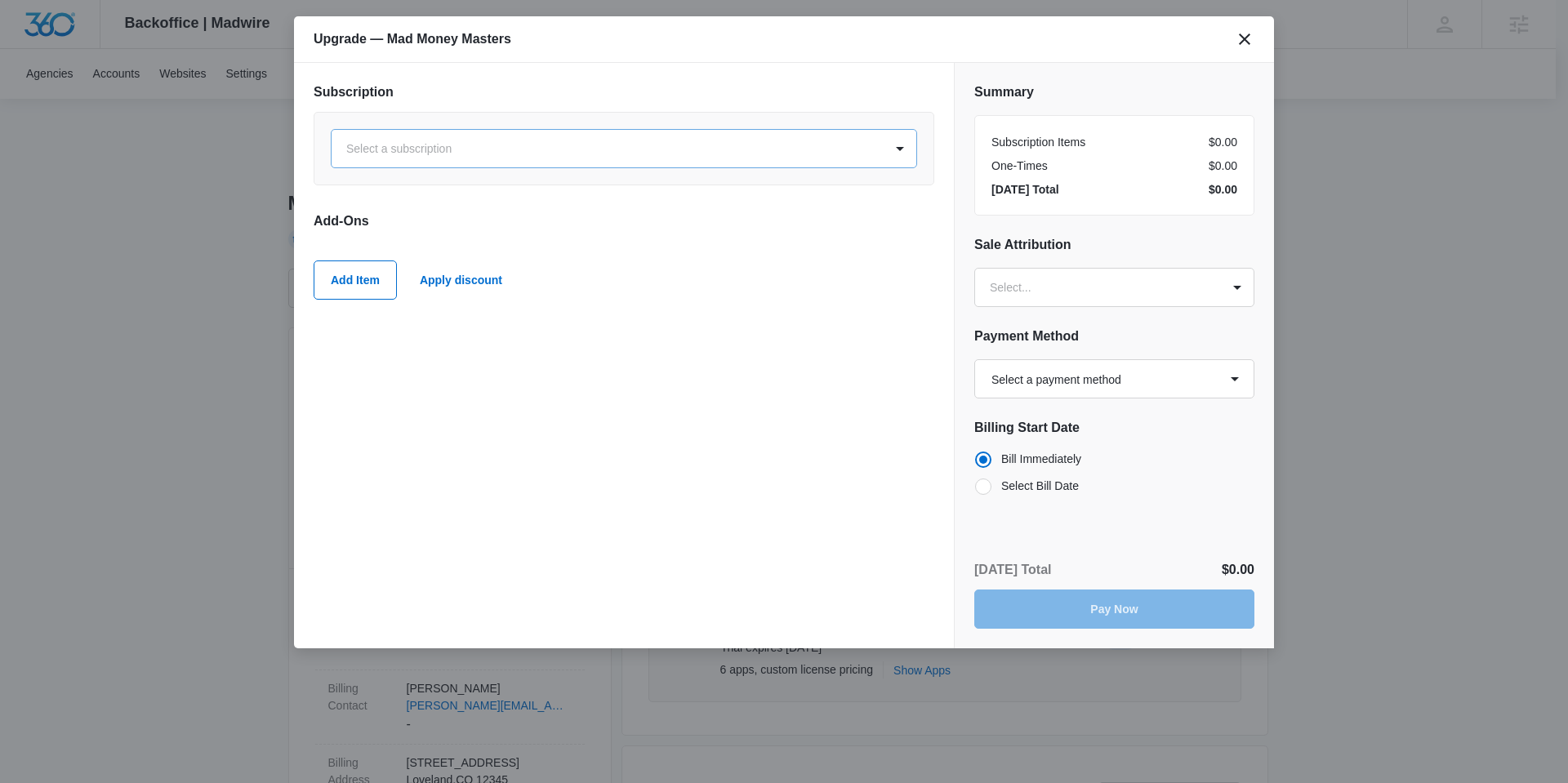
click at [652, 136] on div "Select a subscription" at bounding box center [608, 149] width 552 height 37
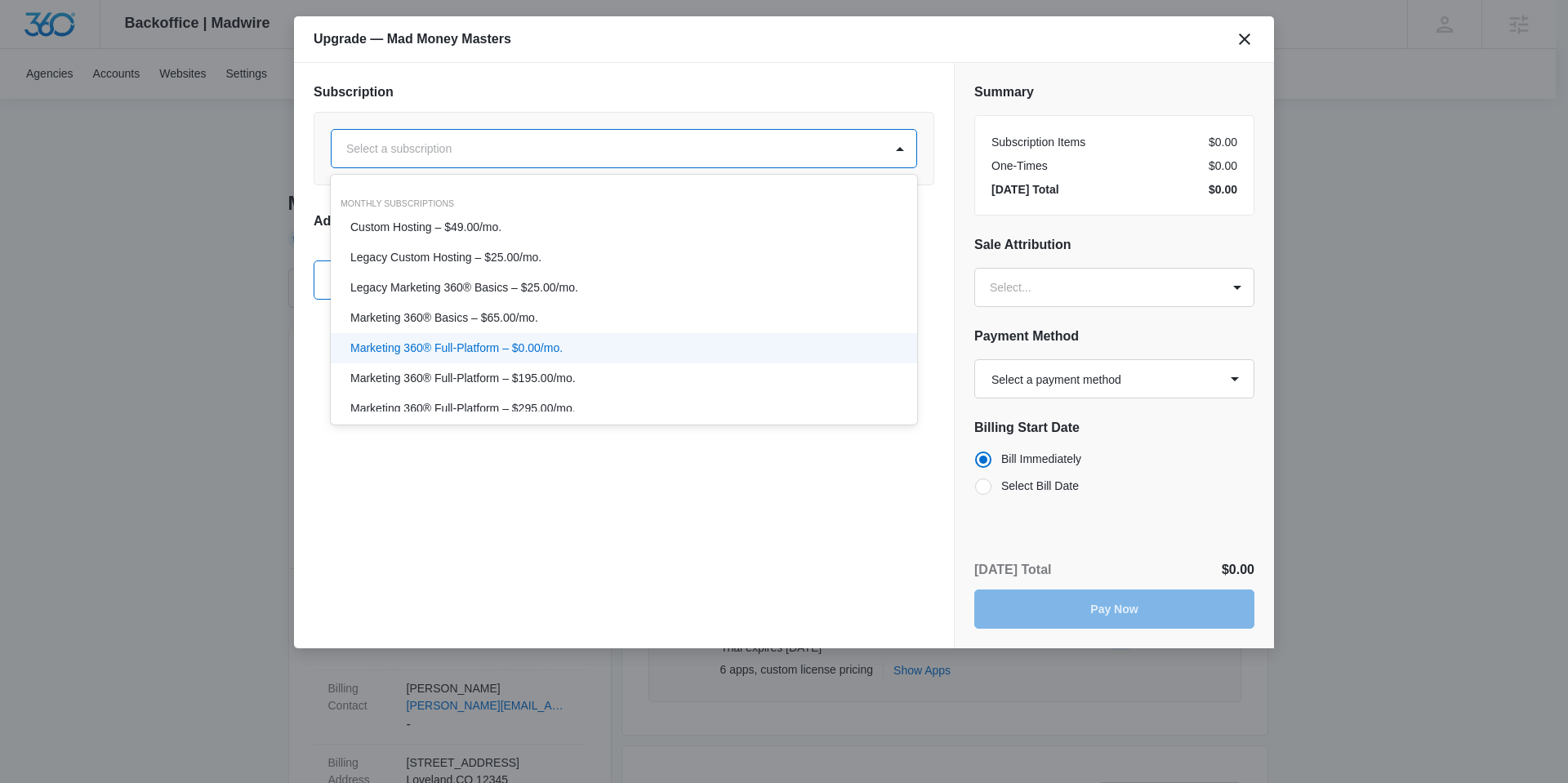
click at [504, 347] on p "Marketing 360® Full-Platform – $0.00/mo." at bounding box center [457, 348] width 212 height 18
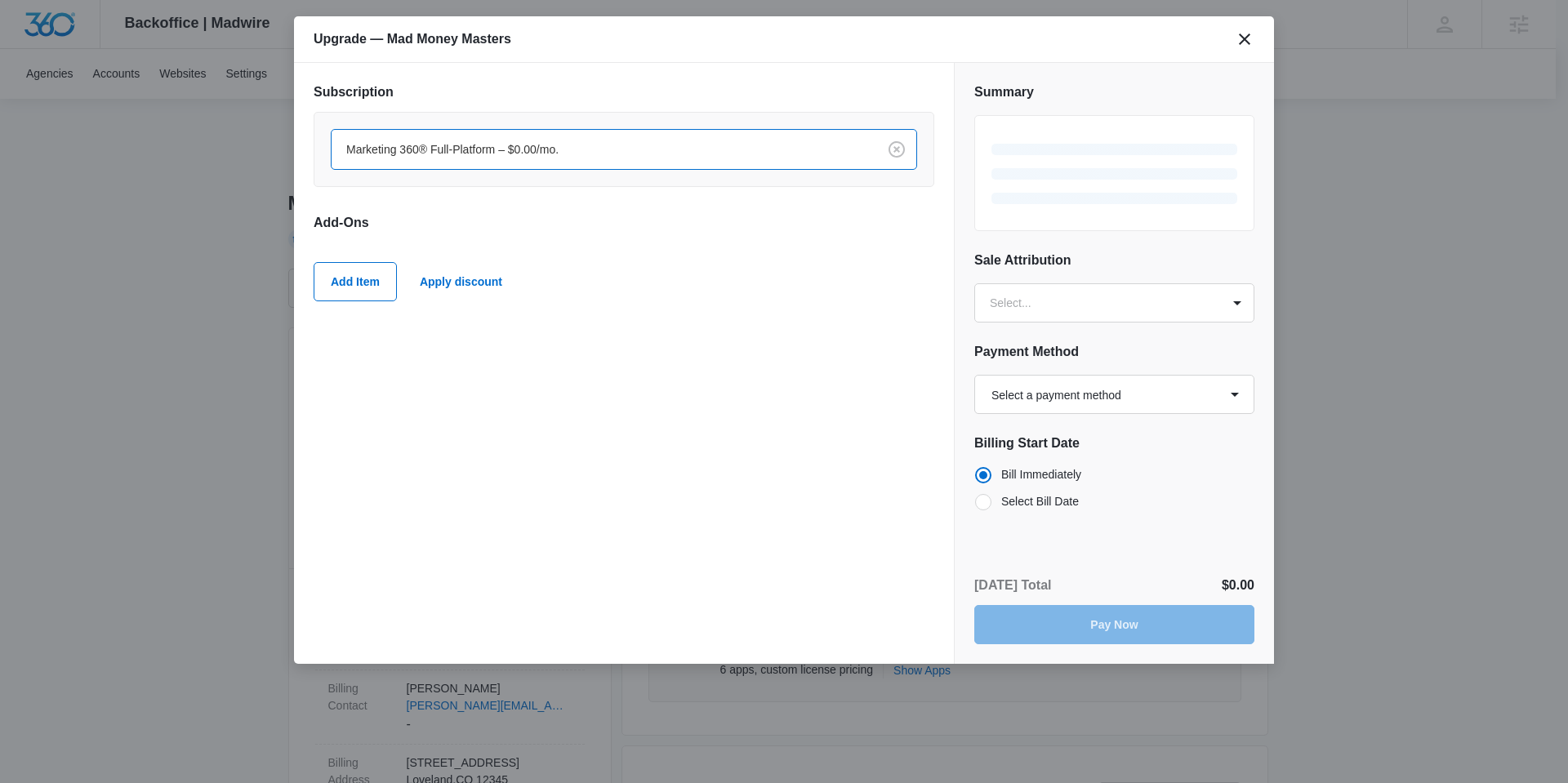
click at [702, 483] on div "Subscription option Marketing 360® Full-Platform – $0.00/mo., selected. Marketi…" at bounding box center [624, 364] width 660 height 601
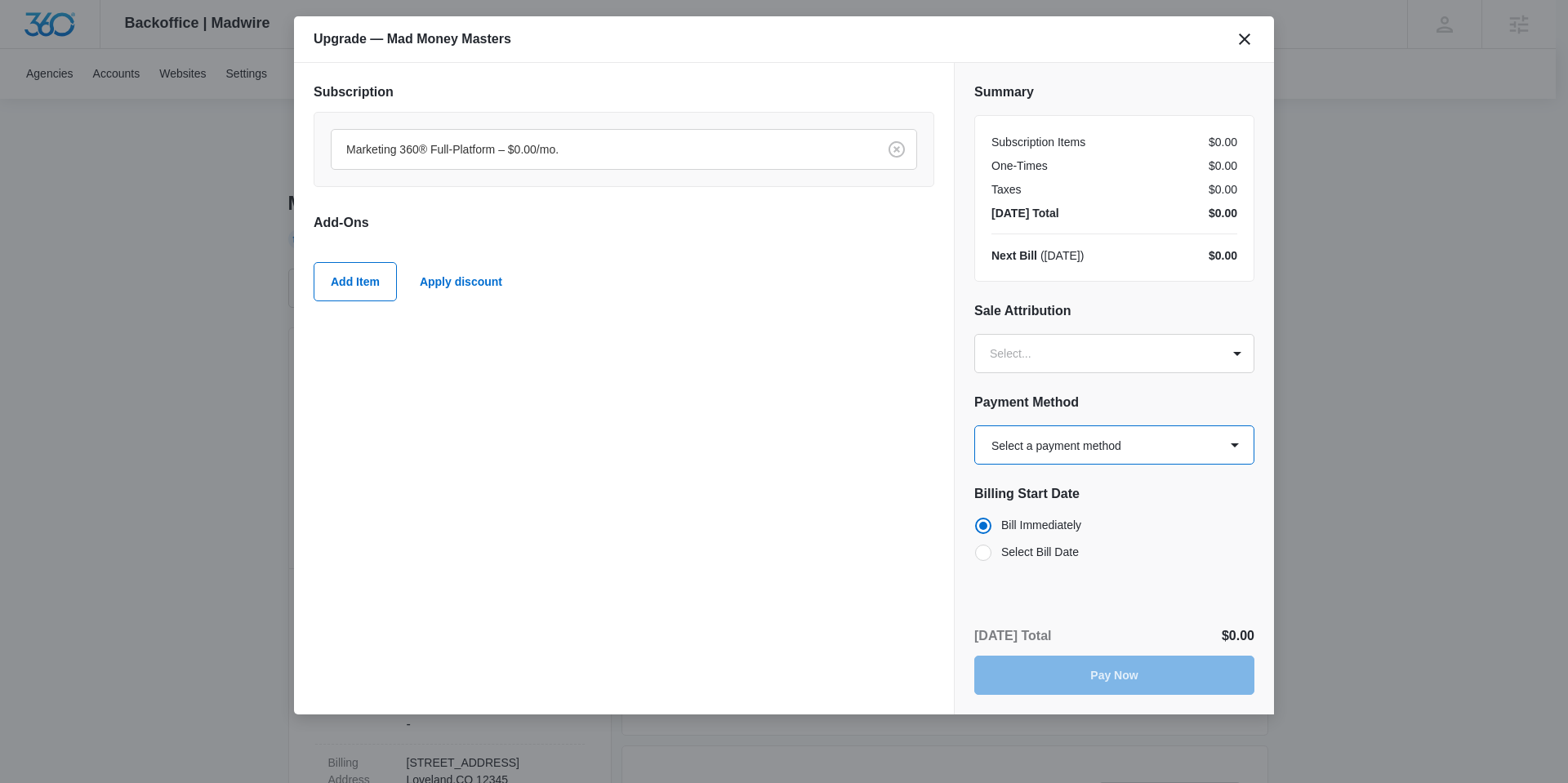
click at [1091, 438] on select "Select a payment method Visa ending in 4242 New payment method Monthly invoice" at bounding box center [1114, 445] width 280 height 39
select select "pm_1PgCmFA4n8RTgNjUkmxPe4hB"
click at [974, 425] on select "Select a payment method Visa ending in 4242 New payment method Monthly invoice" at bounding box center [1114, 445] width 280 height 39
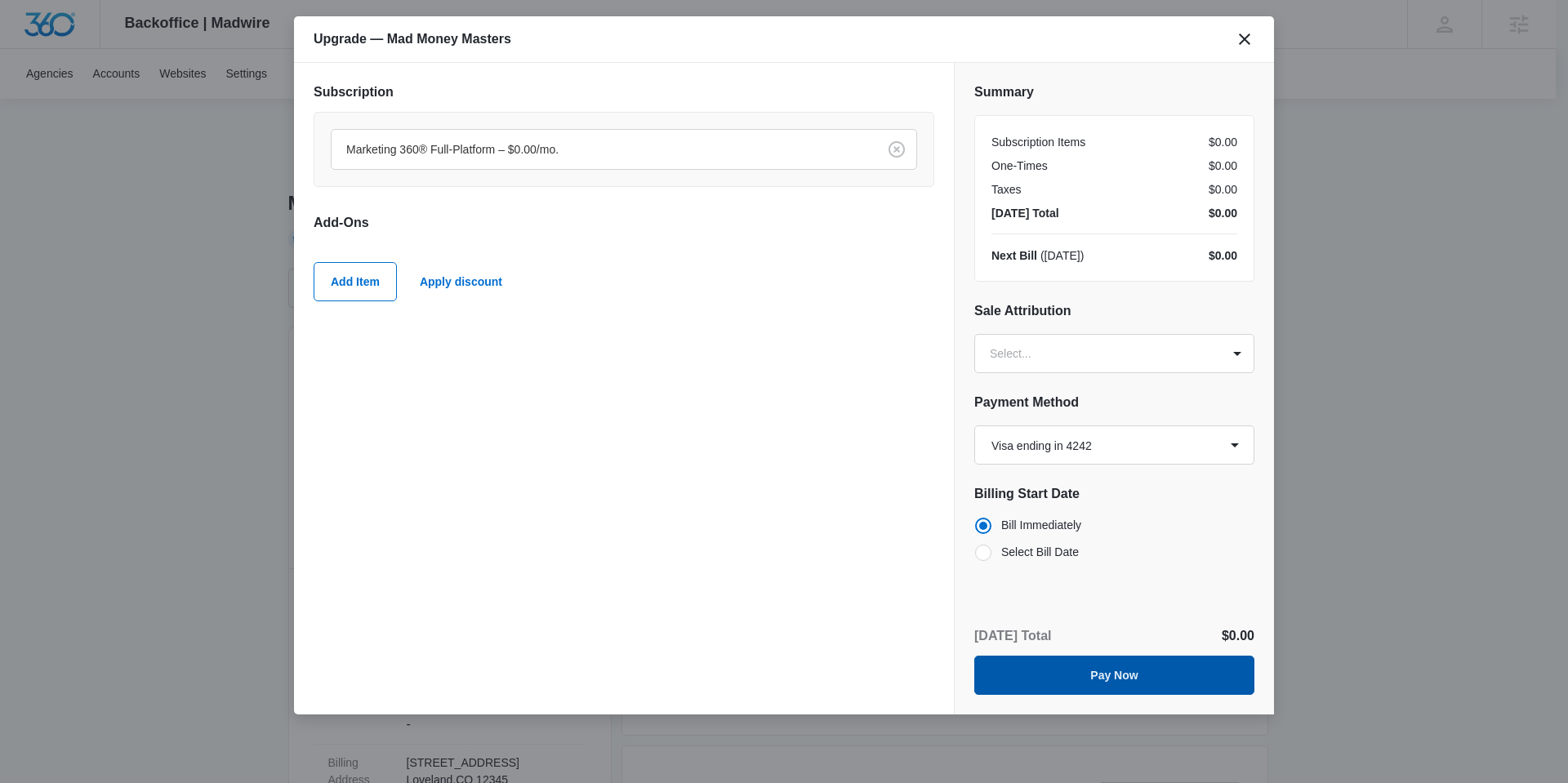
click at [1181, 676] on button "Pay Now" at bounding box center [1114, 675] width 280 height 39
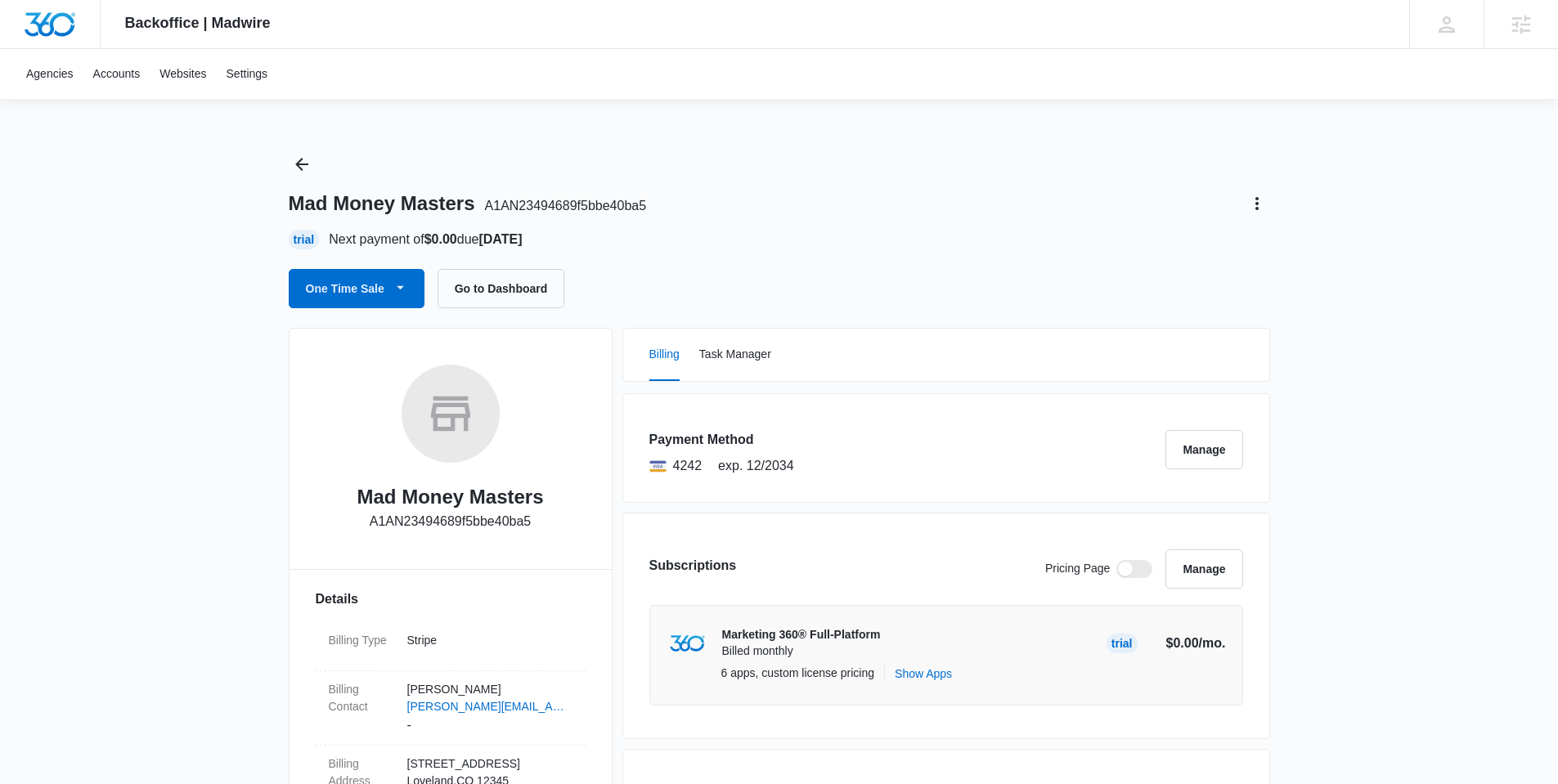
click at [50, 26] on img "Dashboard" at bounding box center [50, 25] width 53 height 25
